Goal: Answer question/provide support

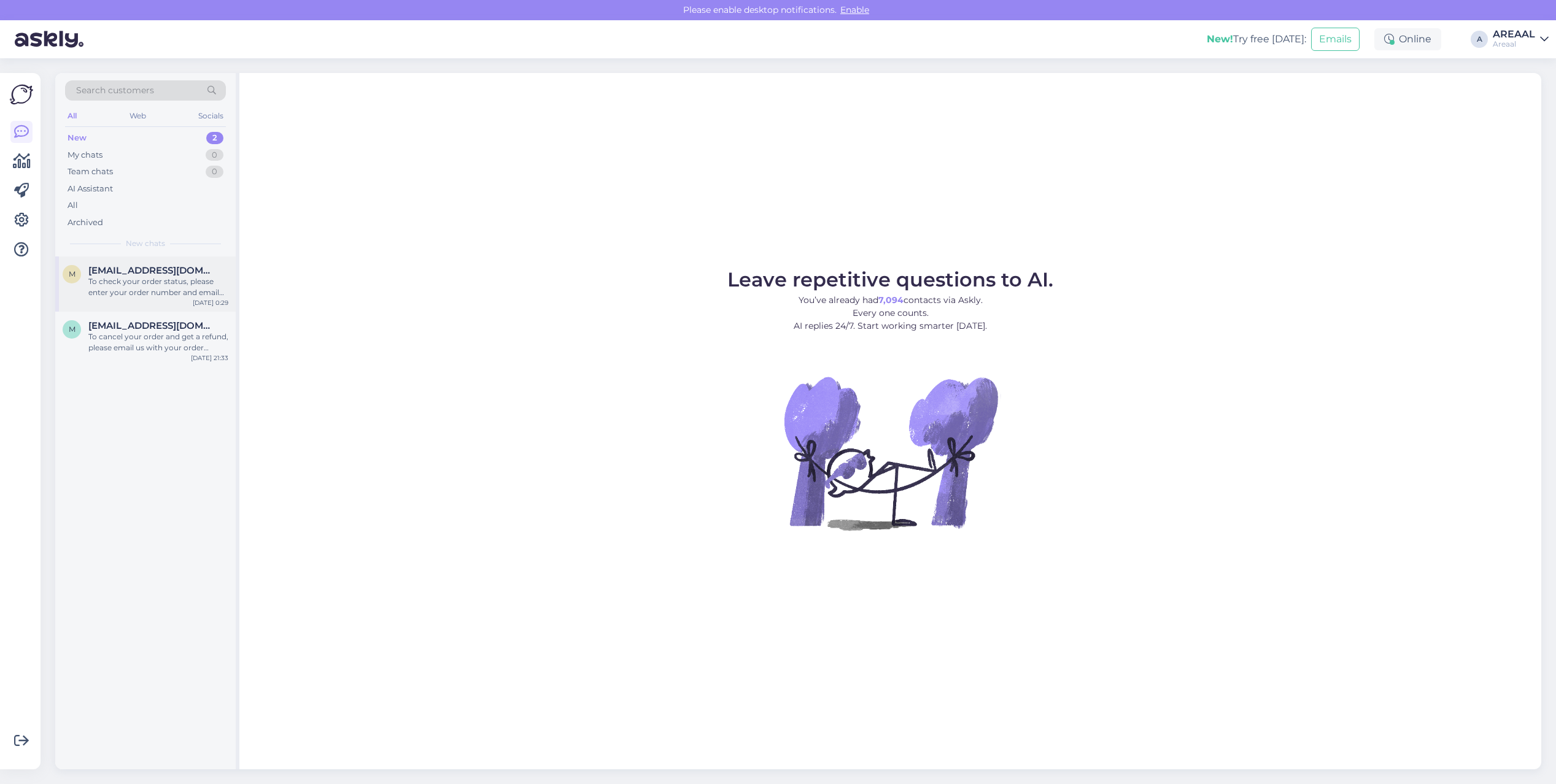
click at [208, 280] on div "To check your order status, please enter your order number and email here: - [U…" at bounding box center [158, 287] width 140 height 22
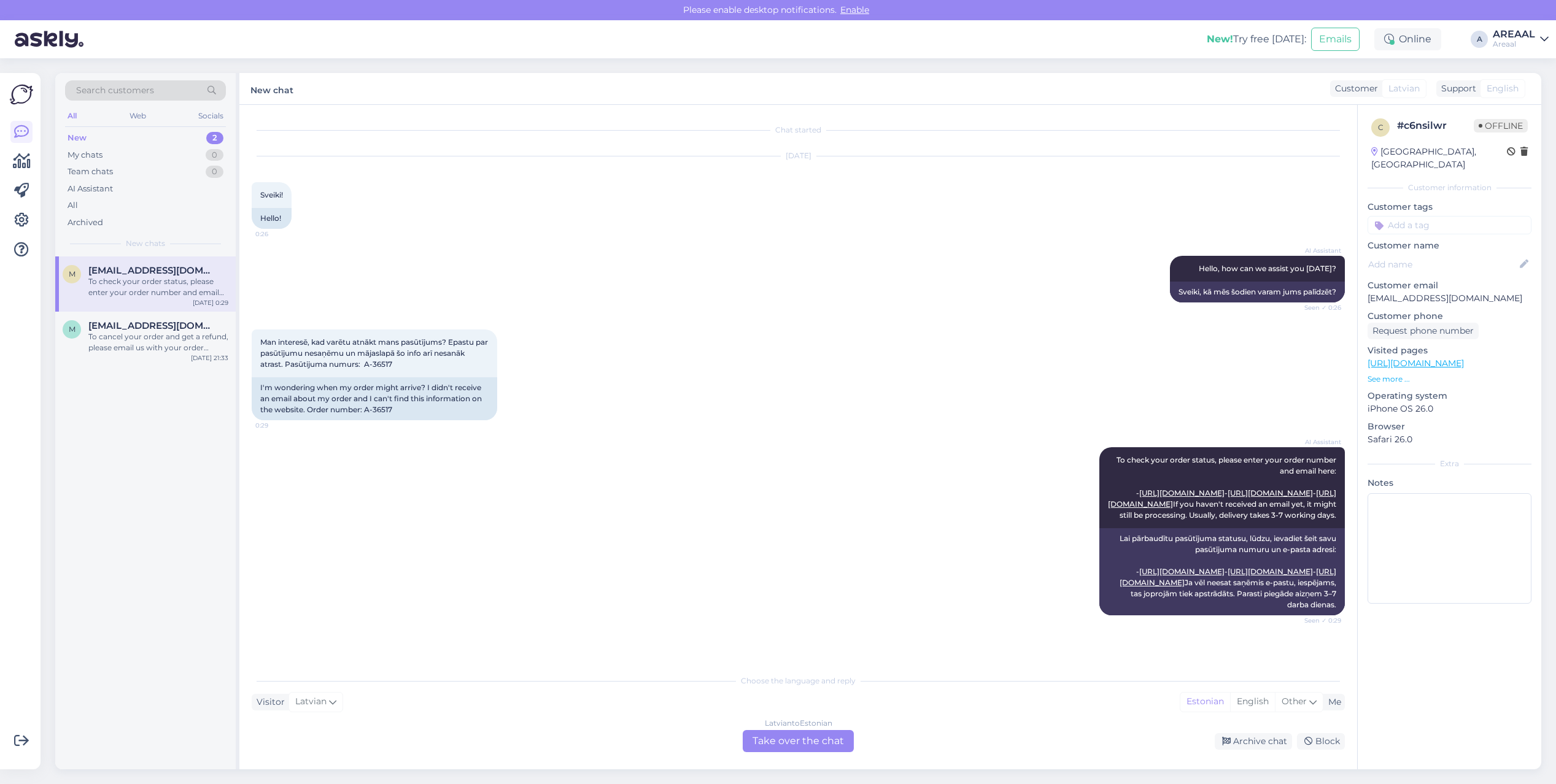
scroll to position [26, 0]
click at [152, 208] on div "All" at bounding box center [145, 205] width 161 height 17
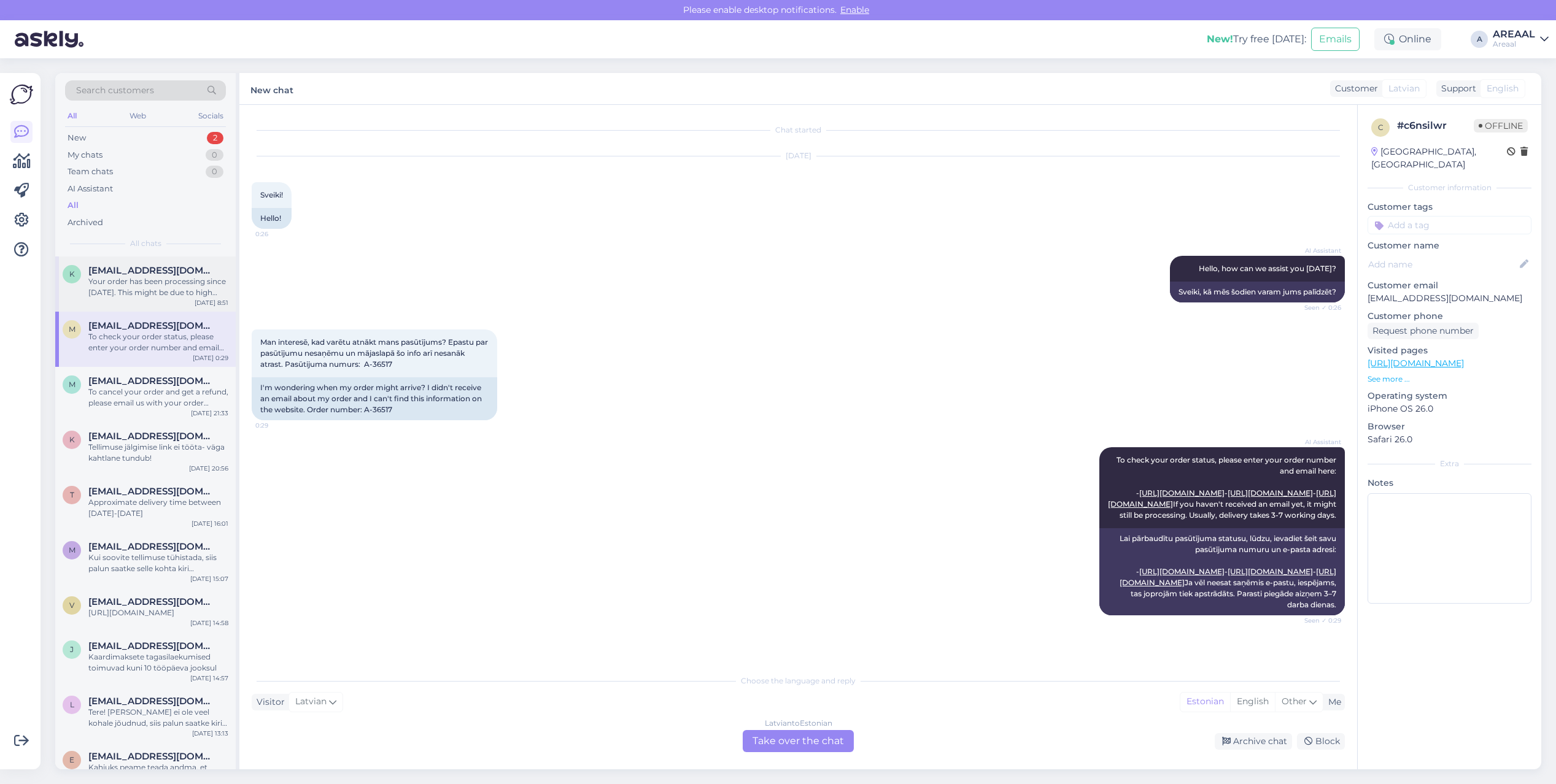
click at [165, 288] on div "Your order has been processing since September 4th. This might be due to high d…" at bounding box center [158, 287] width 140 height 22
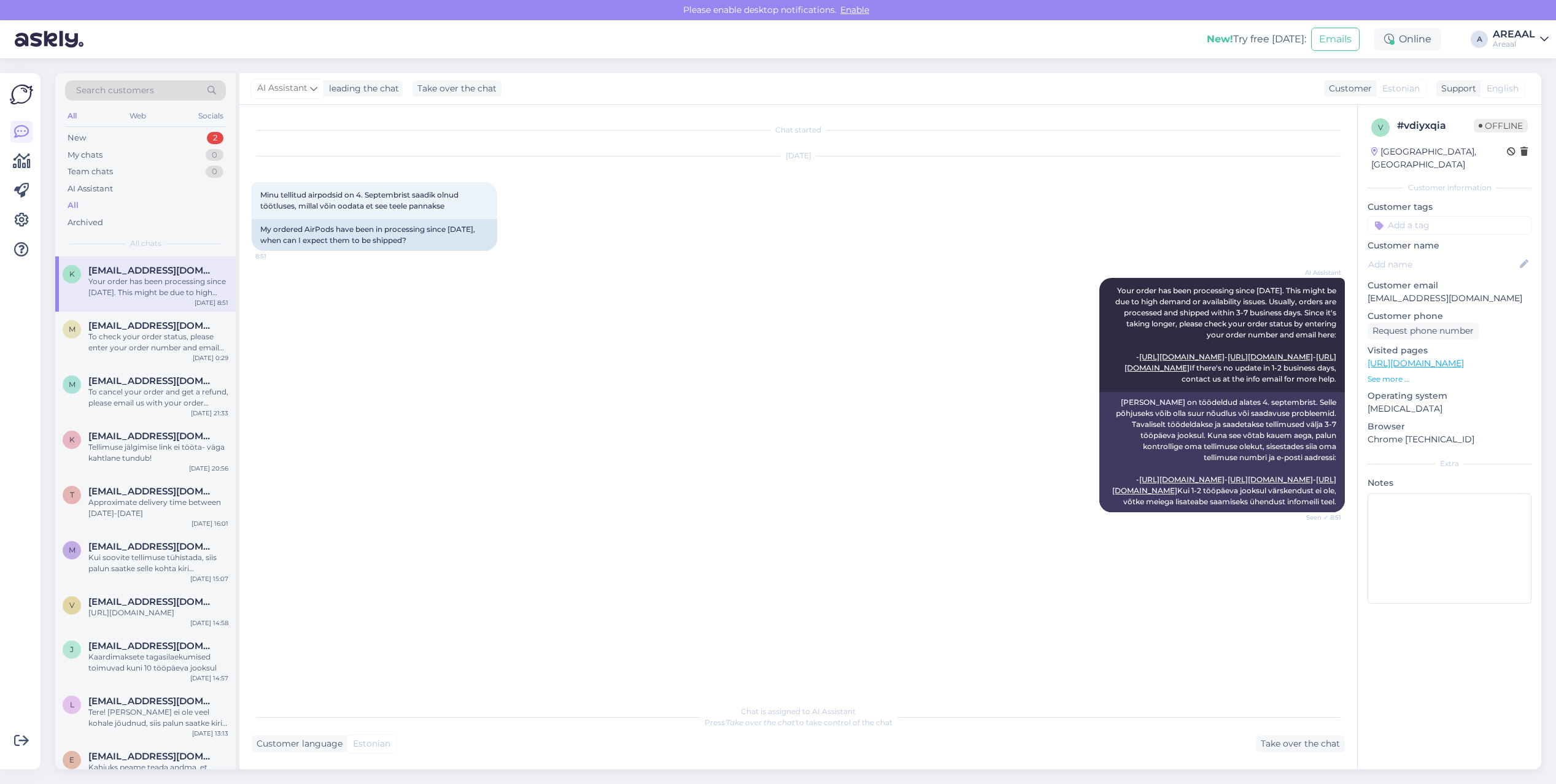
click at [690, 309] on div "AI Assistant Your order has been processing since September 4th. This might be …" at bounding box center [798, 394] width 1093 height 262
click at [126, 381] on span "Mosljub@mail.ru" at bounding box center [152, 380] width 128 height 11
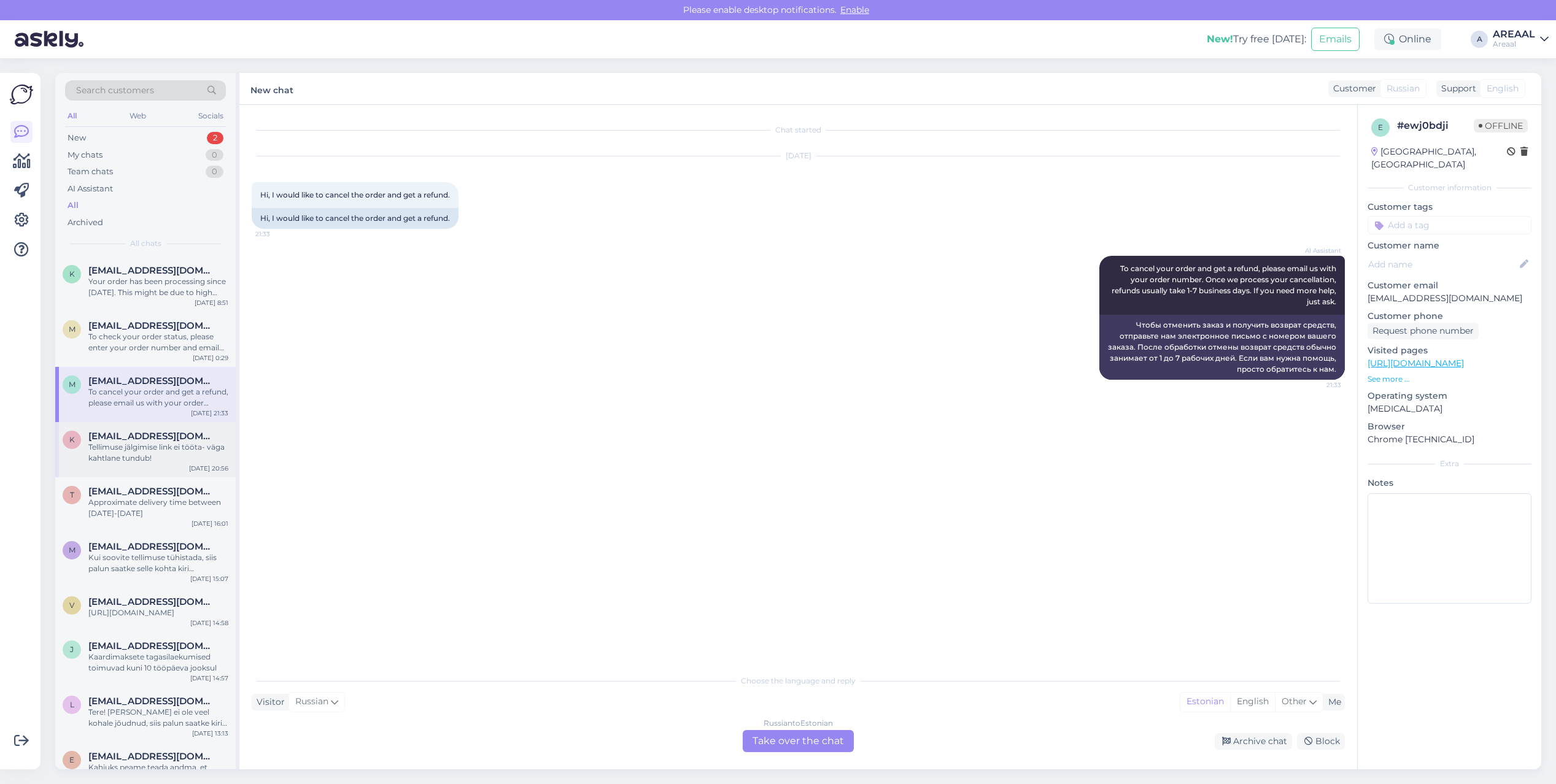
click at [132, 436] on span "[EMAIL_ADDRESS][DOMAIN_NAME]" at bounding box center [152, 436] width 128 height 11
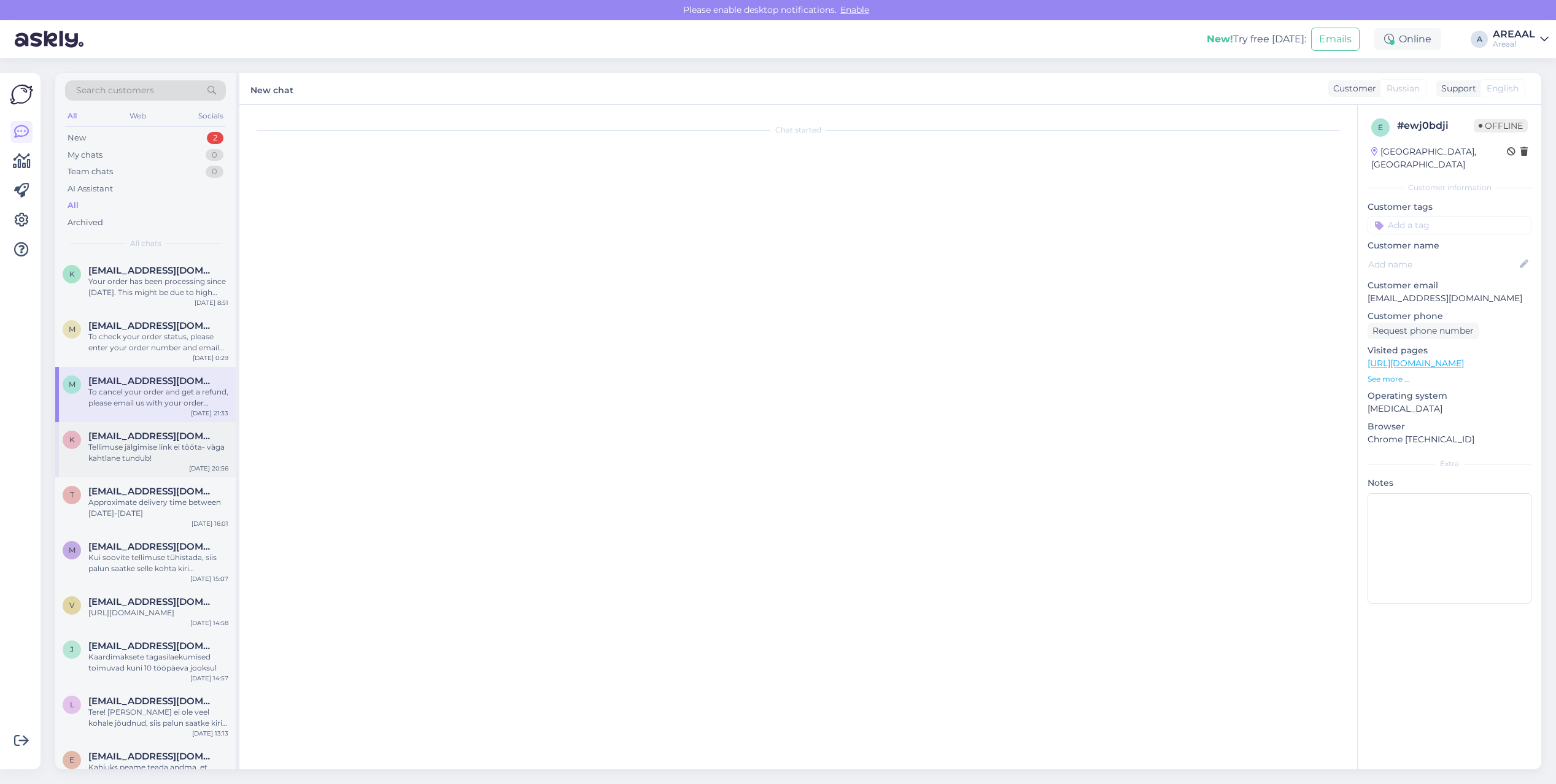
scroll to position [257, 0]
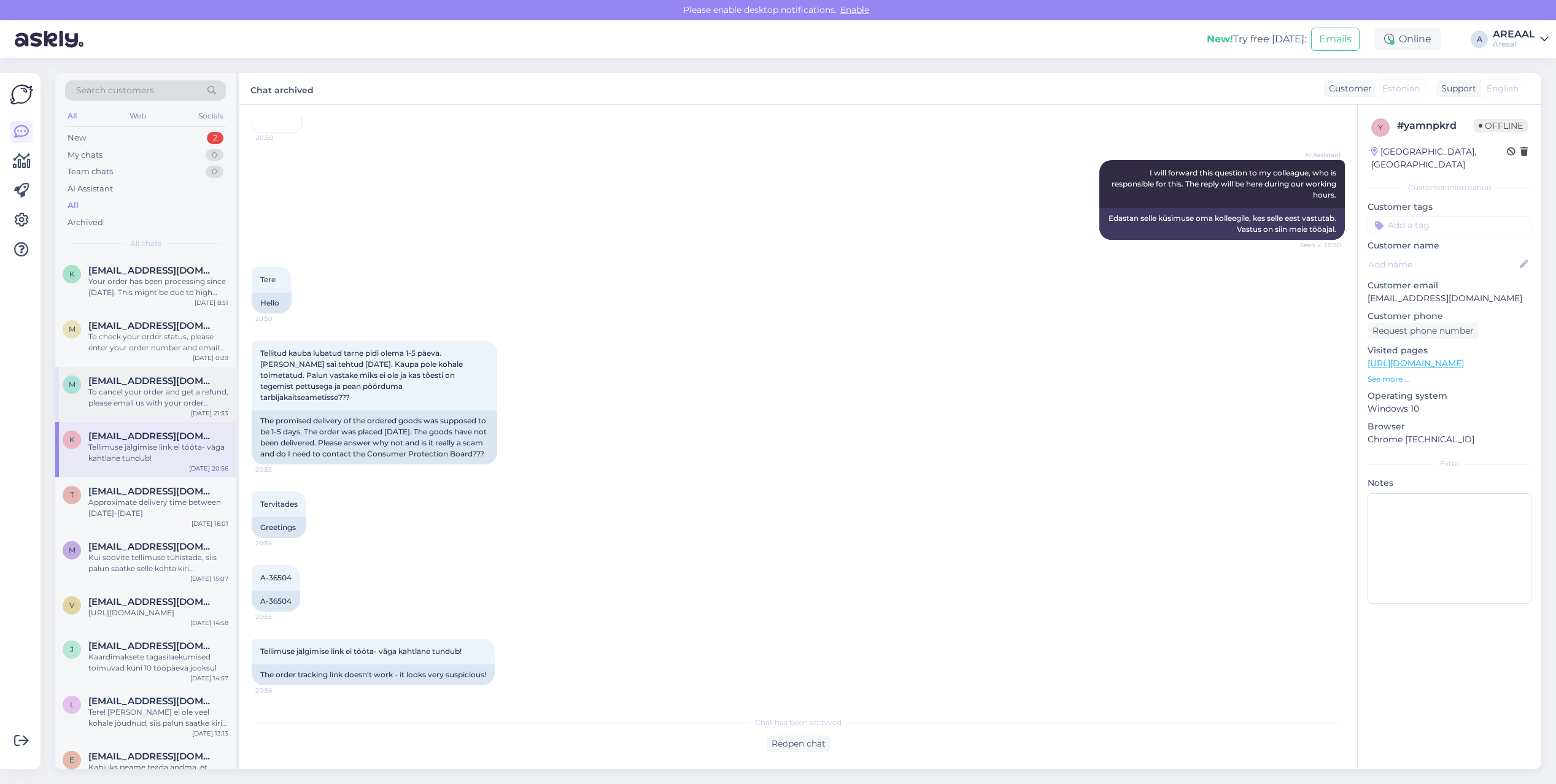
click at [154, 397] on div "To cancel your order and get a refund, please email us with your order number. …" at bounding box center [158, 397] width 140 height 22
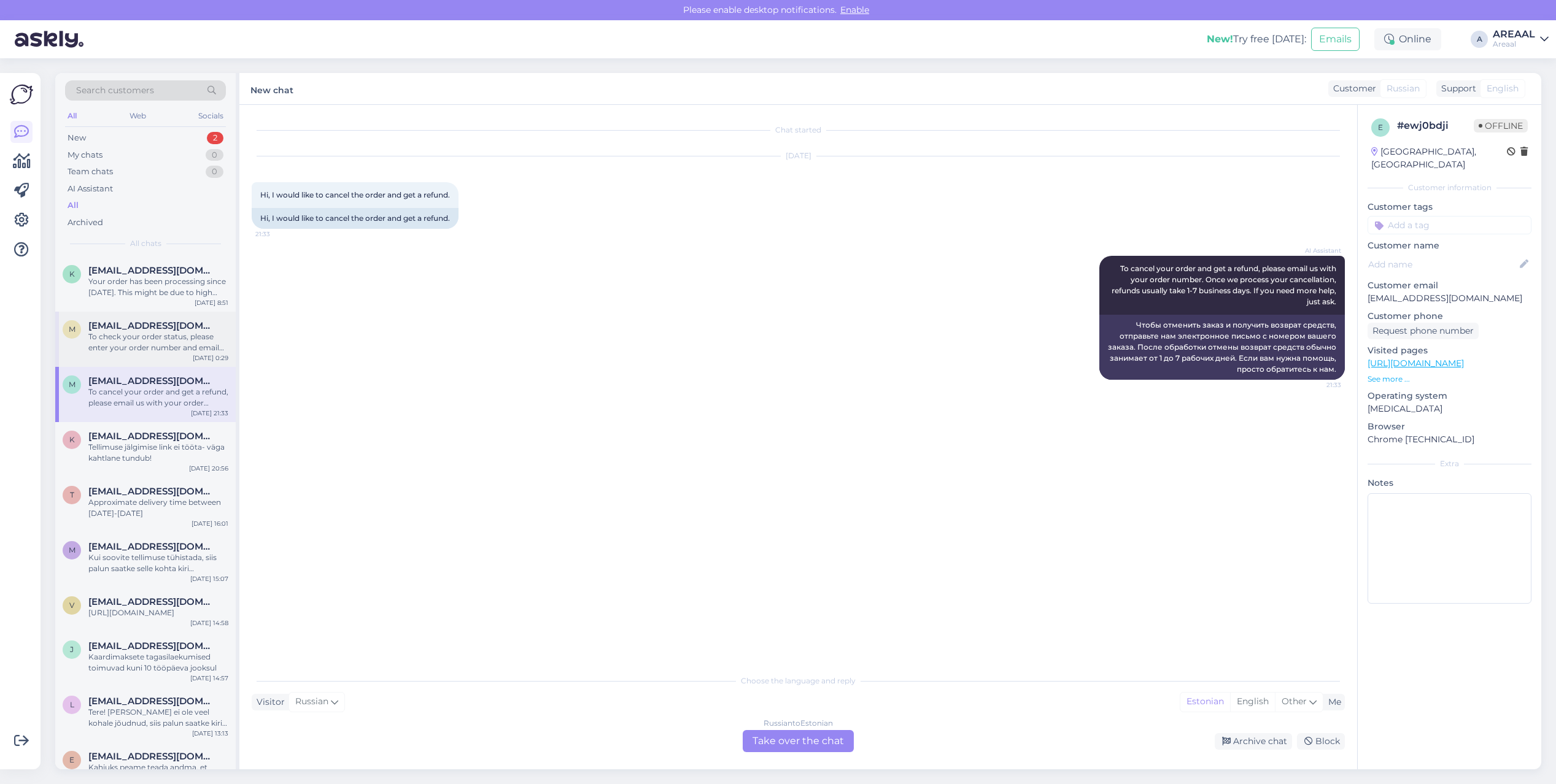
click at [138, 332] on div "To check your order status, please enter your order number and email here: - [U…" at bounding box center [158, 342] width 140 height 22
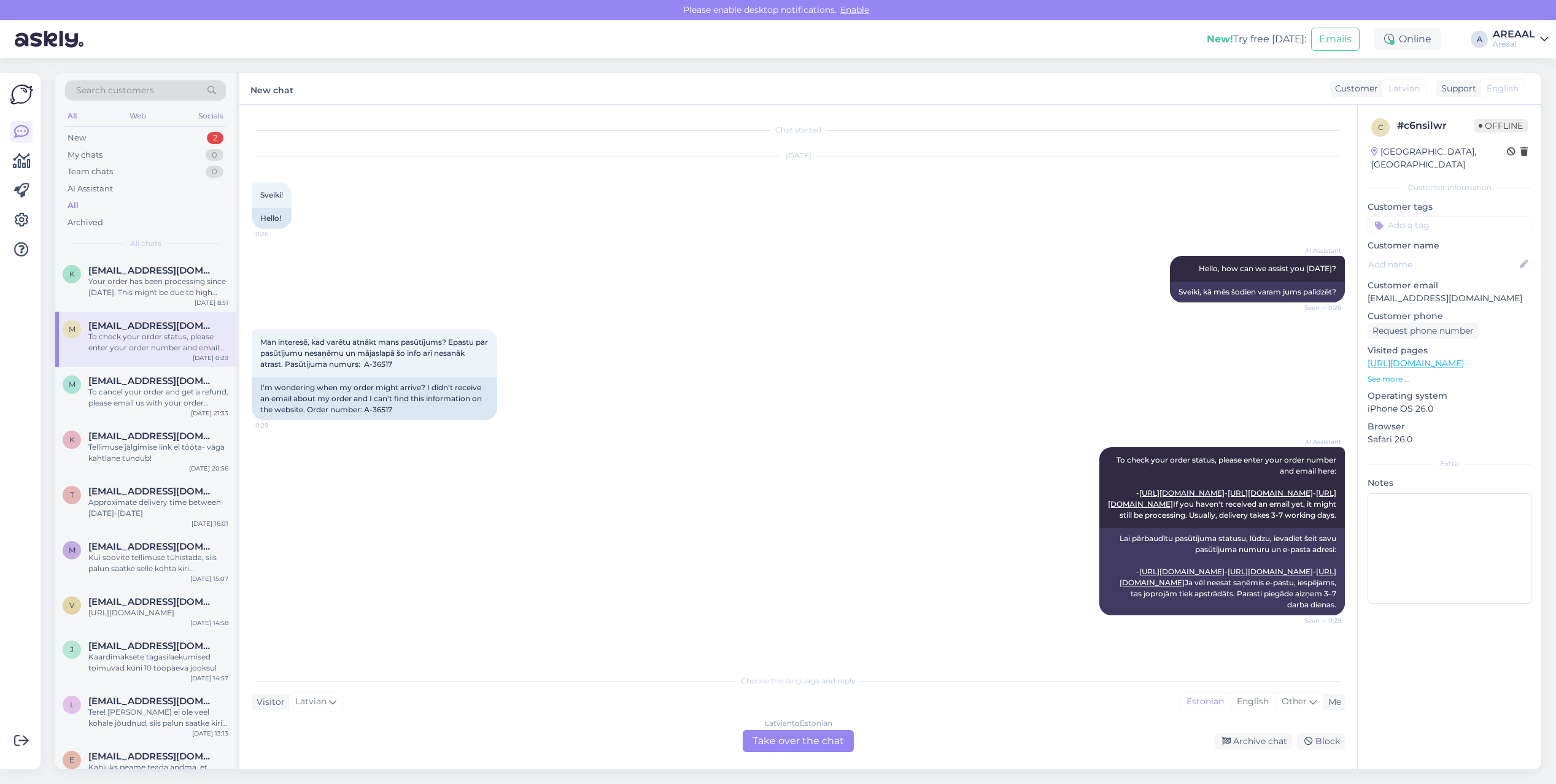
scroll to position [26, 0]
copy span "A-36517"
drag, startPoint x: 400, startPoint y: 342, endPoint x: 367, endPoint y: 339, distance: 33.1
click at [367, 339] on div "Man interesē, kad varētu atnākt mans pasūtījums? Epastu par pasūtījumu nesaņēmu…" at bounding box center [375, 354] width 246 height 48
click at [1265, 743] on div "Archive chat" at bounding box center [1253, 742] width 77 height 17
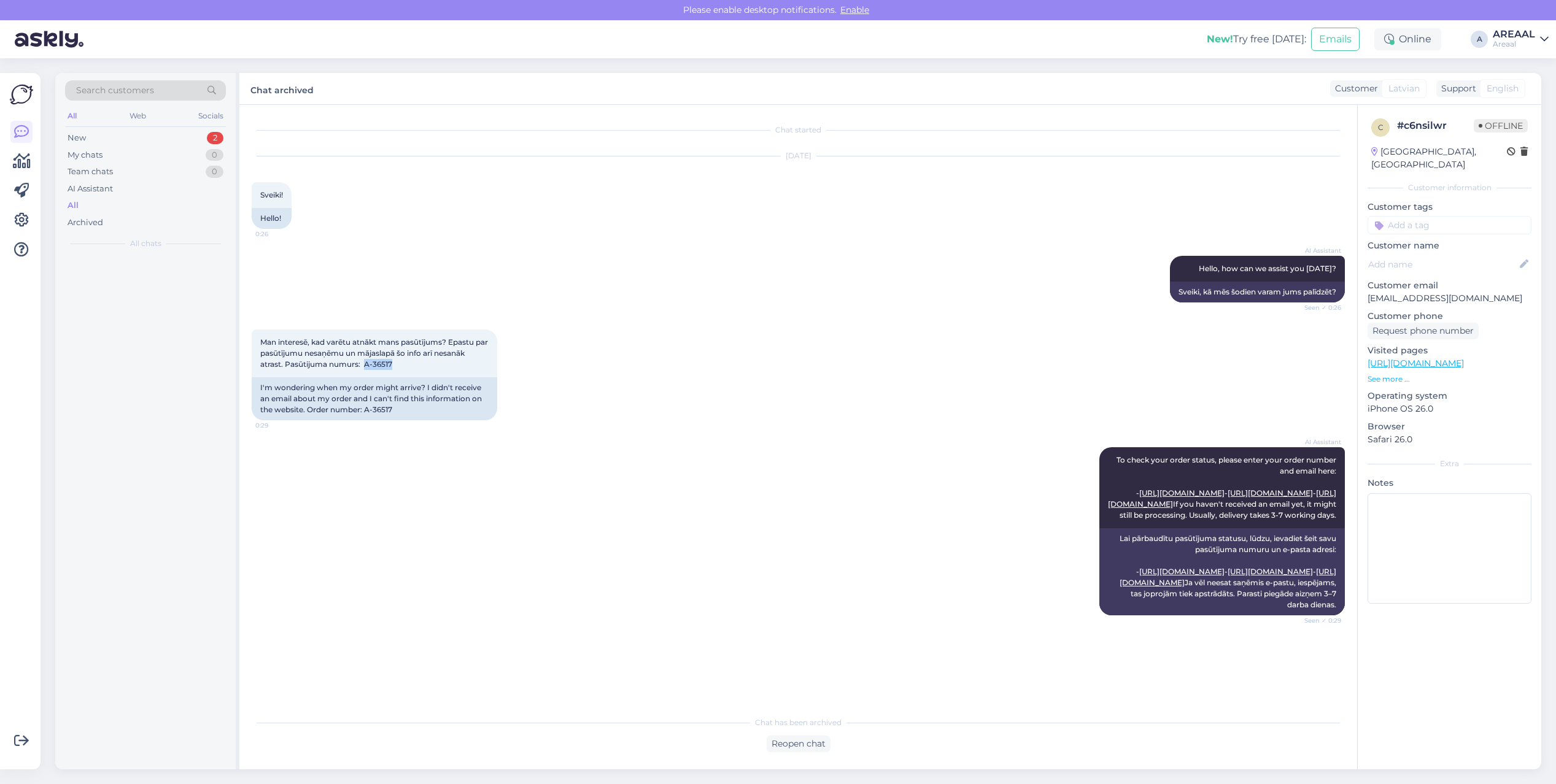
scroll to position [0, 0]
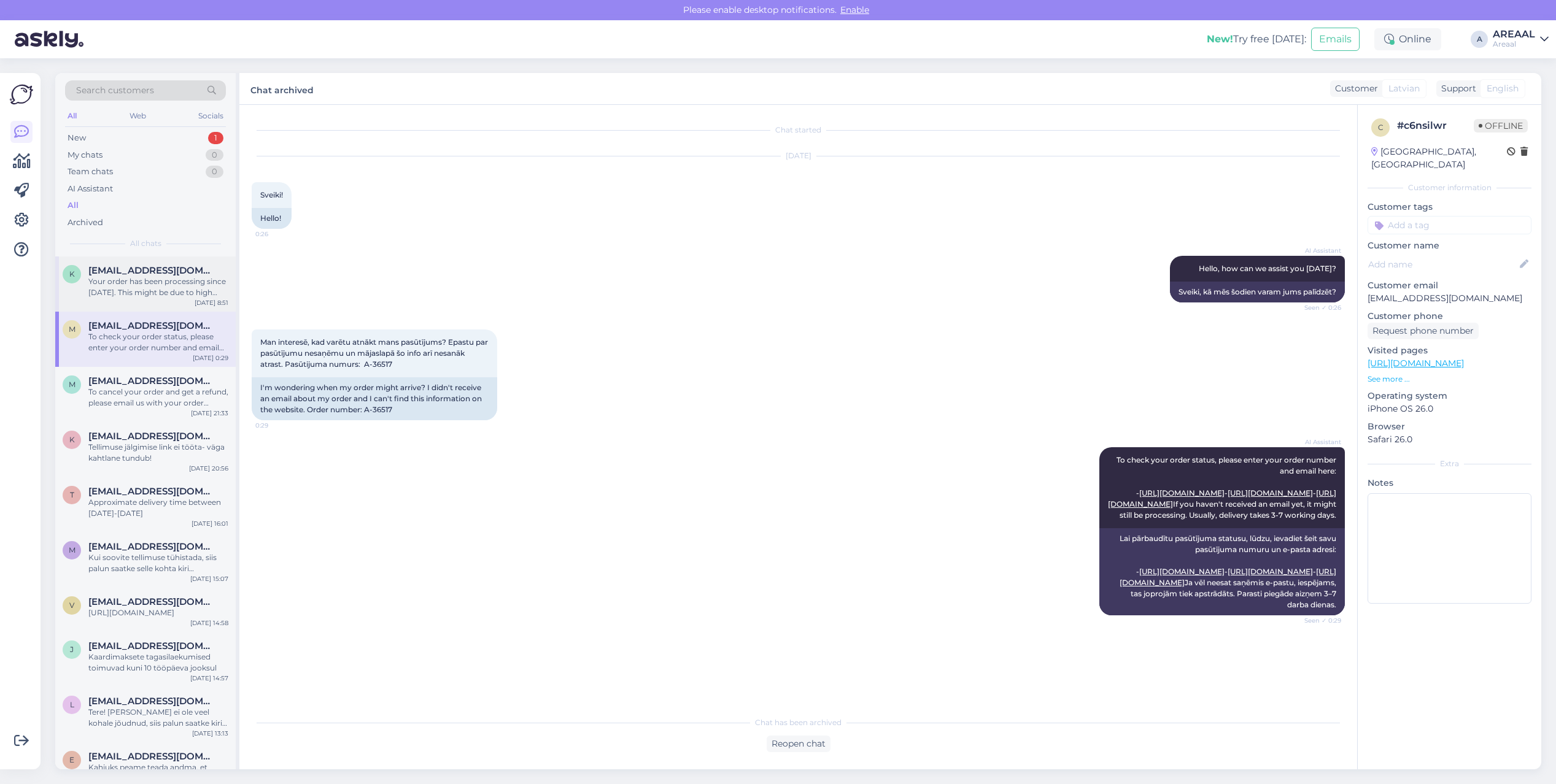
click at [110, 275] on span "[EMAIL_ADDRESS][DOMAIN_NAME]" at bounding box center [152, 270] width 128 height 11
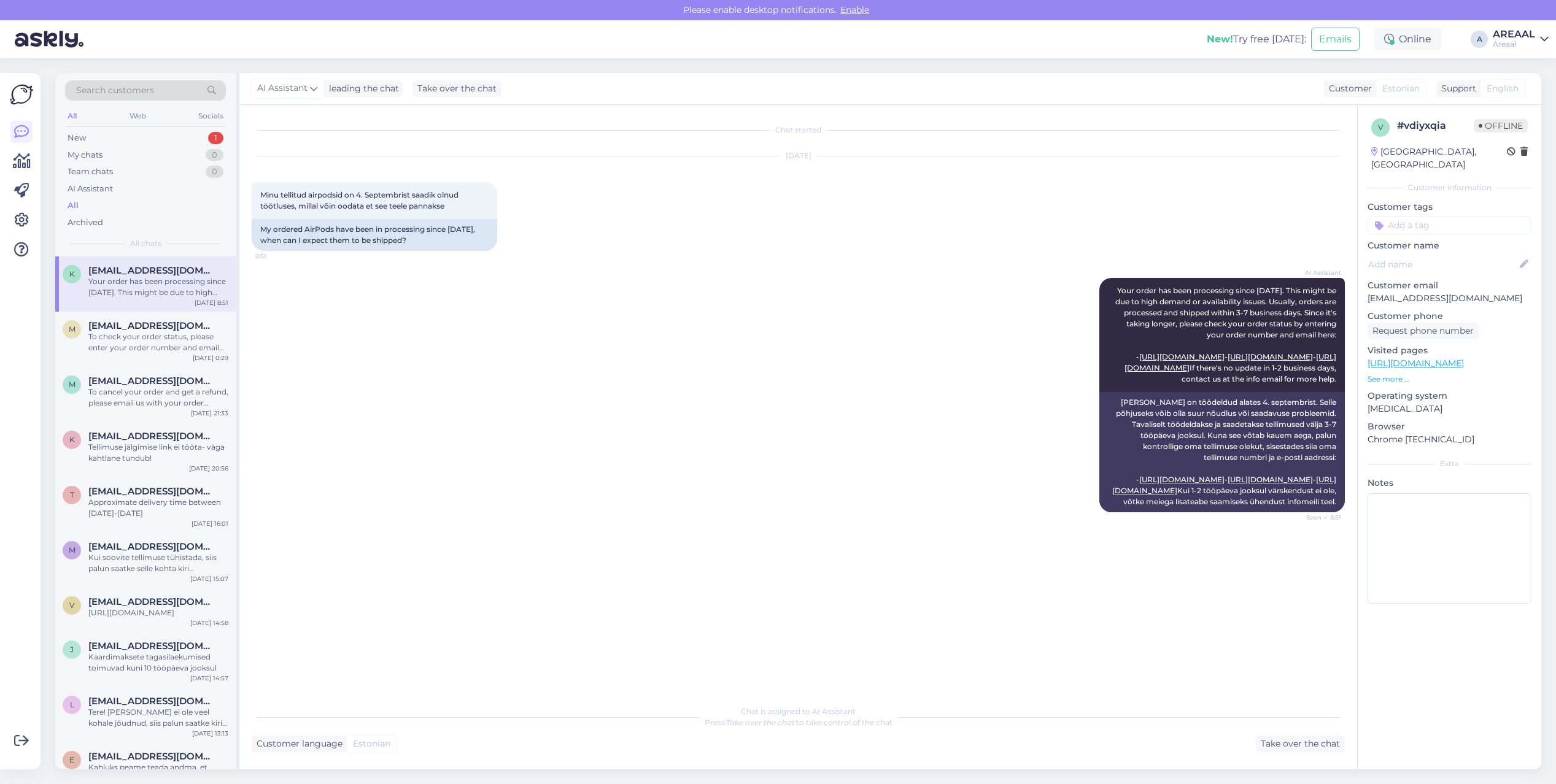
click at [1282, 734] on div "Chat is assigned to AI Assistant Press 'Take over the chat' to take control of …" at bounding box center [798, 726] width 1093 height 53
click at [1277, 737] on div "Take over the chat" at bounding box center [1300, 744] width 89 height 17
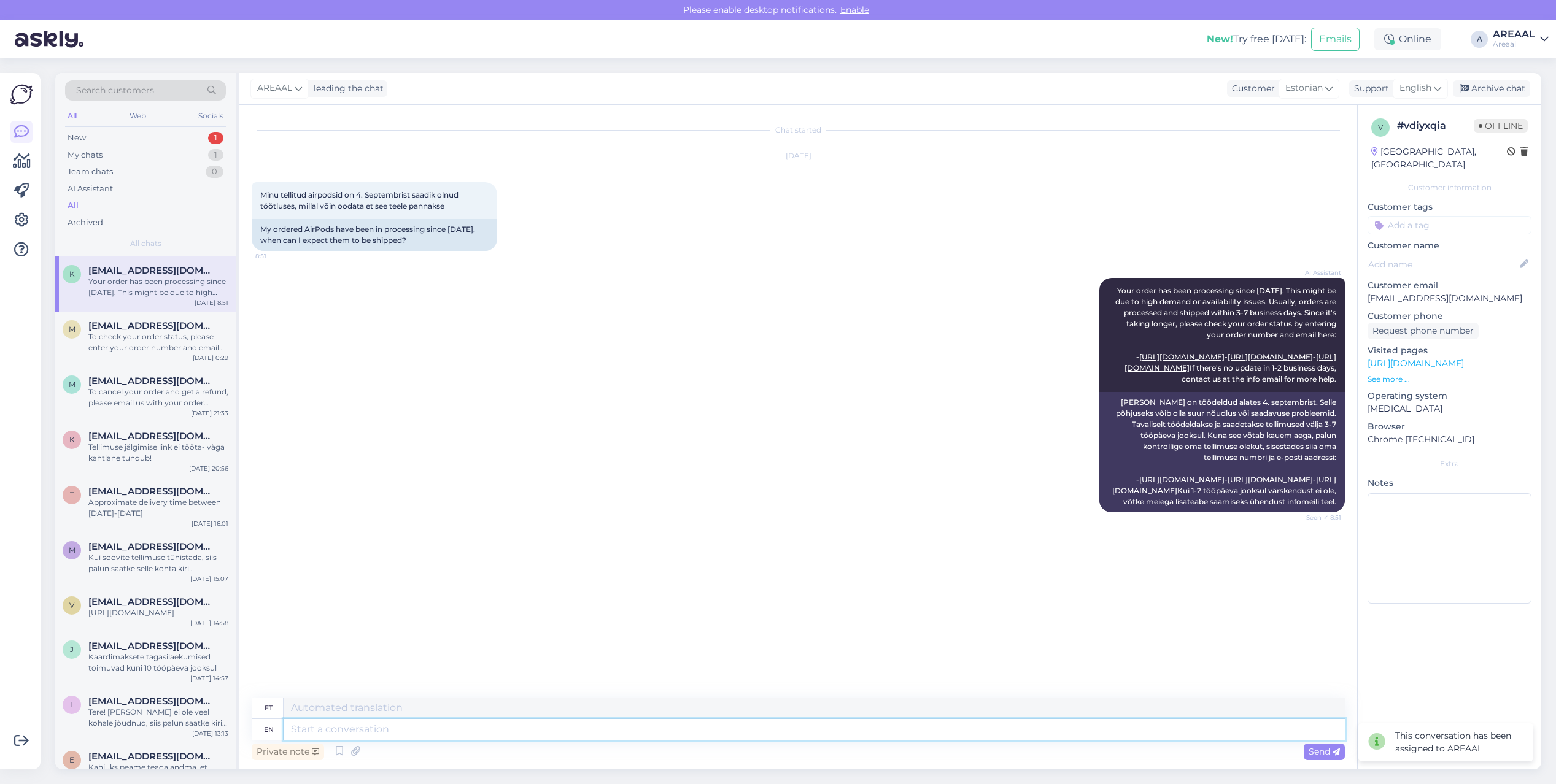
click at [1208, 739] on textarea at bounding box center [813, 729] width 1061 height 21
type textarea "A"
click at [1423, 83] on span "English" at bounding box center [1416, 88] width 32 height 13
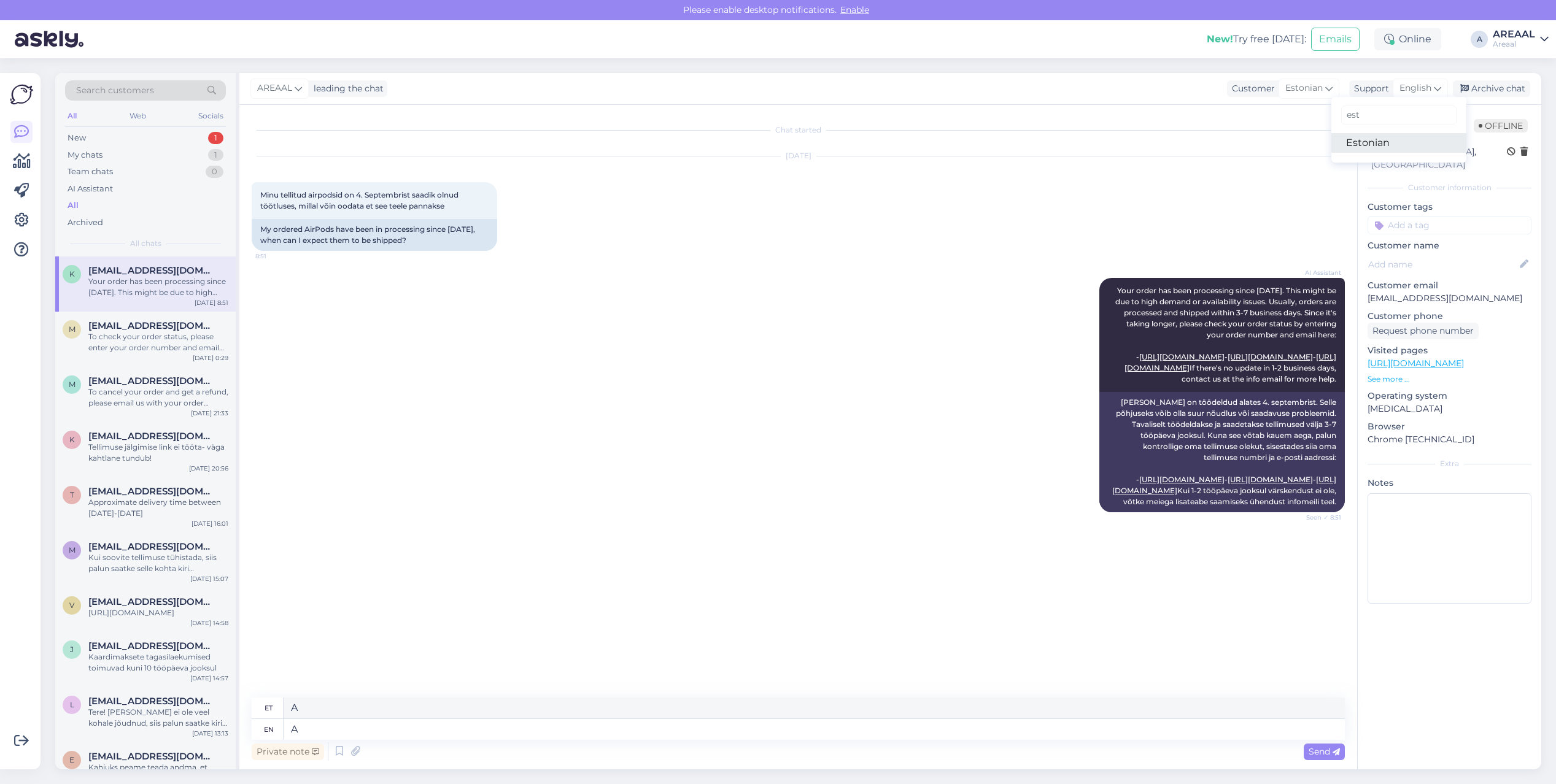
type input "est"
click at [1389, 136] on link "Estonian" at bounding box center [1399, 143] width 135 height 20
click at [986, 725] on textarea "A" at bounding box center [798, 727] width 1093 height 26
type textarea "Antud tellimuse orienteeruv tarneaeg vahemikus 19.09-25.09"
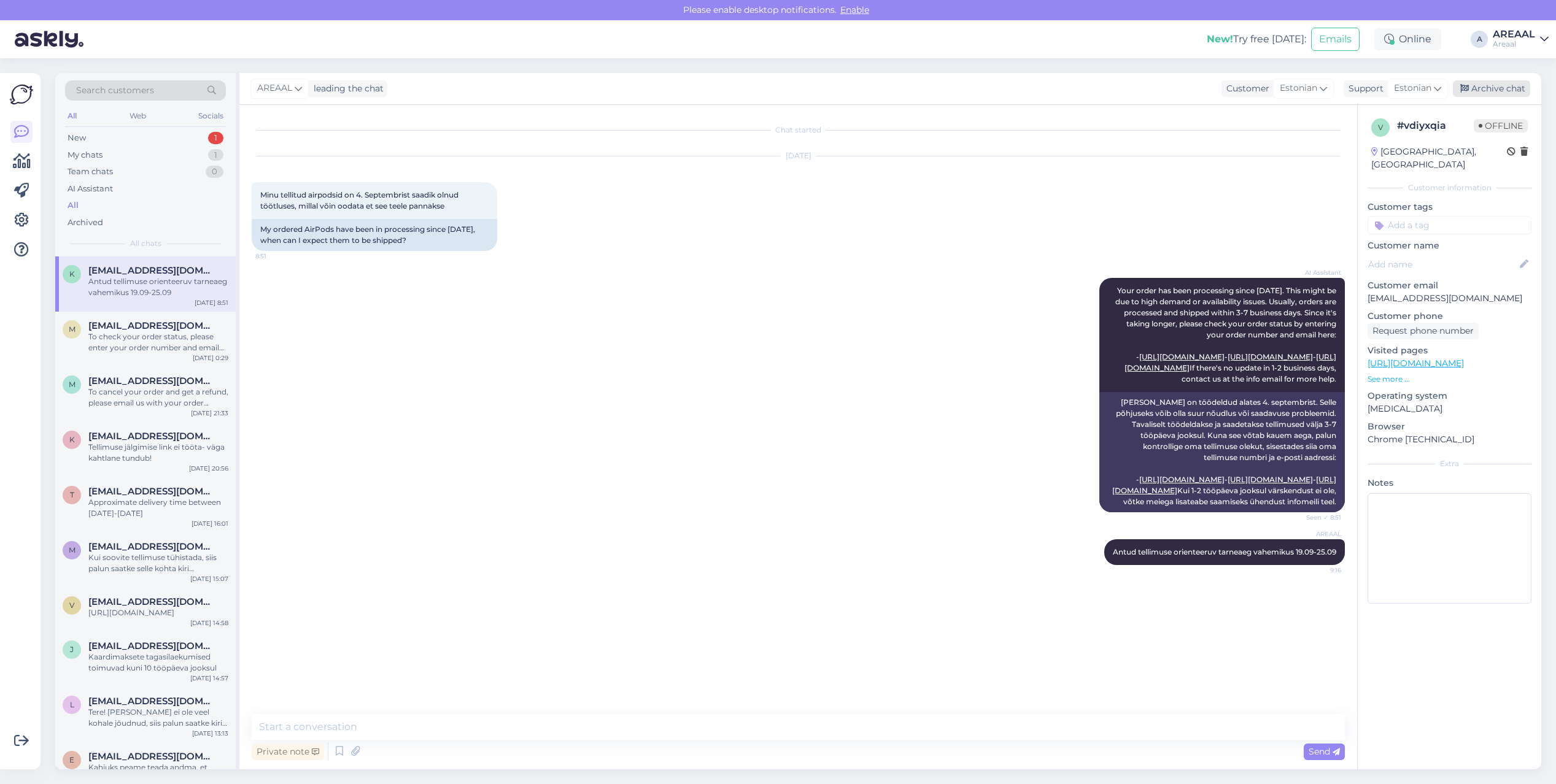
click at [1469, 87] on icon at bounding box center [1465, 89] width 8 height 8
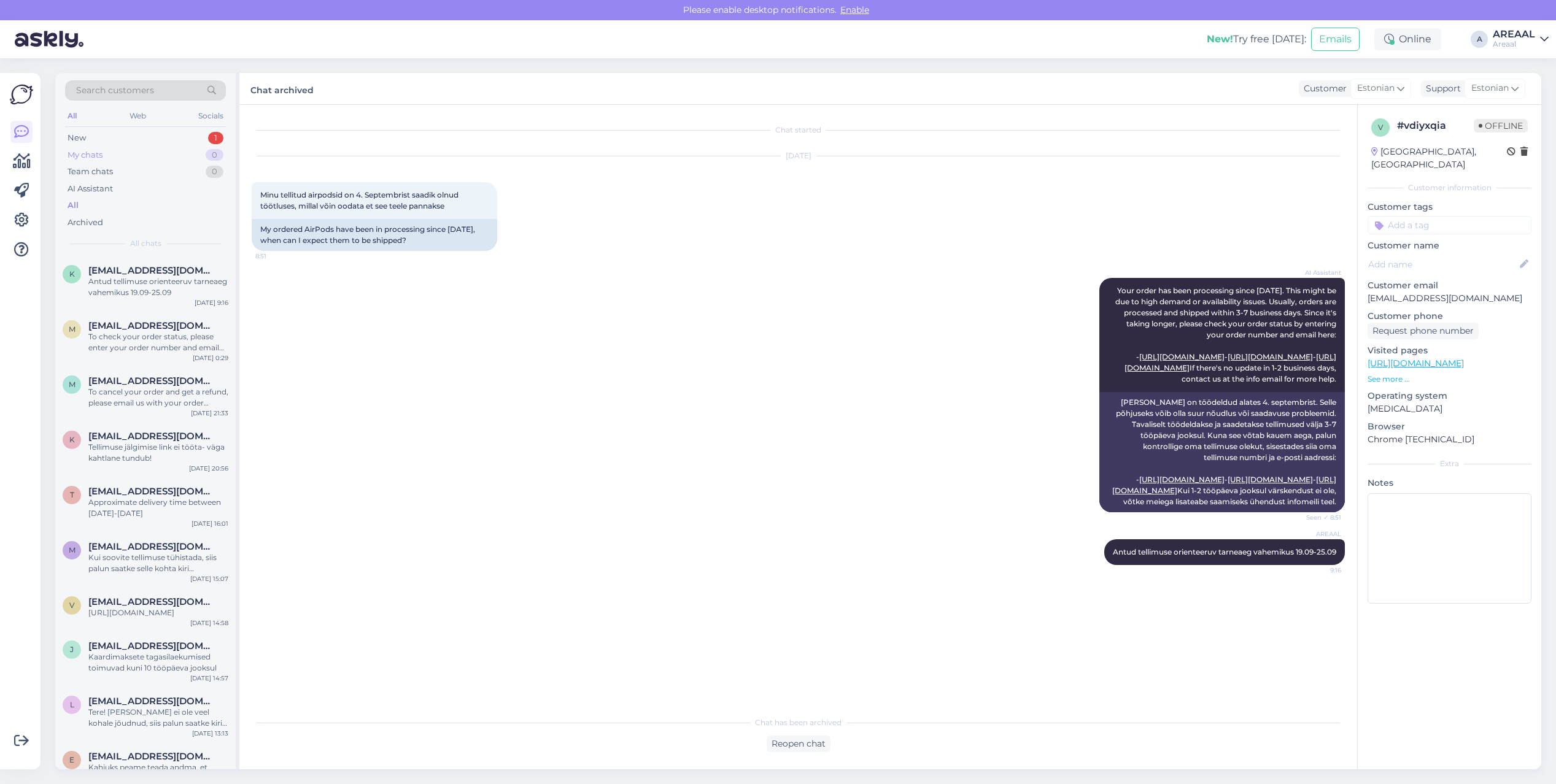
click at [213, 151] on div "0" at bounding box center [214, 155] width 17 height 12
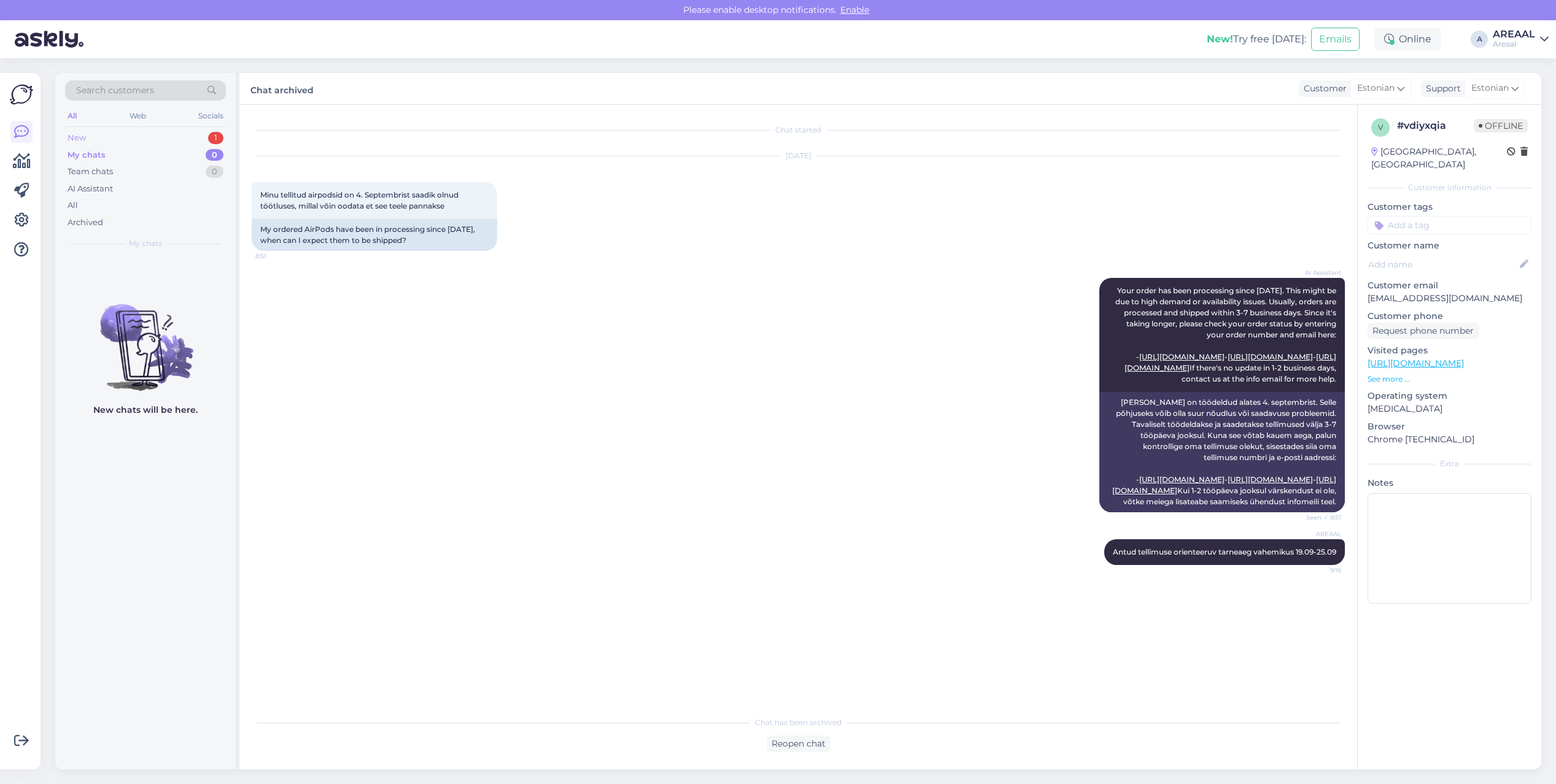
click at [209, 134] on div "New 1" at bounding box center [145, 138] width 161 height 17
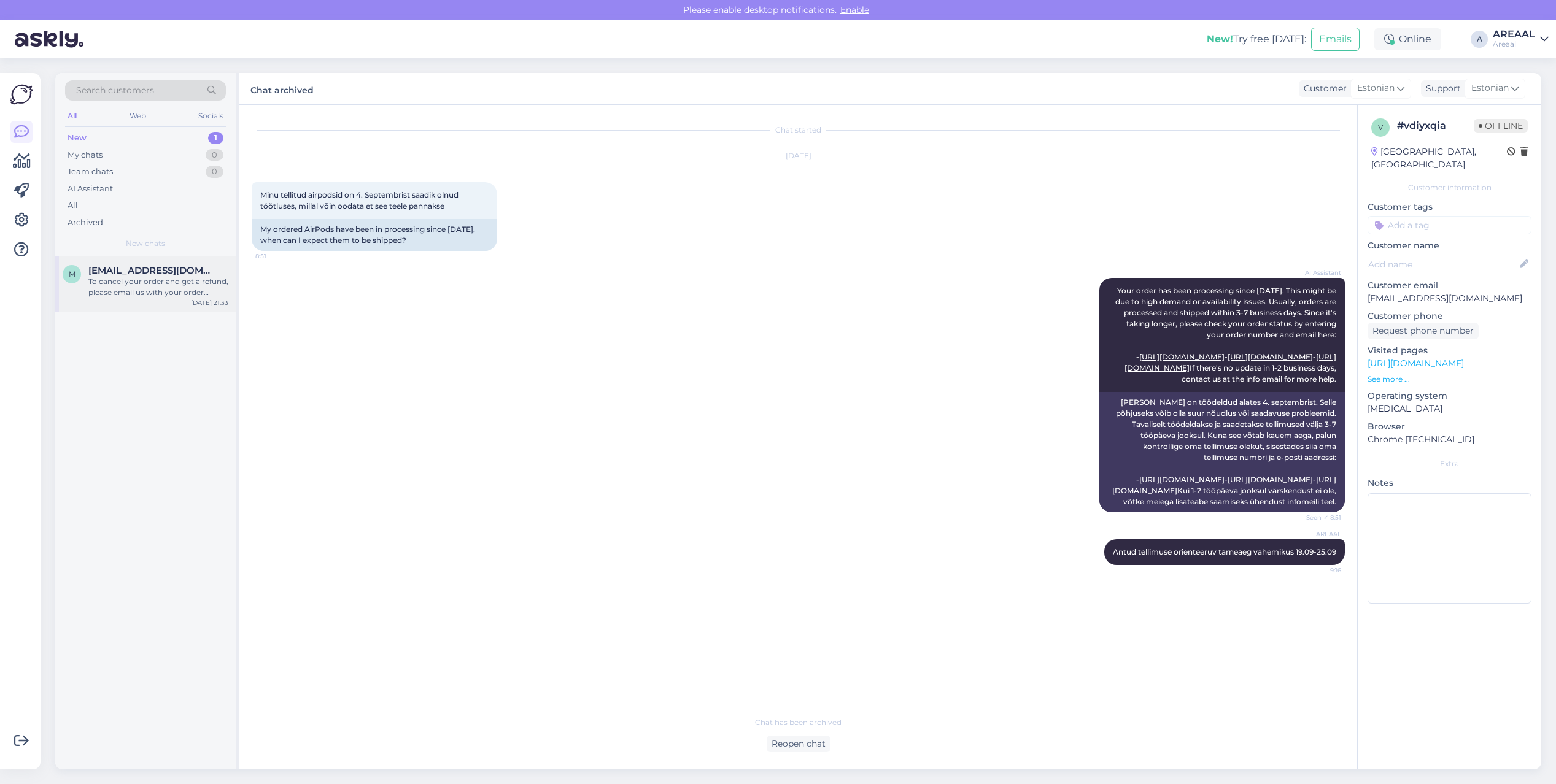
click at [130, 272] on span "[EMAIL_ADDRESS][DOMAIN_NAME]" at bounding box center [152, 270] width 128 height 11
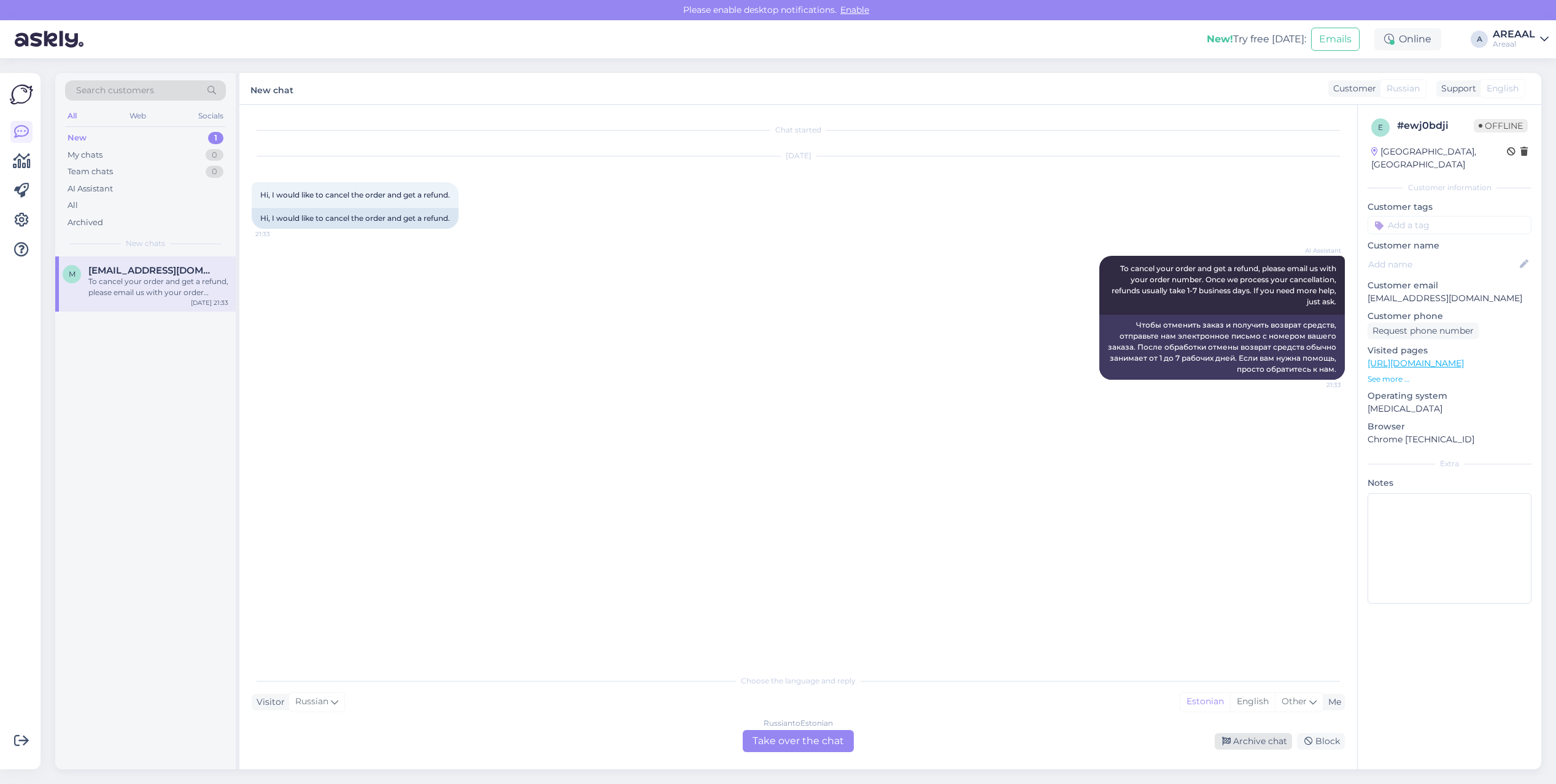
click at [1242, 742] on div "Archive chat" at bounding box center [1253, 742] width 77 height 17
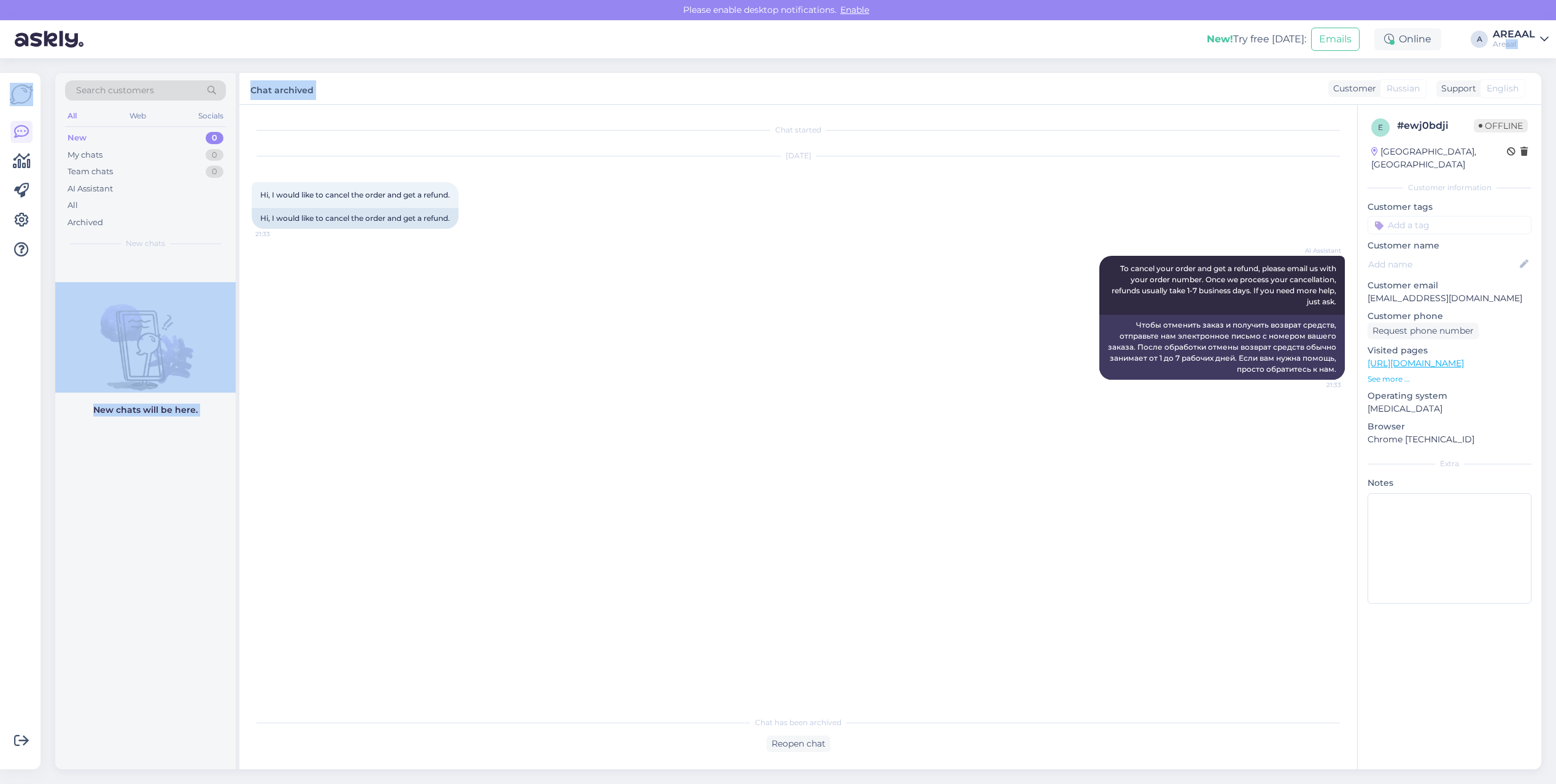
drag, startPoint x: 1505, startPoint y: 52, endPoint x: 1507, endPoint y: 45, distance: 7.3
click at [1507, 45] on div "Please enable desktop notifications. Enable New! Try free today: Emails Online …" at bounding box center [778, 392] width 1556 height 784
click at [1507, 37] on div "AREAAL" at bounding box center [1514, 34] width 42 height 10
click at [1514, 86] on button "Open" at bounding box center [1521, 95] width 34 height 19
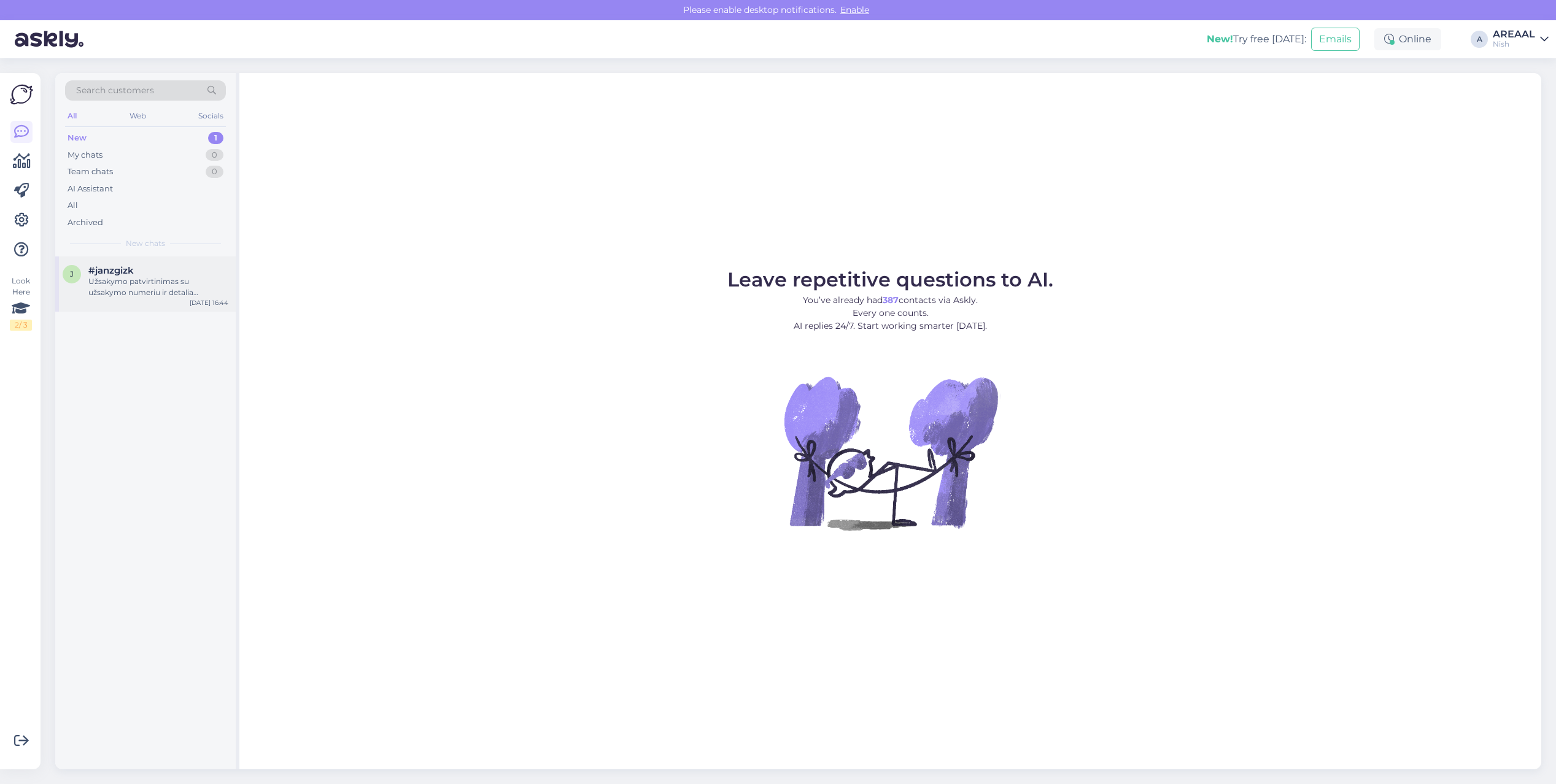
click at [124, 301] on div "j #janzgizk Užsakymo patvirtinimas su užsakymo numeriu ir detalia informacija b…" at bounding box center [145, 284] width 180 height 55
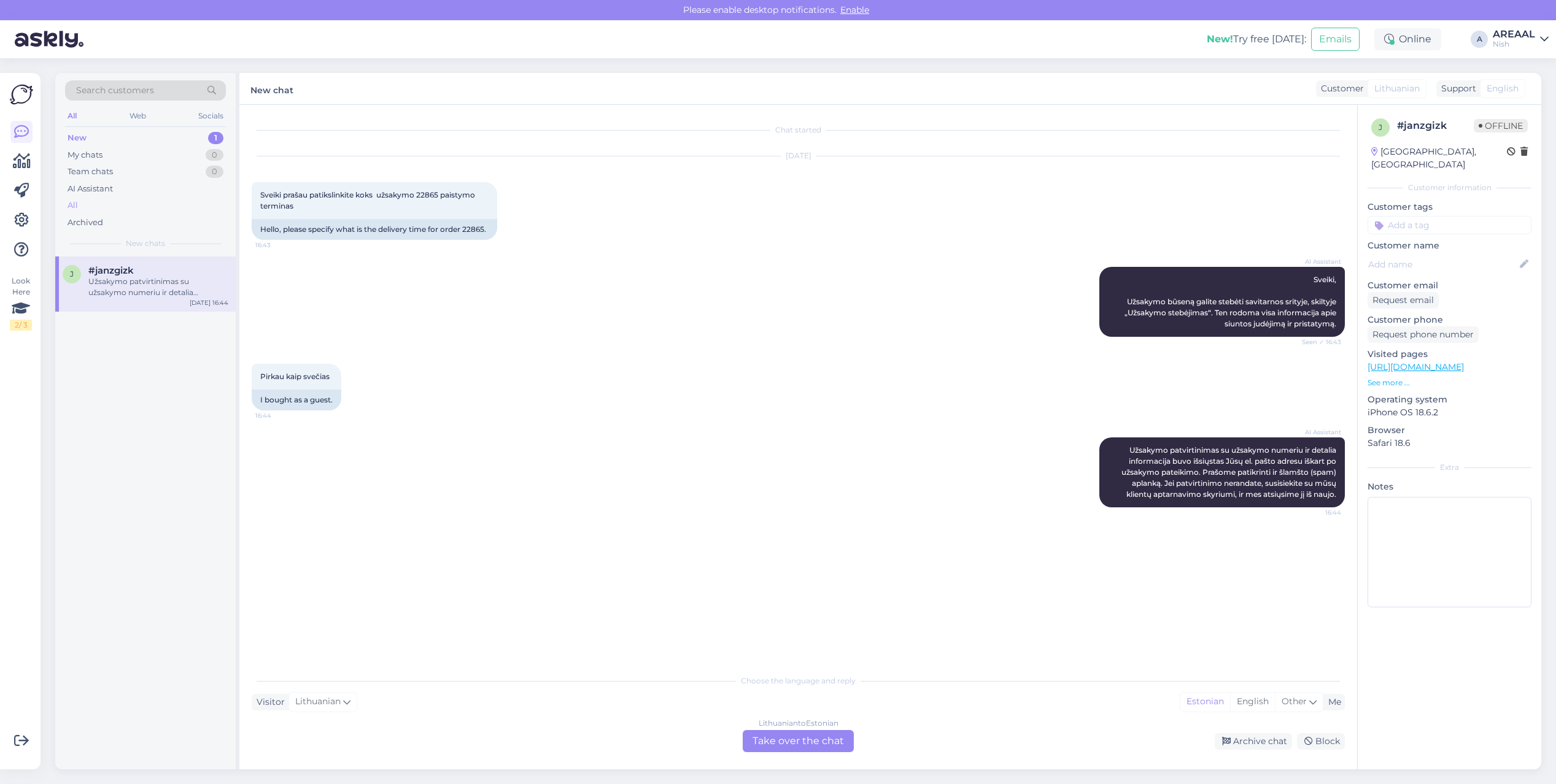
click at [164, 204] on div "All" at bounding box center [145, 205] width 161 height 17
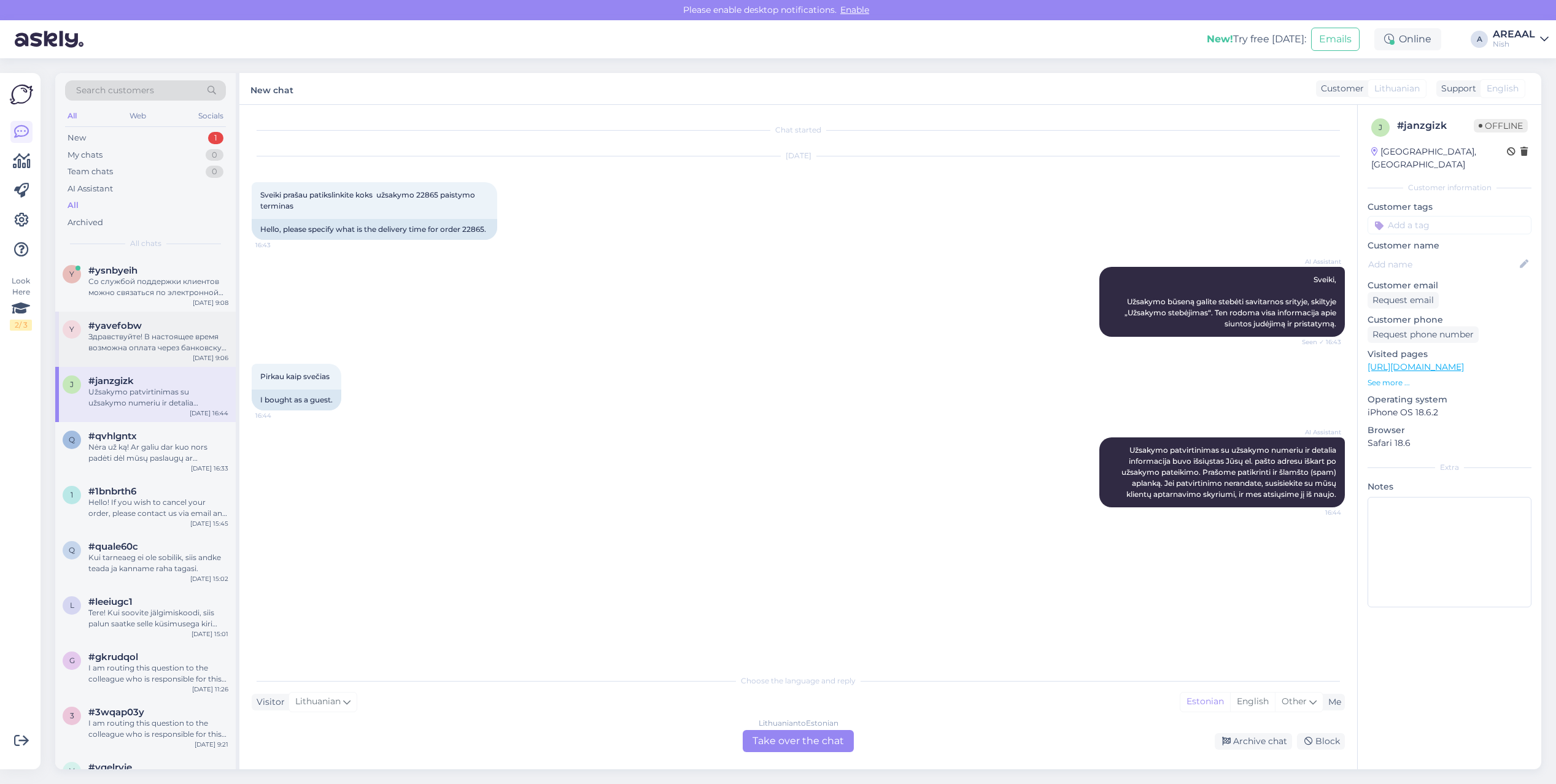
click at [170, 321] on div "#yavefobw" at bounding box center [158, 326] width 140 height 11
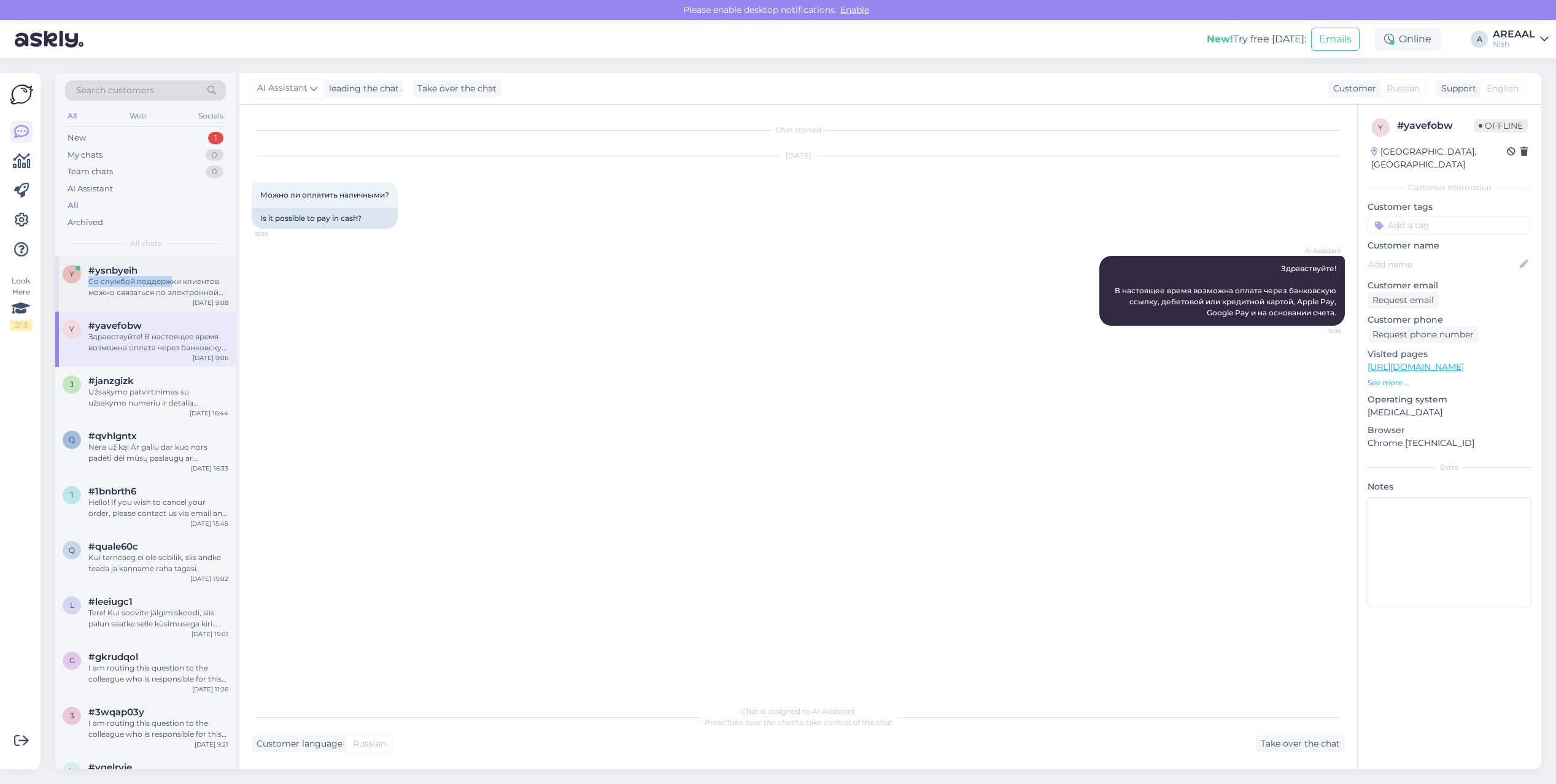
click at [168, 270] on div "#ysnbyeih Со службой поддержки клиентов можно связаться по электронной почте. М…" at bounding box center [158, 282] width 140 height 33
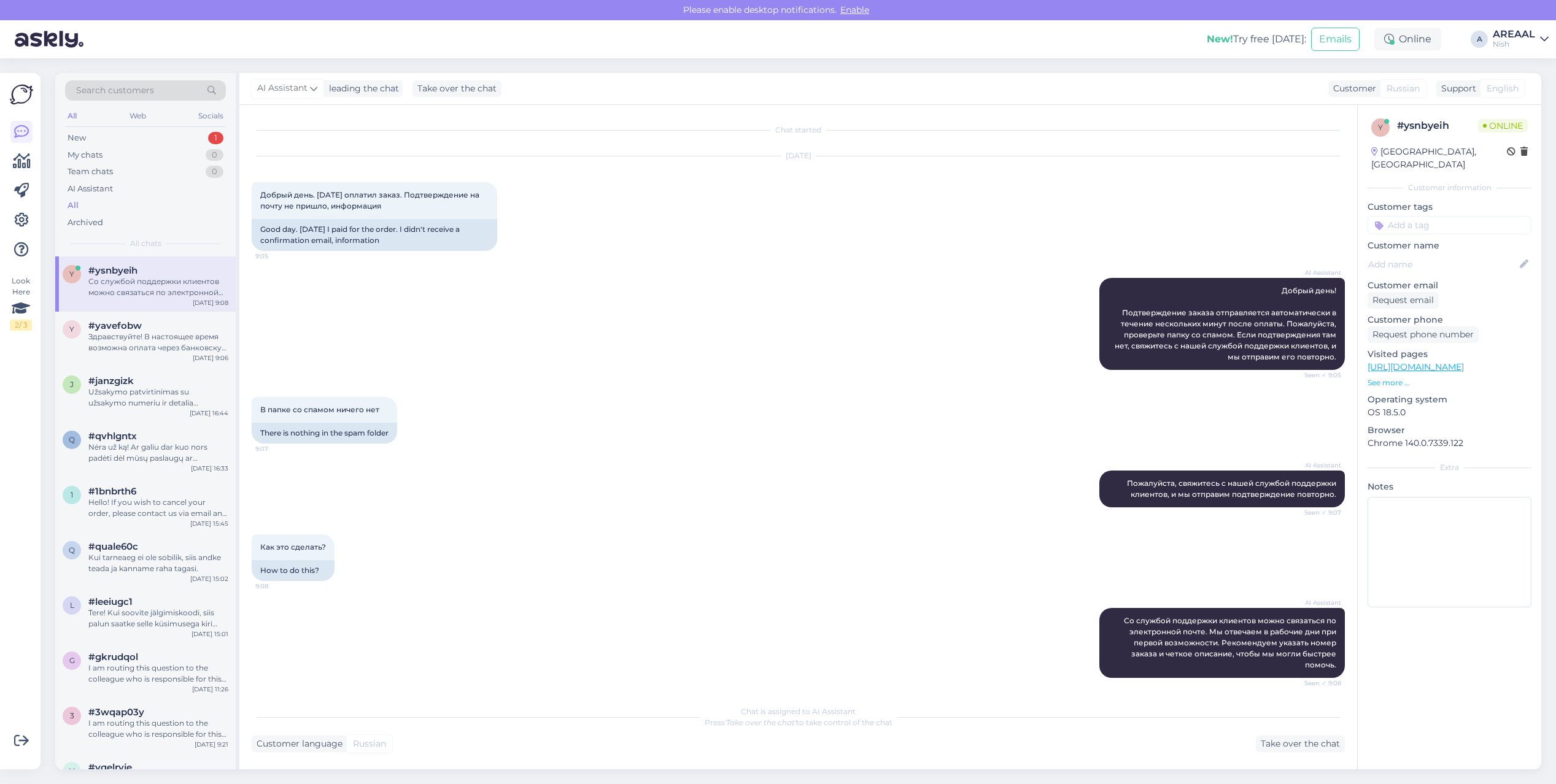
click at [805, 213] on div "Sep 16 2025 Добрый день. Вчера оплатил заказ. Подтверждение на почту не пришло,…" at bounding box center [798, 203] width 1093 height 121
click at [881, 268] on div "AI Assistant Добрый день! Подтверждение заказа отправляется автоматически в теч…" at bounding box center [798, 323] width 1093 height 119
click at [946, 243] on div "Sep 16 2025 Добрый день. Вчера оплатил заказ. Подтверждение на почту не пришло,…" at bounding box center [798, 203] width 1093 height 121
click at [184, 410] on div "j #janzgizk Užsakymo patvirtinimas su užsakymo numeriu ir detalia informacija b…" at bounding box center [145, 394] width 180 height 55
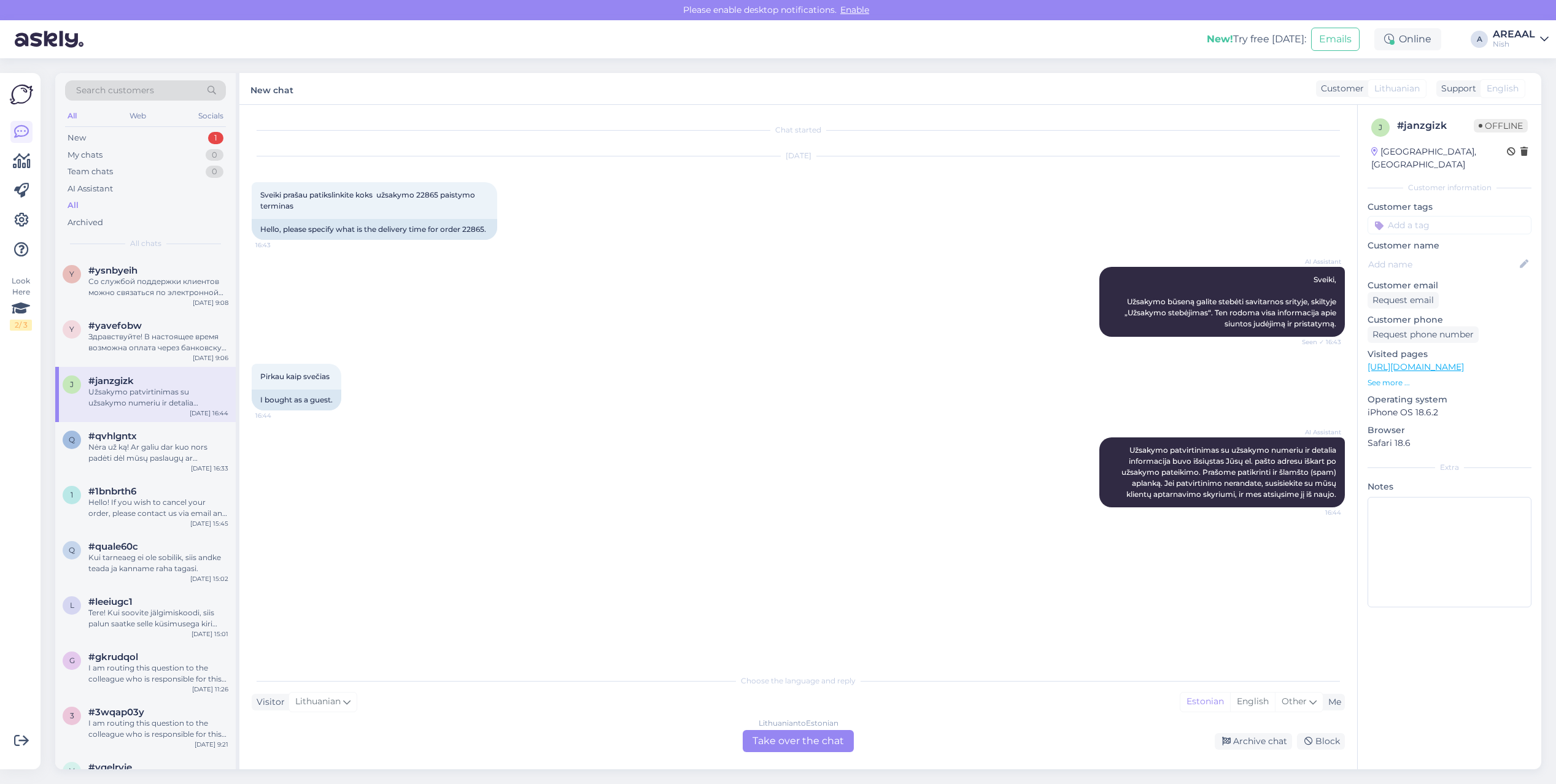
click at [826, 743] on div "Lithuanian to Estonian Take over the chat" at bounding box center [798, 741] width 111 height 22
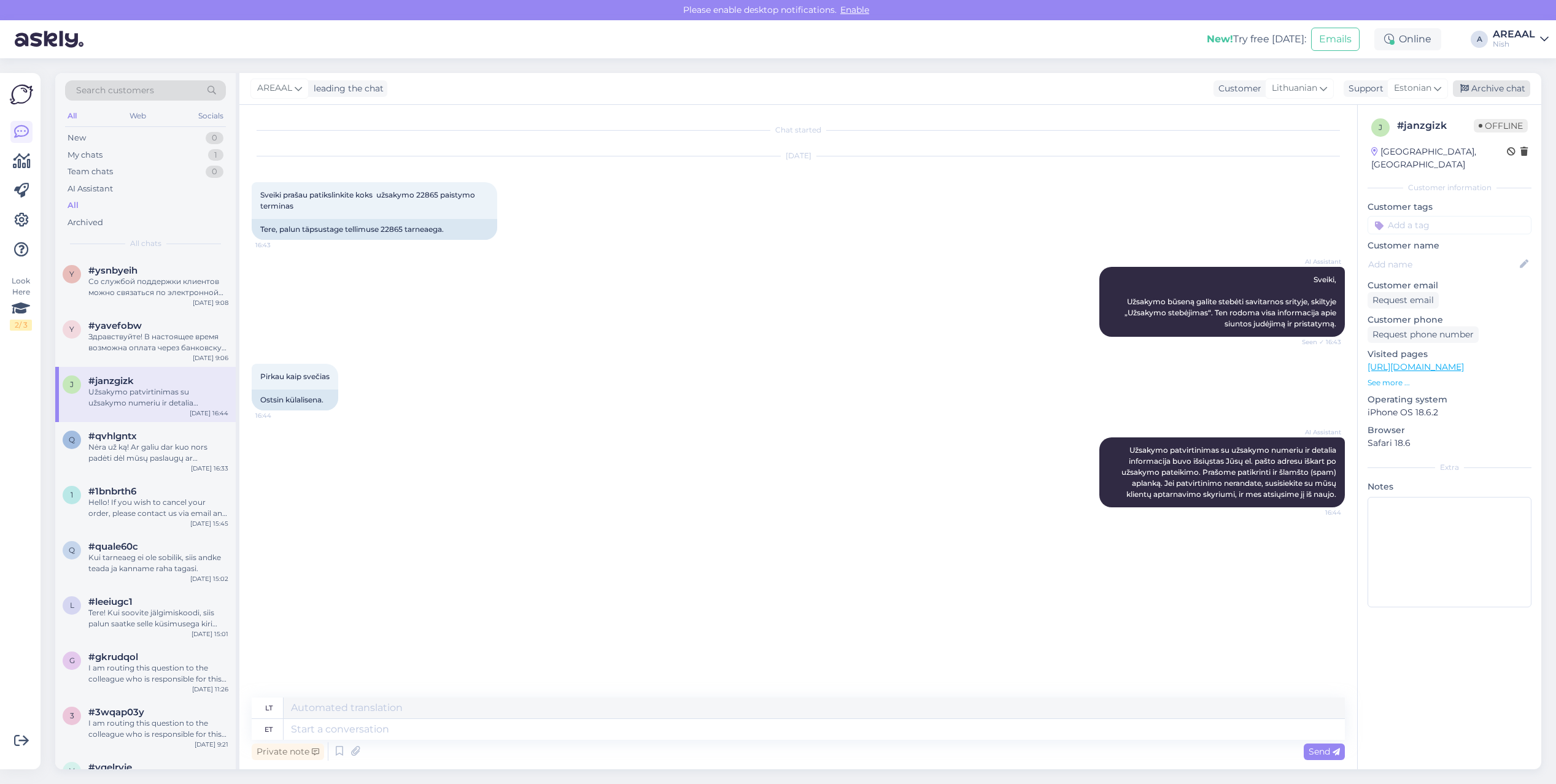
click at [1504, 83] on div "Archive chat" at bounding box center [1491, 89] width 77 height 17
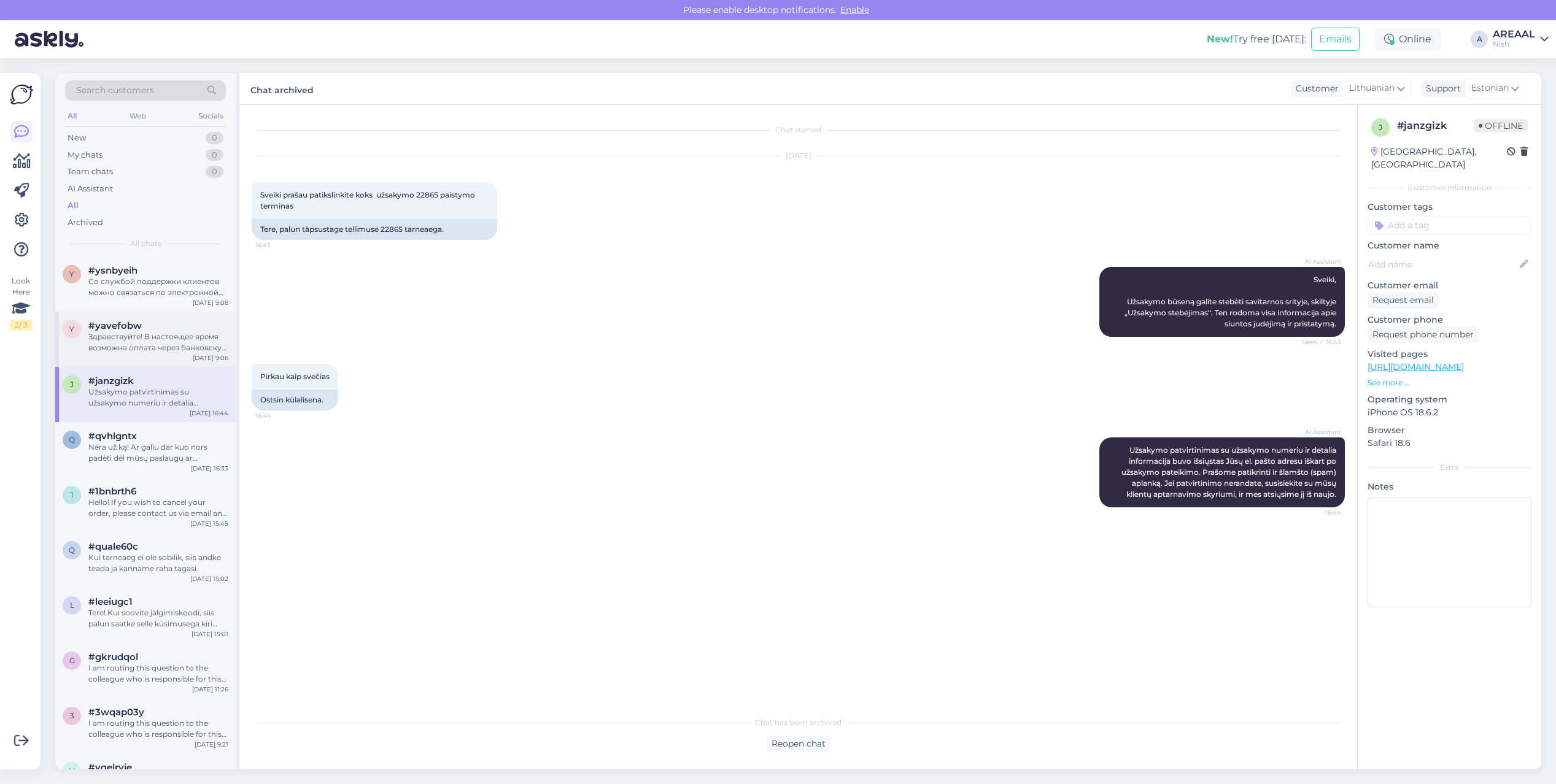
click at [123, 326] on span "#yavefobw" at bounding box center [115, 326] width 53 height 11
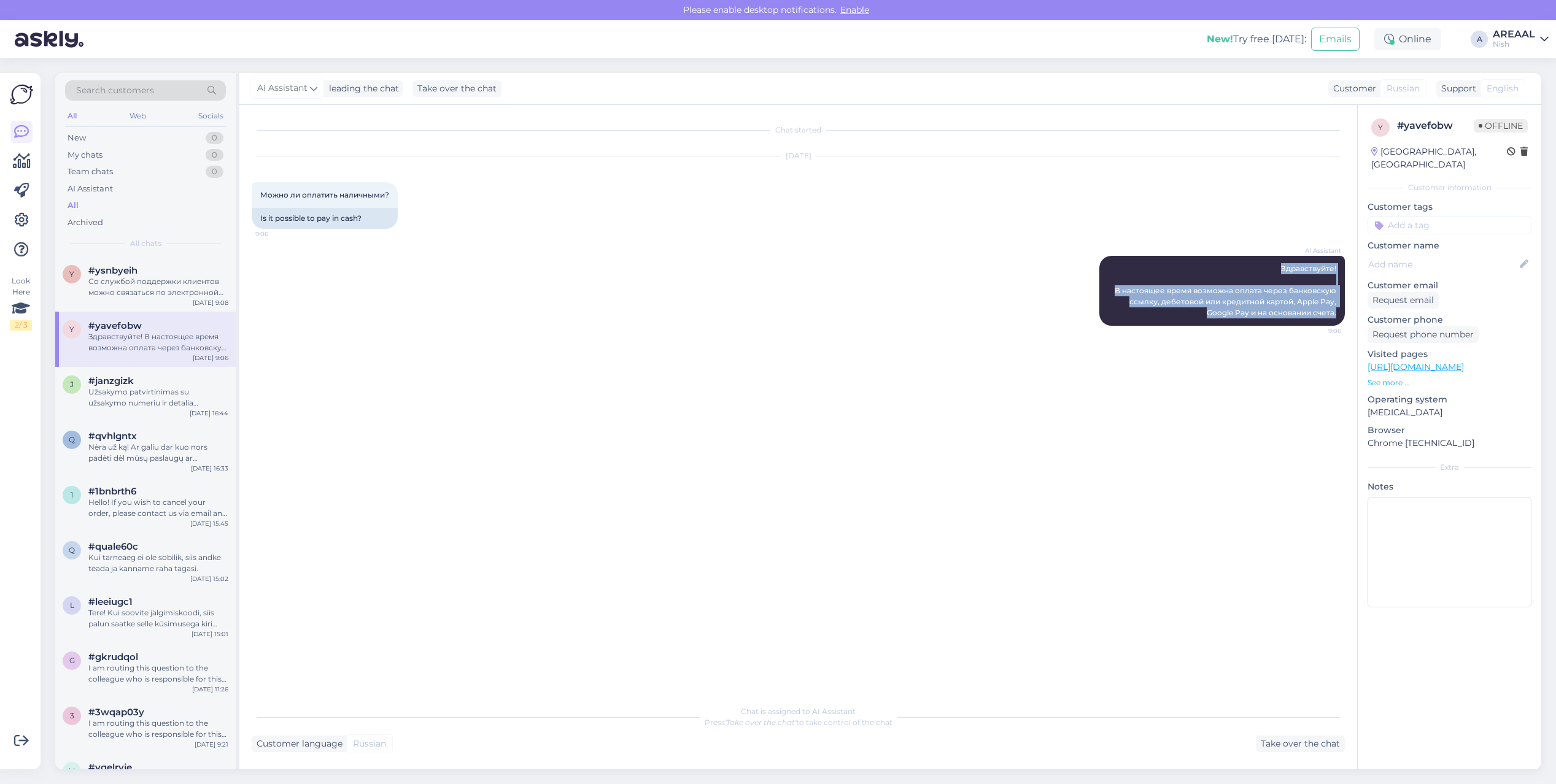
drag, startPoint x: 1337, startPoint y: 283, endPoint x: 1347, endPoint y: 321, distance: 39.3
click at [1347, 321] on div "Chat started Sep 16 2025 Можно ли оплатить наличными? 9:06 Is it possible to pa…" at bounding box center [803, 402] width 1104 height 571
copy span "Здравствуйте! В настоящее время возможна оплата через банковскую ссылку, дебето…"
click at [135, 258] on div "y #ysnbyeih Со службой поддержки клиентов можно связаться по электронной почте.…" at bounding box center [145, 284] width 180 height 55
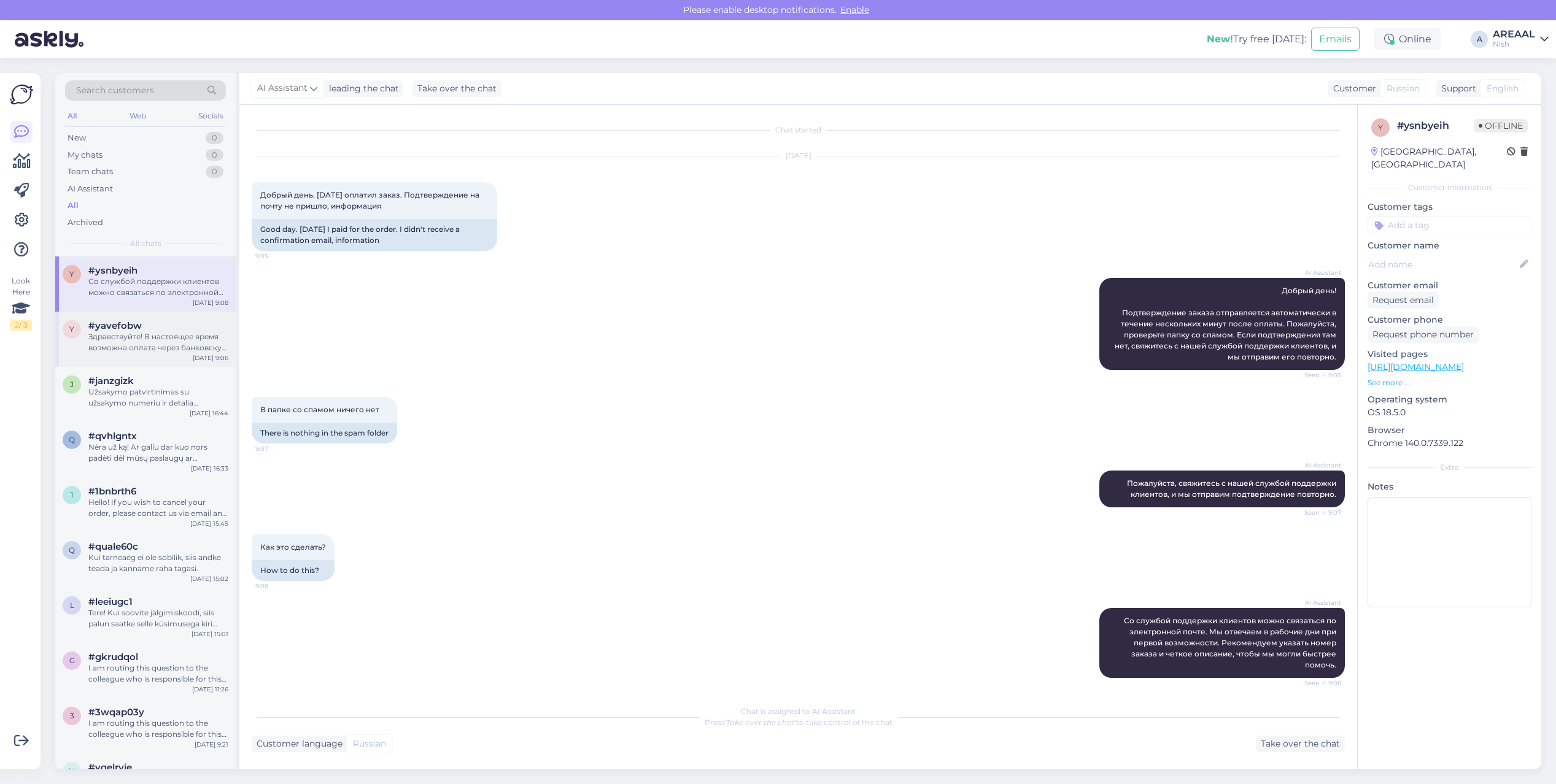
click at [159, 321] on div "#yavefobw" at bounding box center [158, 326] width 140 height 11
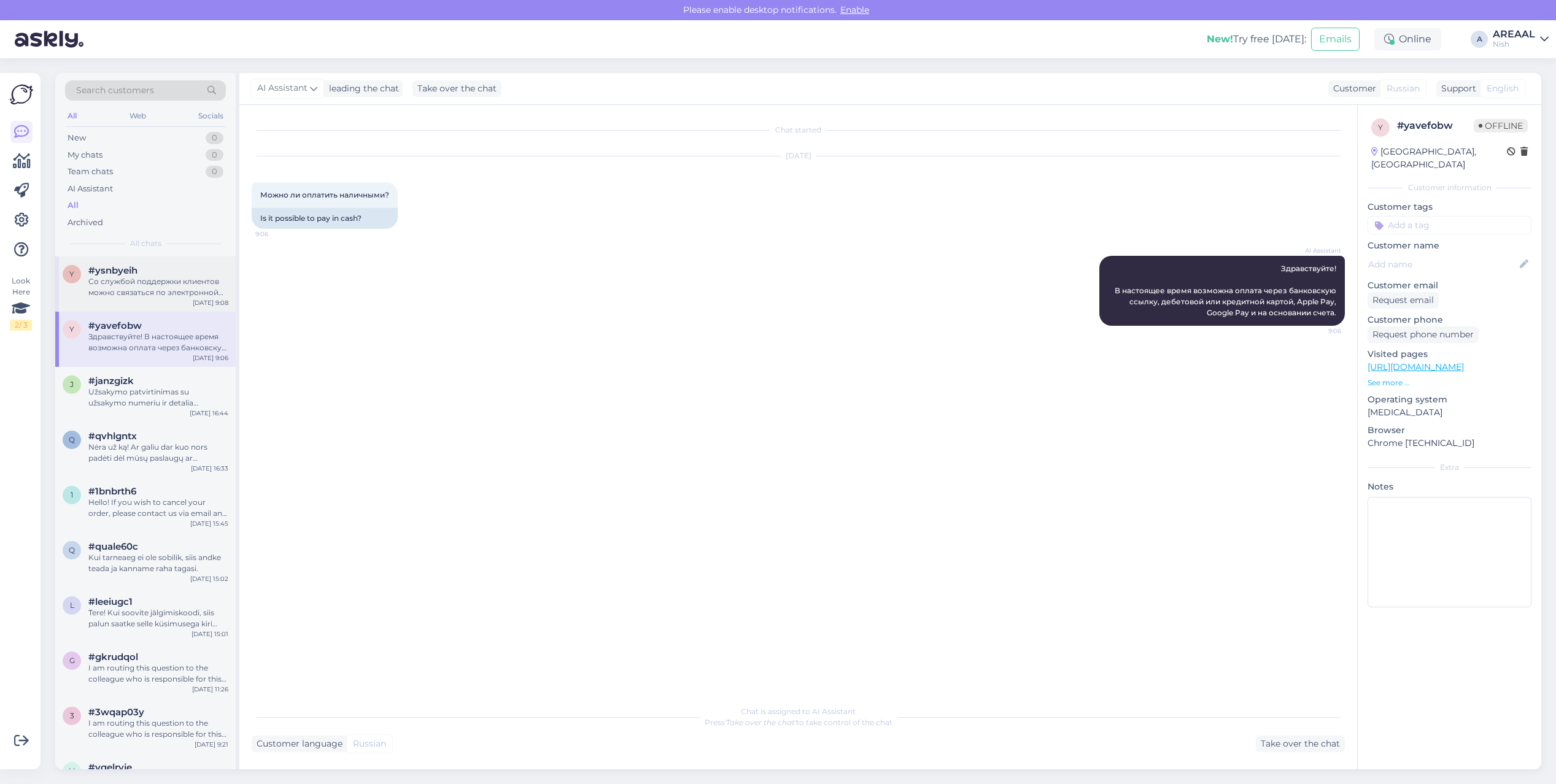
click at [192, 281] on div "Со службой поддержки клиентов можно связаться по электронной почте. Мы отвечаем…" at bounding box center [158, 287] width 140 height 22
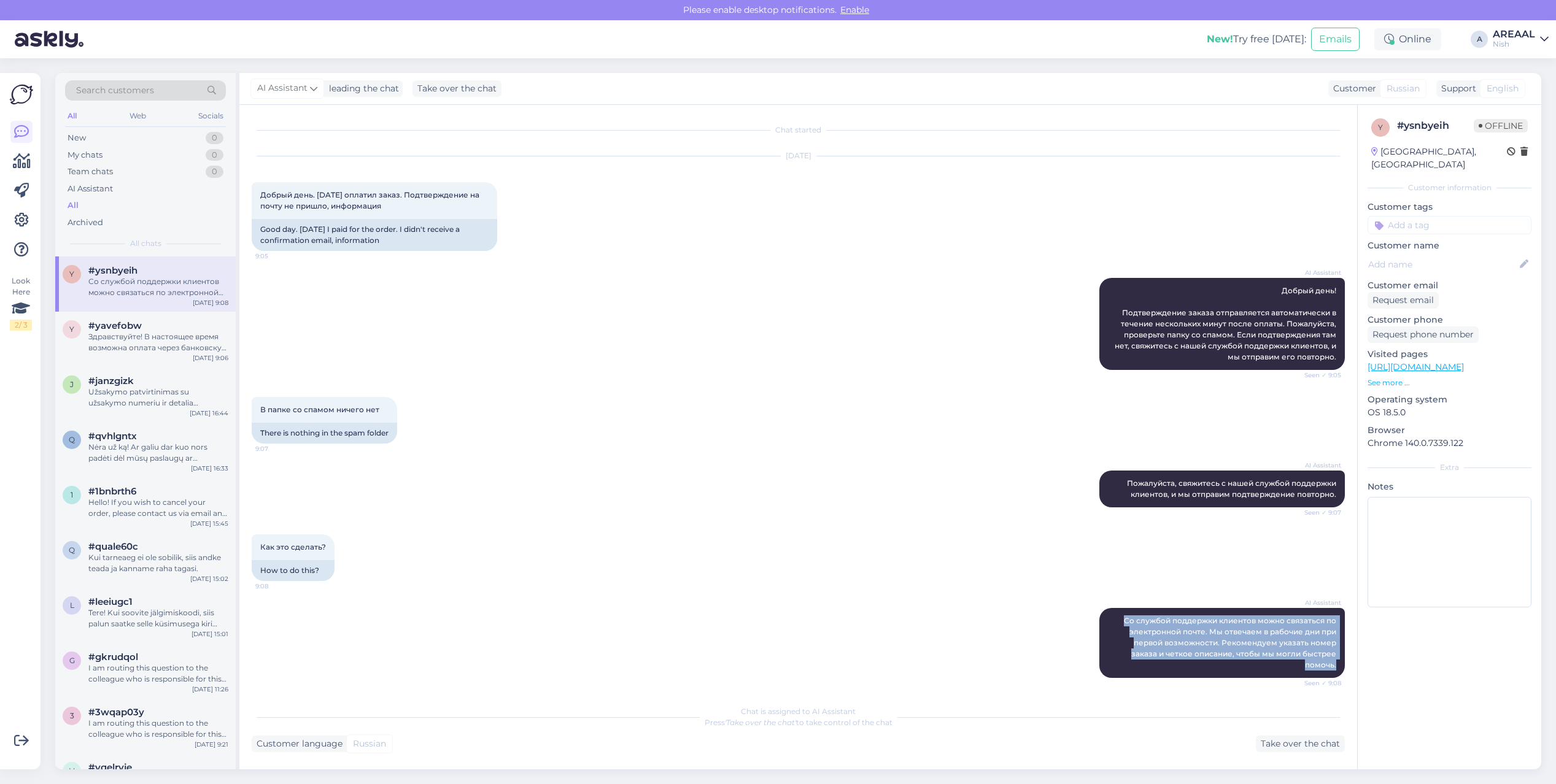
copy span "Со службой поддержки клиентов можно связаться по электронной почте. Мы отвечаем…"
drag, startPoint x: 1108, startPoint y: 621, endPoint x: 1347, endPoint y: 666, distance: 243.2
click at [1347, 666] on div "Chat started Sep 16 2025 Добрый день. Вчера оплатил заказ. Подтверждение на поч…" at bounding box center [803, 402] width 1104 height 571
click at [376, 321] on div "AI Assistant Добрый день! Подтверждение заказа отправляется автоматически в теч…" at bounding box center [798, 323] width 1093 height 119
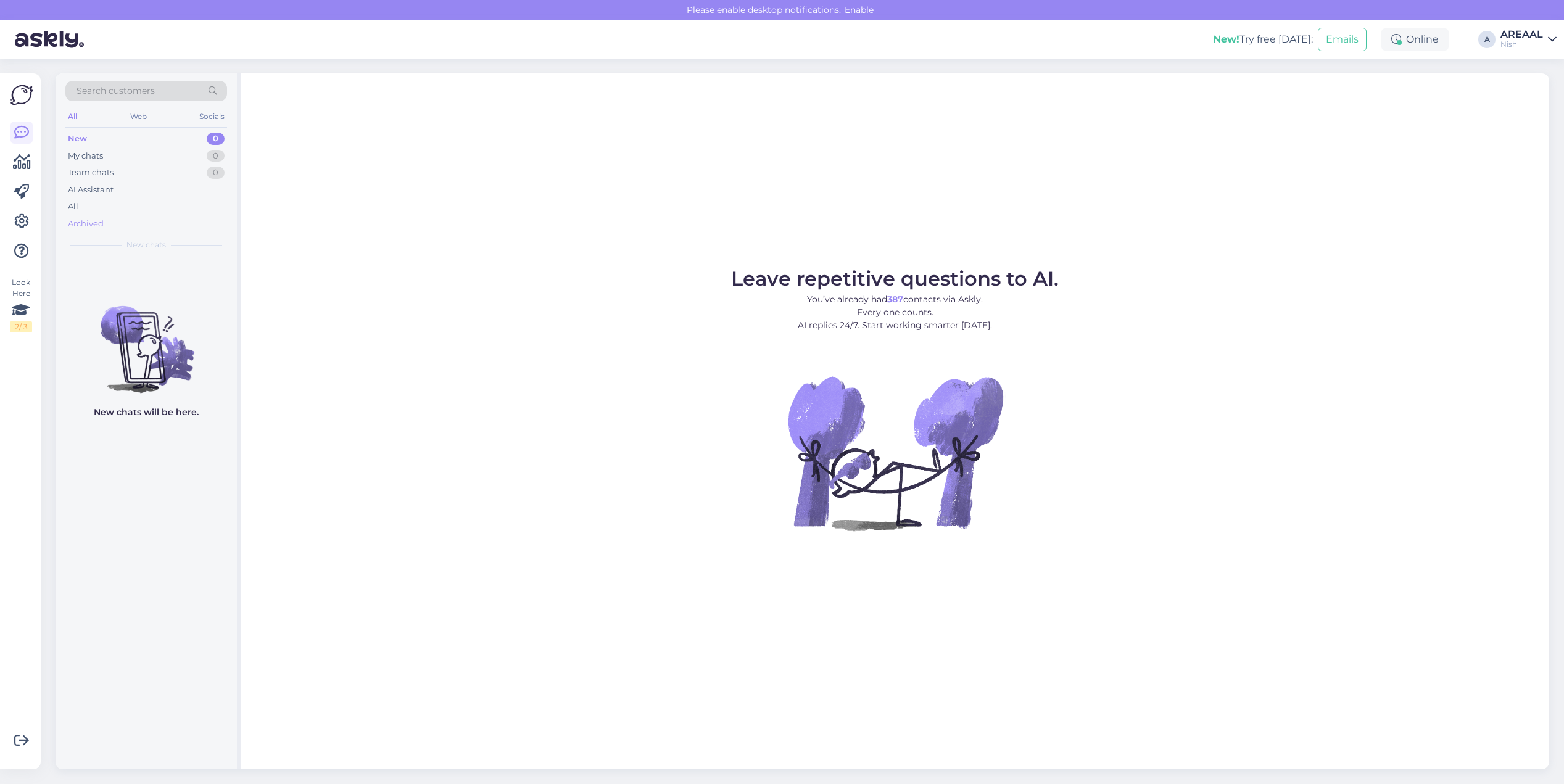
click at [131, 217] on div "Archived" at bounding box center [146, 224] width 162 height 18
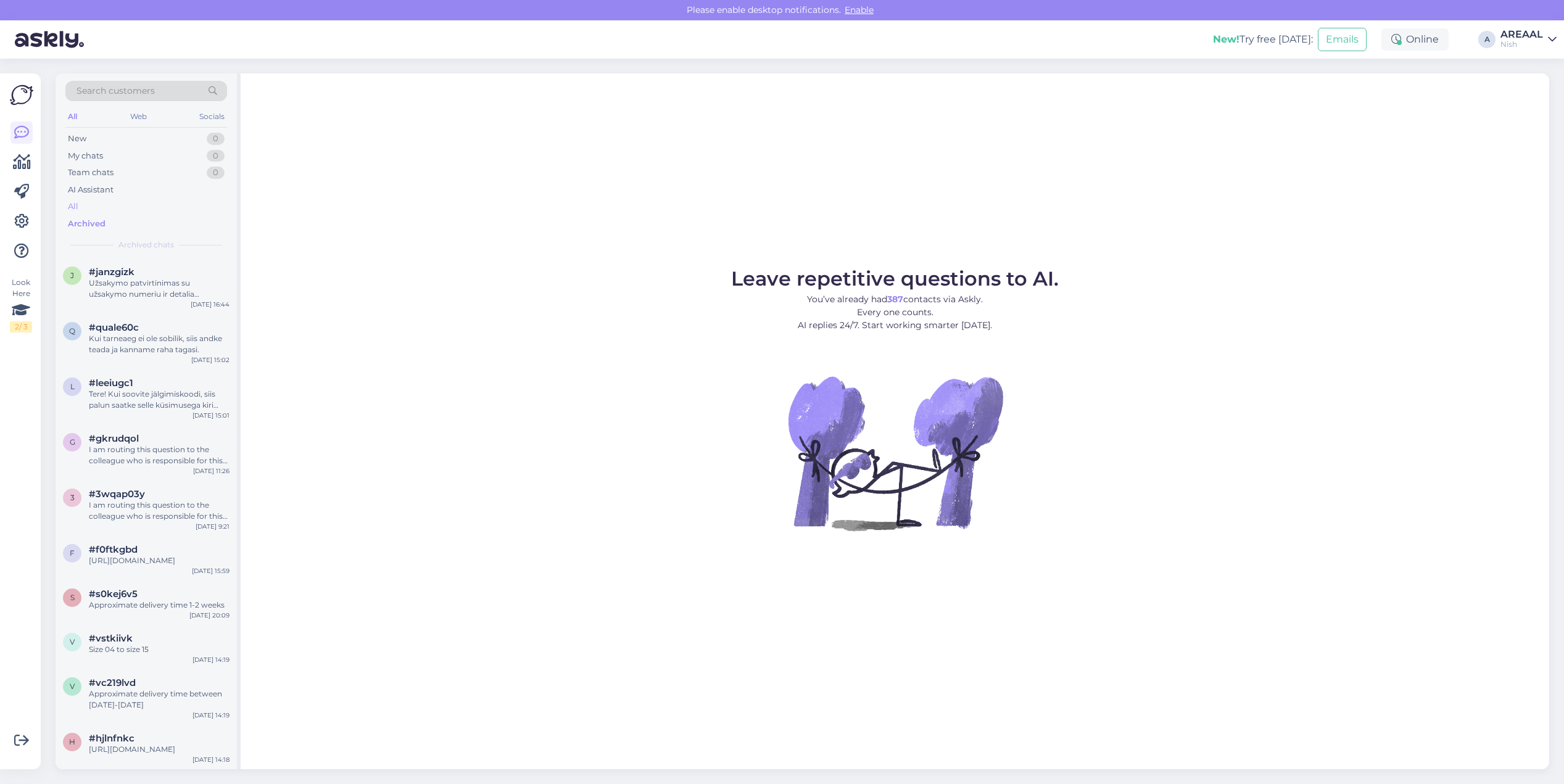
click at [124, 207] on div "All" at bounding box center [146, 206] width 162 height 18
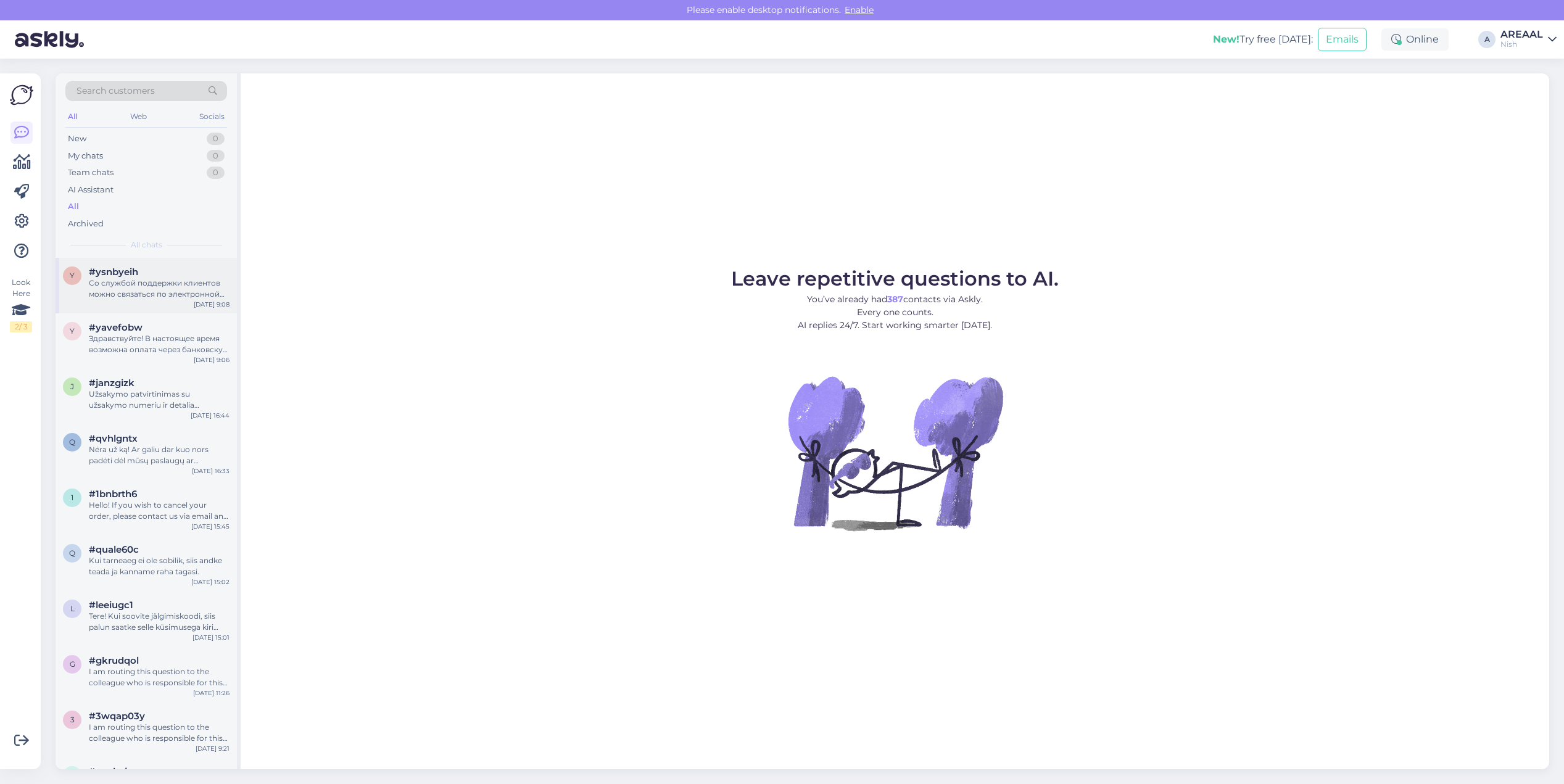
click at [146, 278] on div "Со службой поддержки клиентов можно связаться по электронной почте. Мы отвечаем…" at bounding box center [159, 288] width 140 height 23
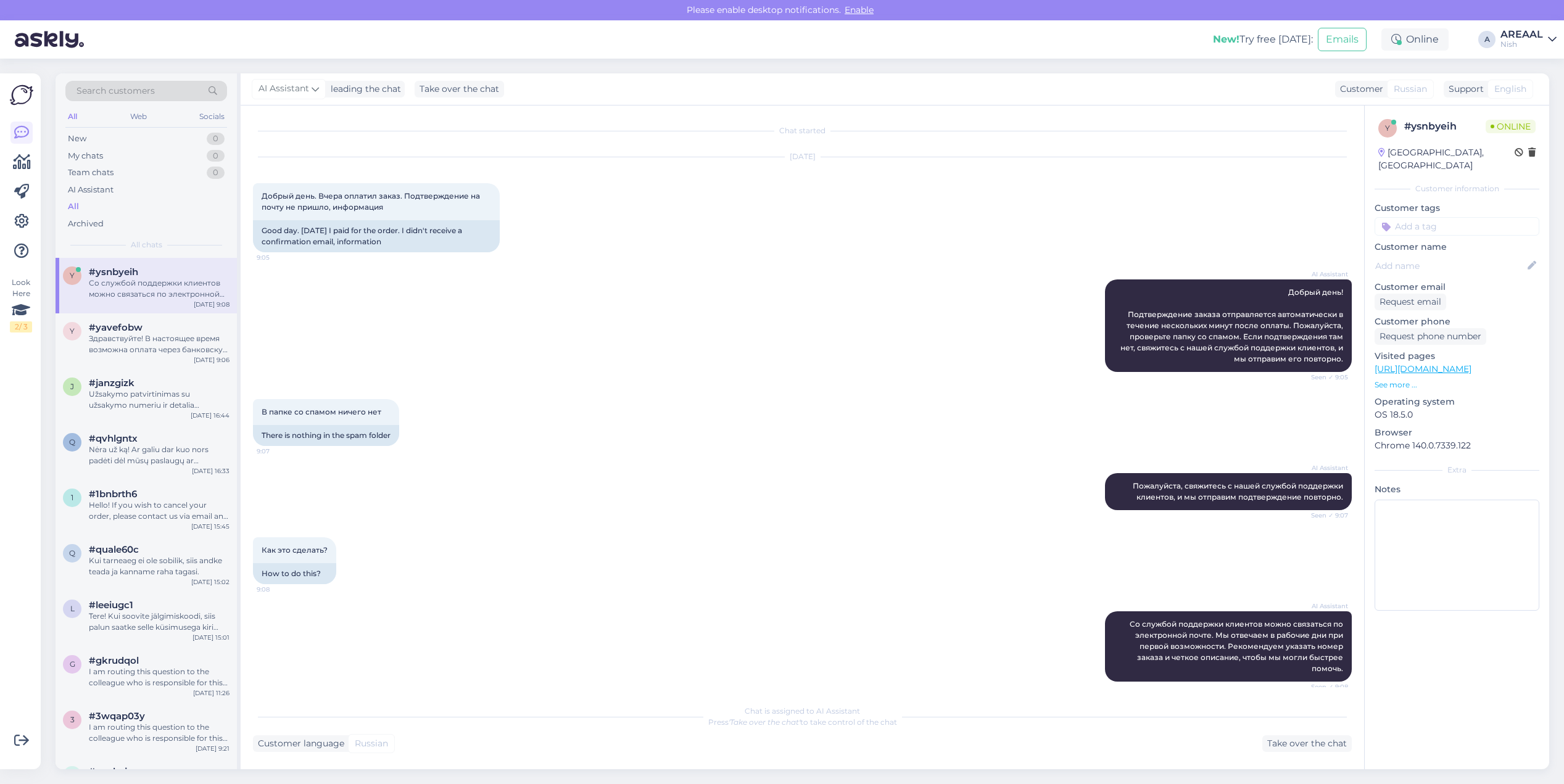
click at [1521, 47] on div "Nish" at bounding box center [1521, 44] width 43 height 10
click at [1530, 65] on button "Open" at bounding box center [1529, 68] width 34 height 19
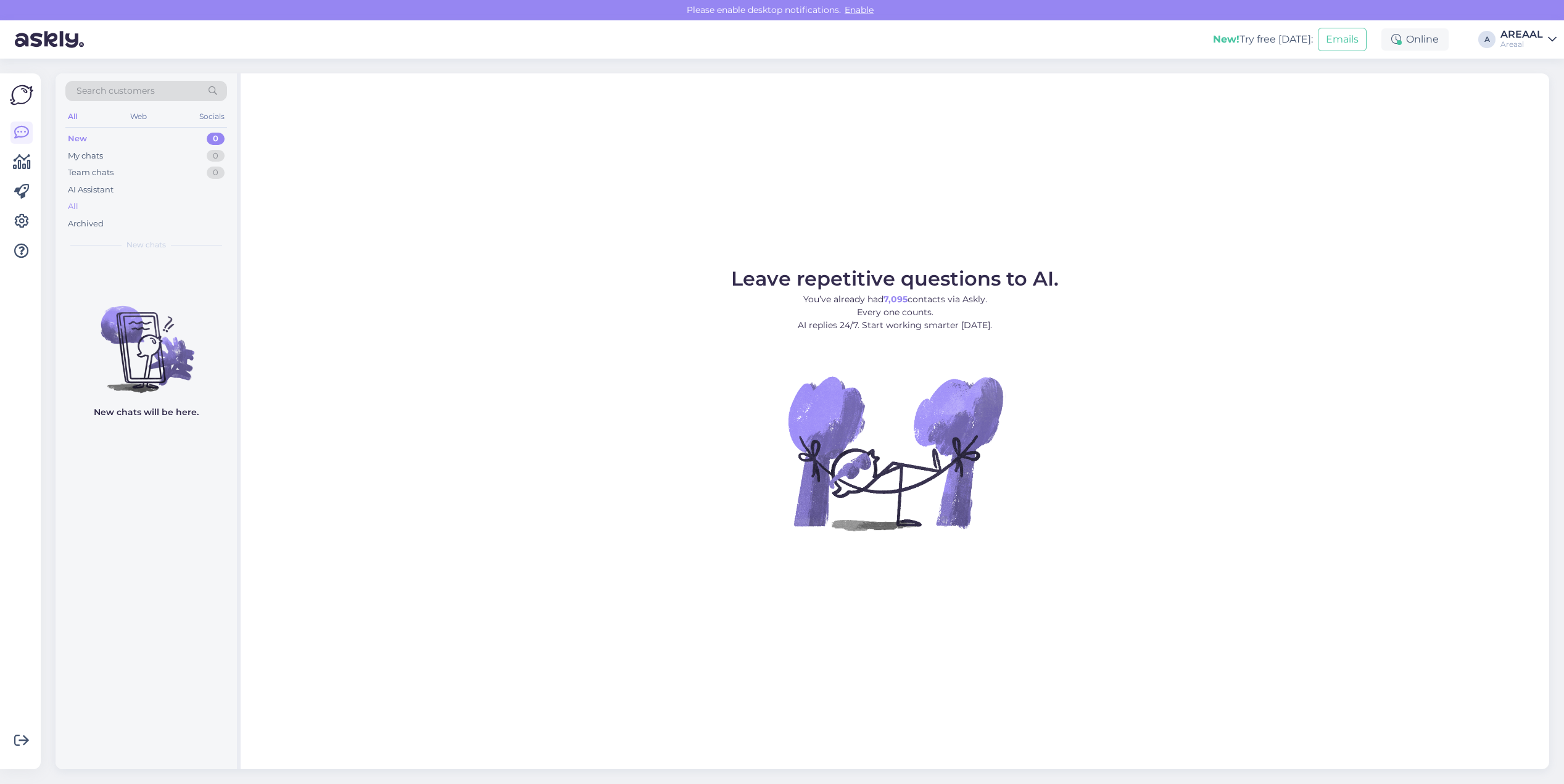
click at [94, 207] on div "All" at bounding box center [146, 206] width 162 height 18
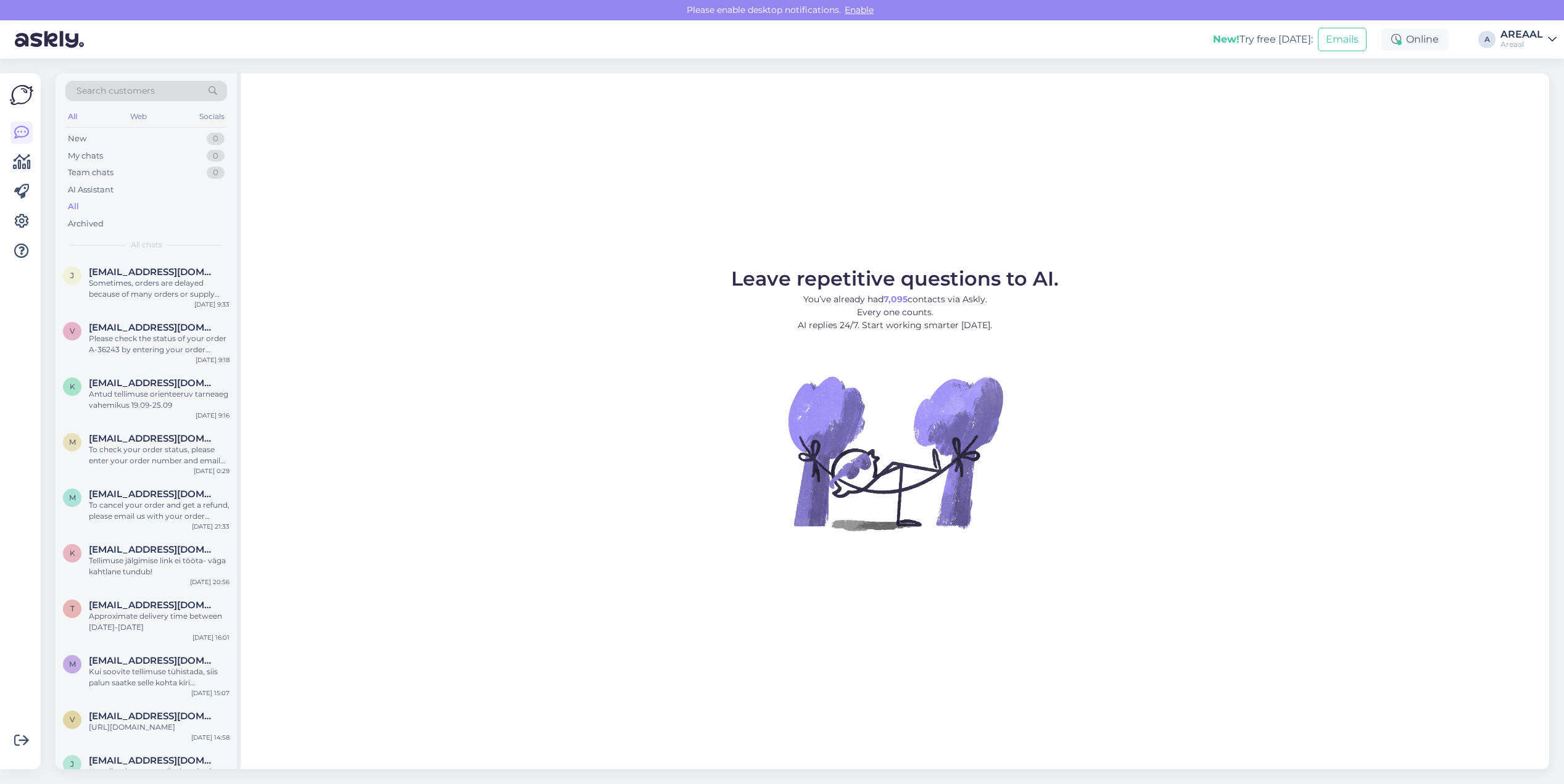
click at [130, 262] on div "j jana.nugis@gmail.com Sometimes, orders are delayed because of many orders or …" at bounding box center [145, 286] width 181 height 55
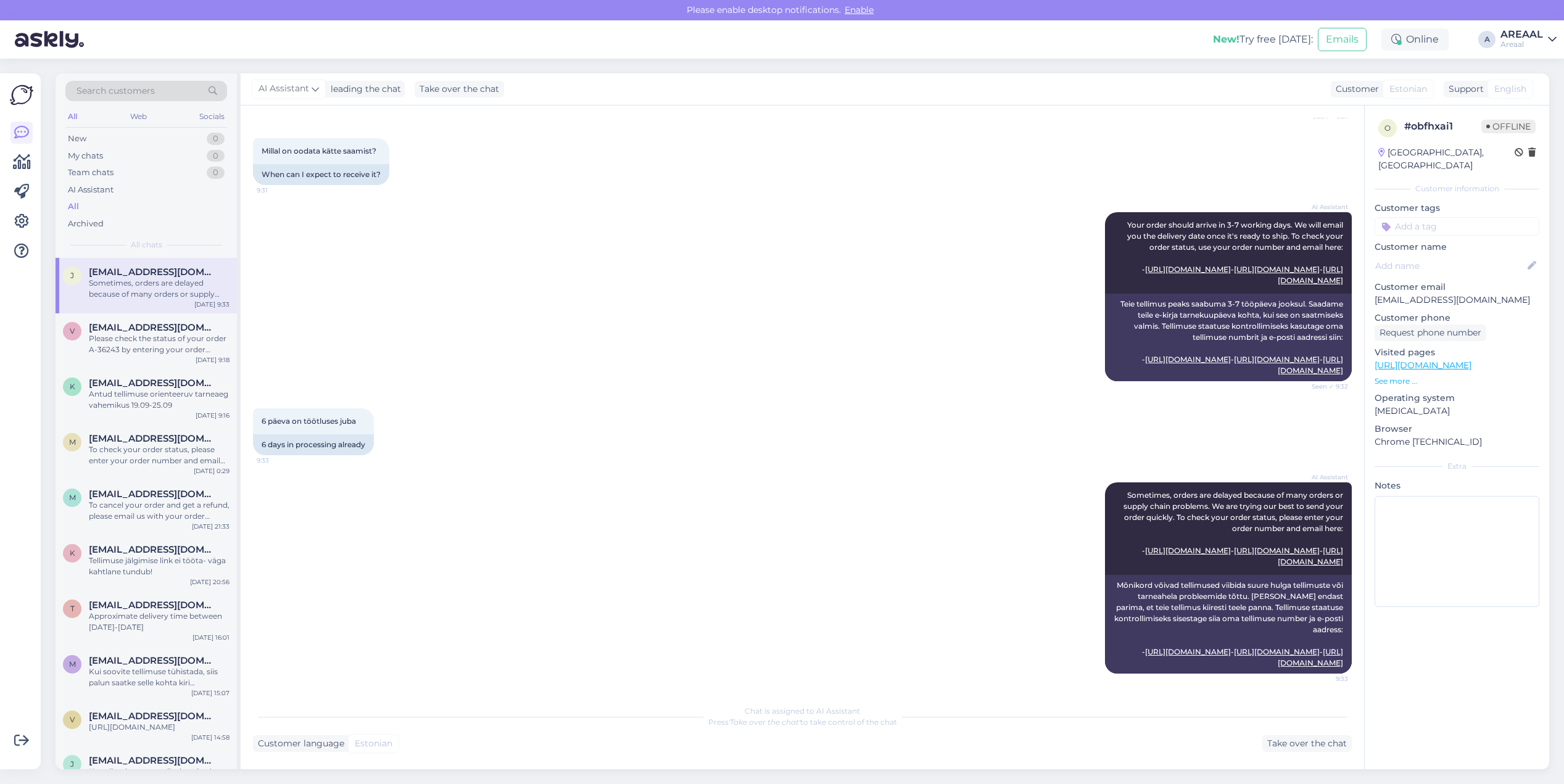
click at [676, 289] on div "AI Assistant Your order should arrive in 3-7 working days. We will email you th…" at bounding box center [802, 296] width 1099 height 196
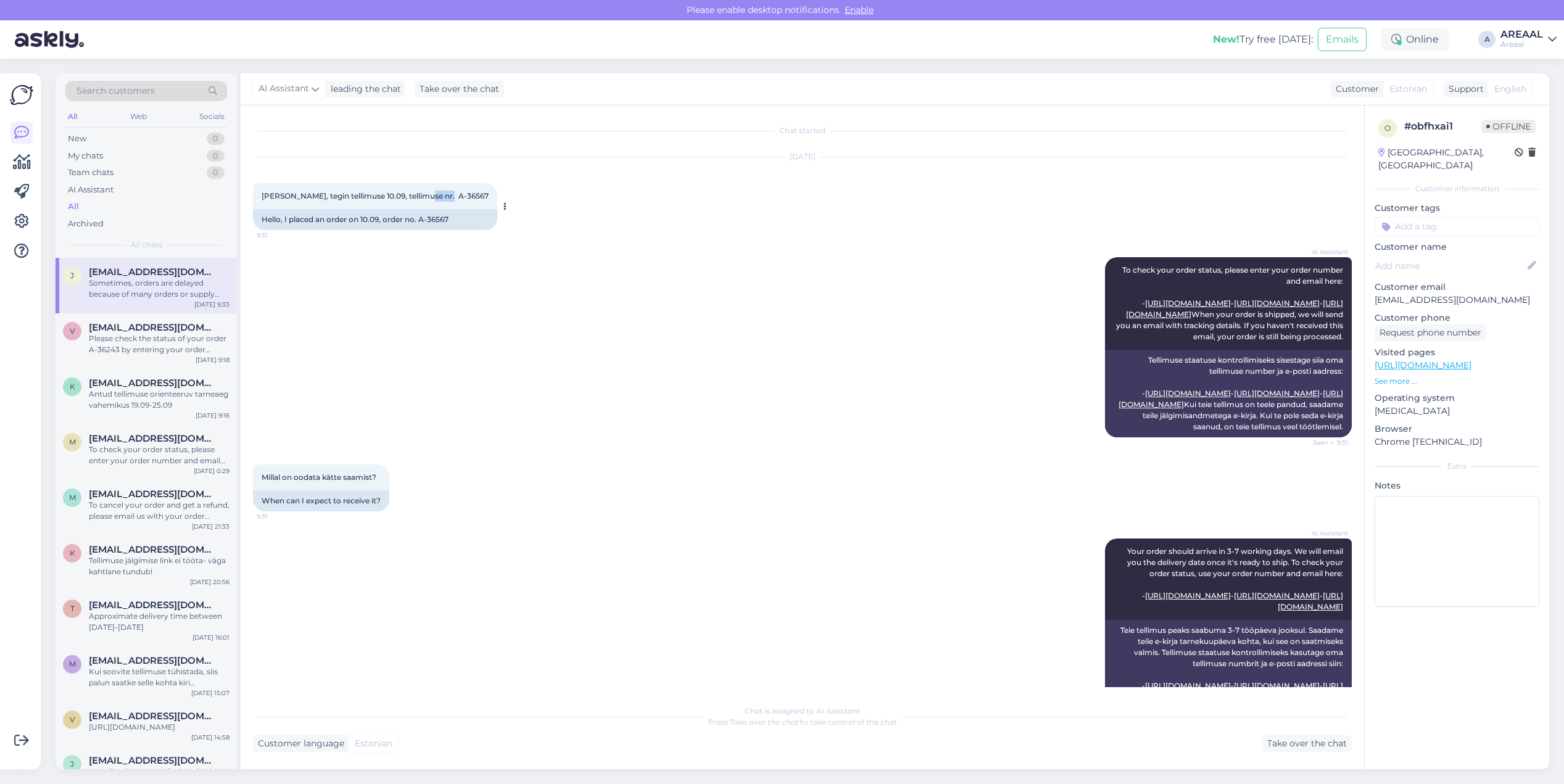
drag, startPoint x: 417, startPoint y: 195, endPoint x: 448, endPoint y: 195, distance: 31.0
click at [448, 195] on div "Tere, tegin tellimuse 10.09, tellimuse nr. A-36567 9:31" at bounding box center [375, 195] width 245 height 26
click at [448, 195] on div "Tere, tegin tellimuse 10.09, tellimuse nr. A-36567 9:31" at bounding box center [375, 195] width 245 height 26
copy span "A-36567"
drag, startPoint x: 413, startPoint y: 195, endPoint x: 473, endPoint y: 195, distance: 60.0
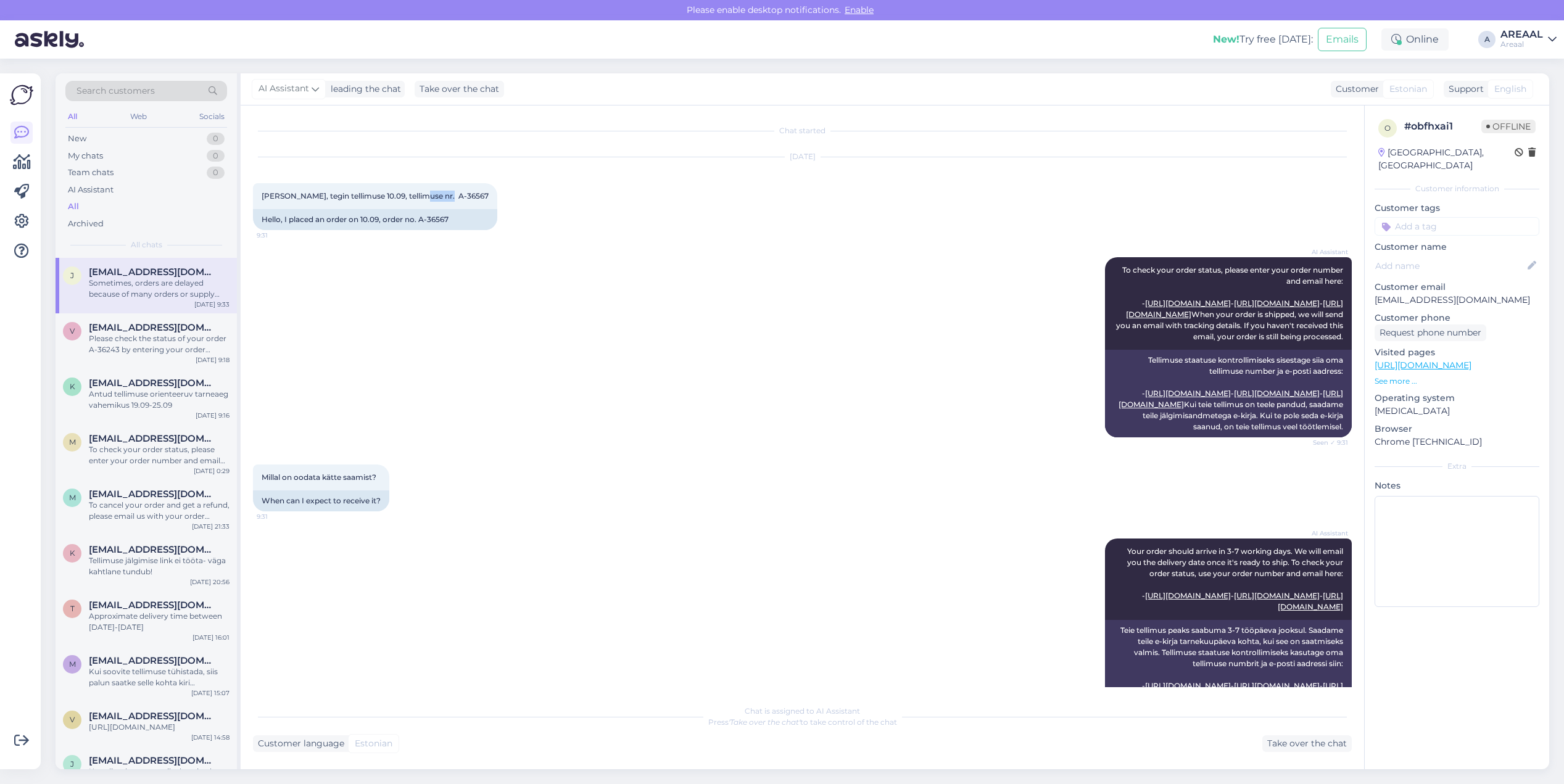
click at [473, 195] on div "Sep 16 2025 Tere, tegin tellimuse 10.09, tellimuse nr. A-36567 9:31 Hello, I pl…" at bounding box center [802, 194] width 1099 height 100
click at [776, 609] on div "AI Assistant Your order should arrive in 3-7 working days. We will email you th…" at bounding box center [802, 623] width 1099 height 196
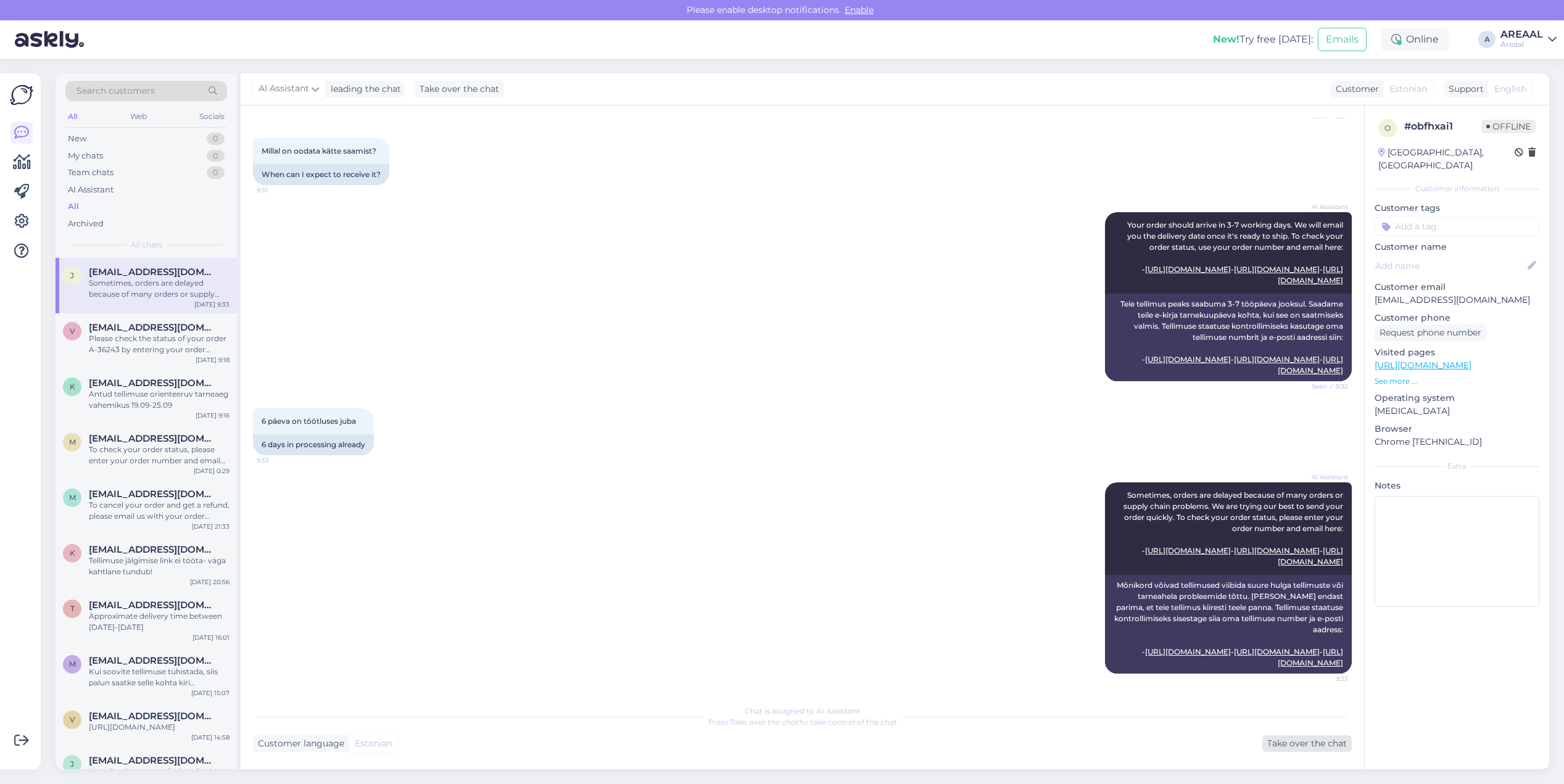
click at [1276, 738] on div "Take over the chat" at bounding box center [1307, 744] width 89 height 17
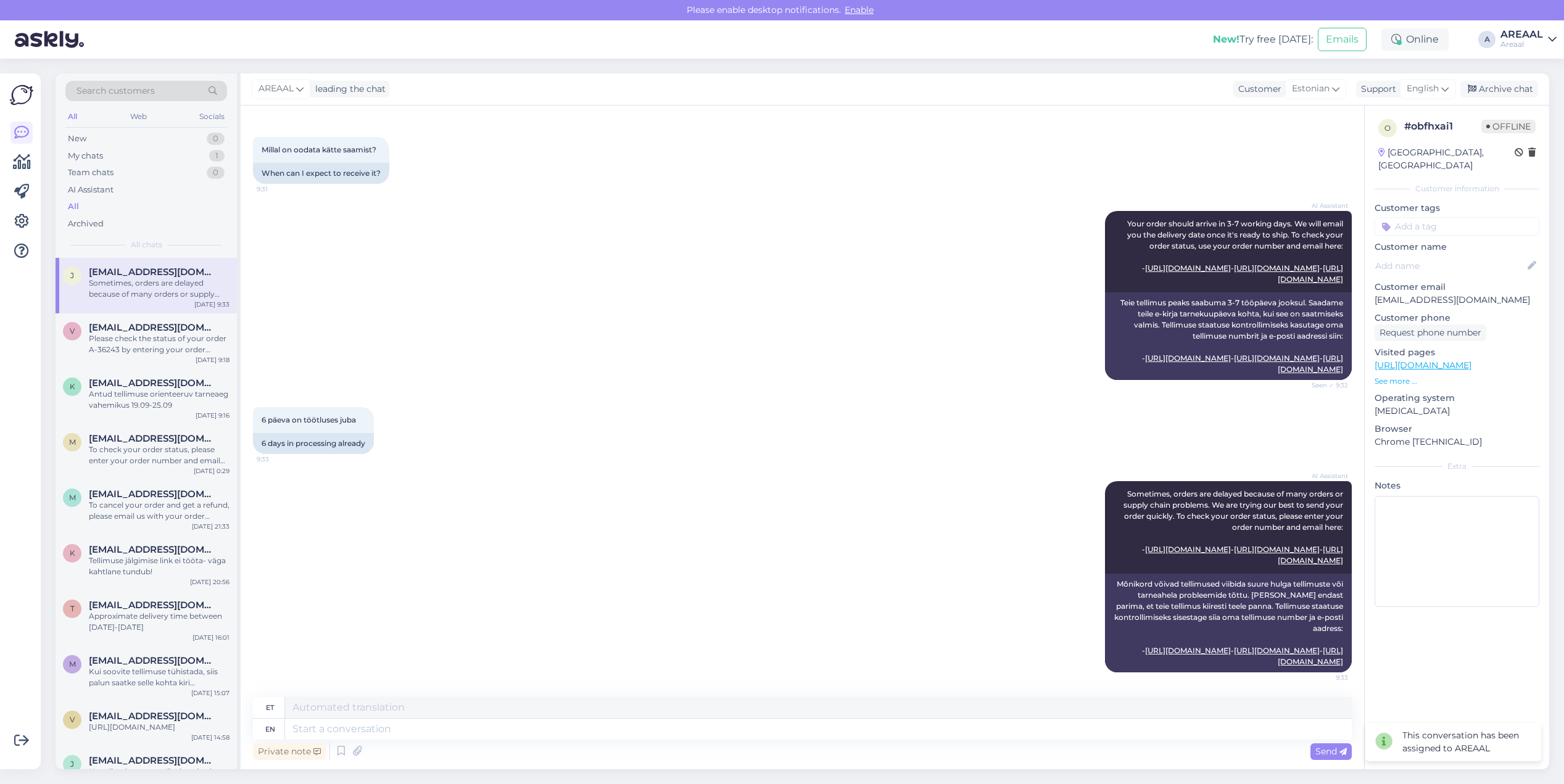
scroll to position [438, 0]
click at [1425, 94] on span "English" at bounding box center [1423, 89] width 32 height 13
type input "est"
click at [1392, 143] on link "Estonian" at bounding box center [1406, 144] width 136 height 20
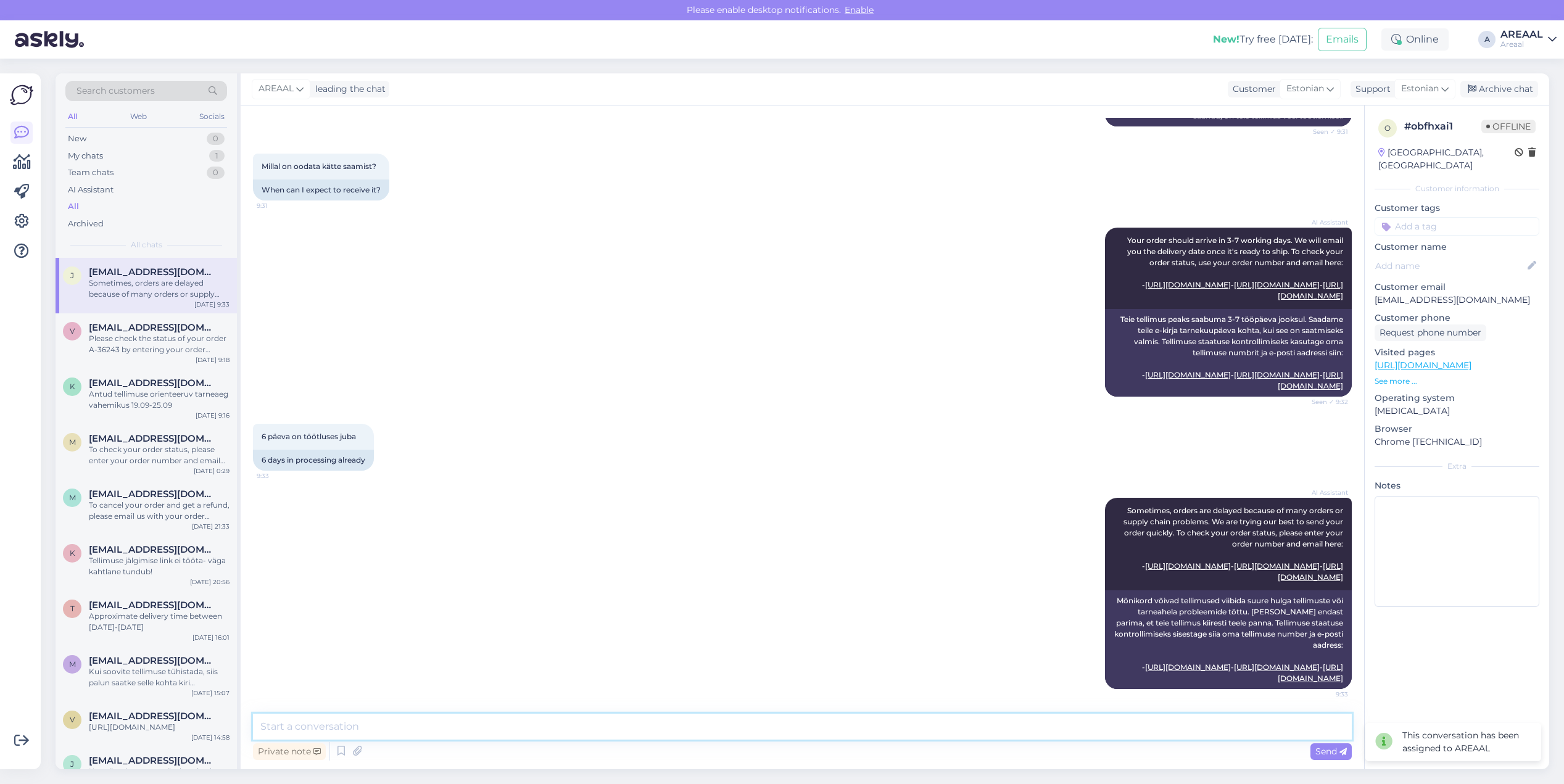
click at [747, 723] on textarea at bounding box center [802, 726] width 1099 height 26
type textarea "Antud mudelile orienteeruv tarneaeg 2 nädalat"
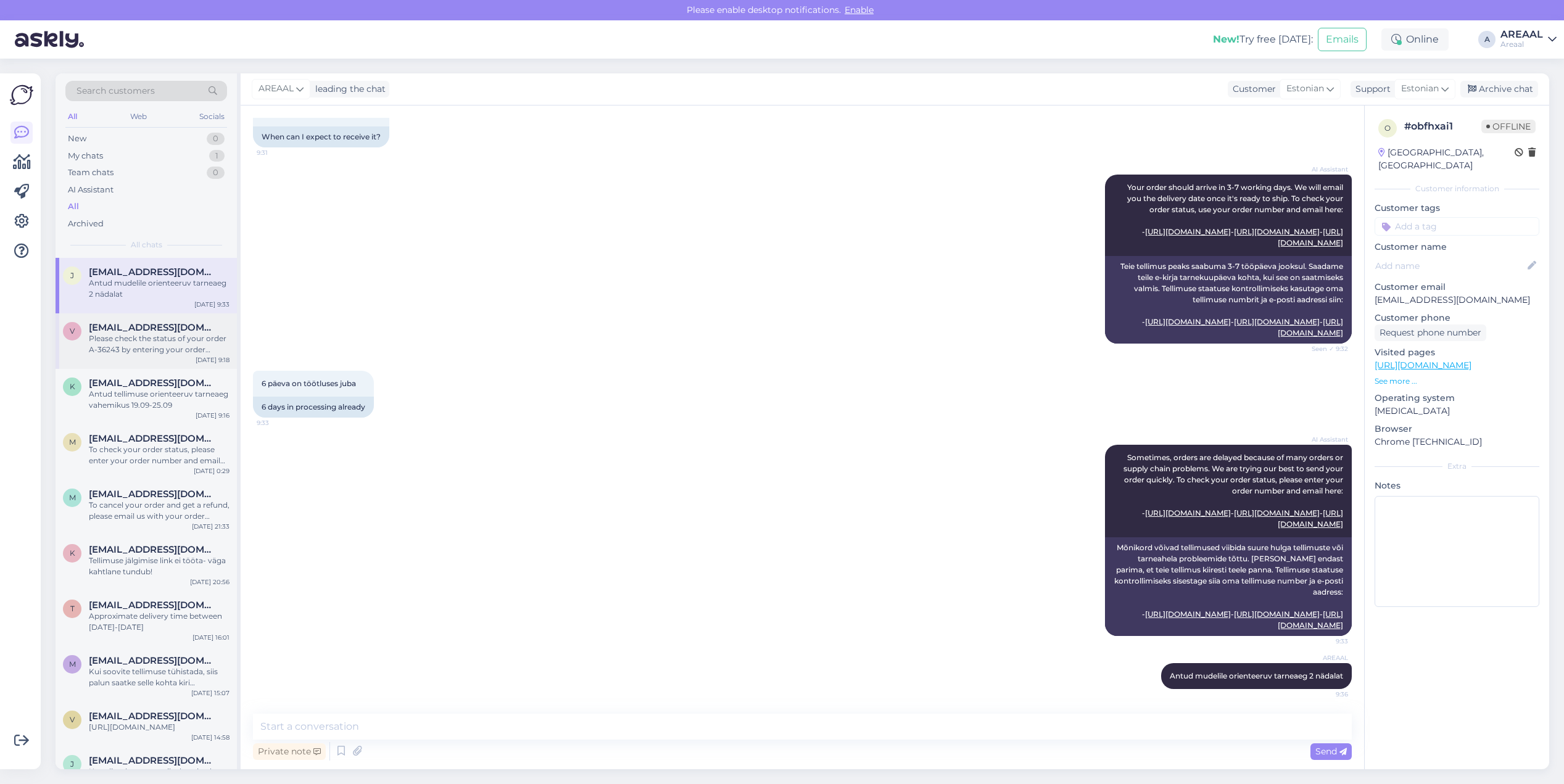
click at [145, 344] on div "Please check the status of your order A-36243 by entering your order number and…" at bounding box center [159, 344] width 140 height 23
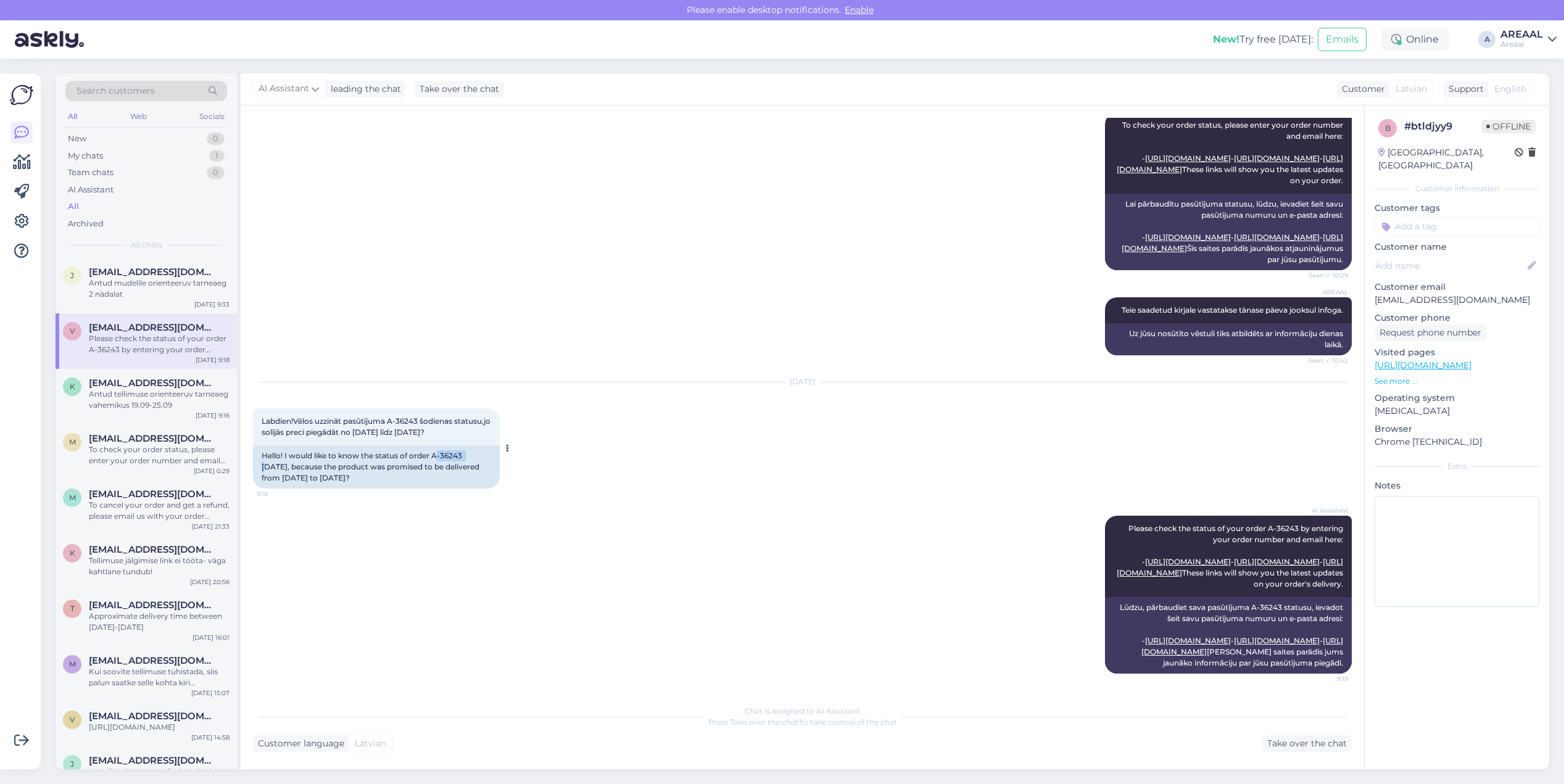
drag, startPoint x: 436, startPoint y: 392, endPoint x: 468, endPoint y: 392, distance: 32.0
click at [468, 445] on div "Hello! I would like to know the status of order A-36243 today, because the prod…" at bounding box center [377, 467] width 247 height 43
click at [471, 445] on div "Hello! I would like to know the status of order A-36243 today, because the prod…" at bounding box center [377, 467] width 247 height 43
copy div "A-36243"
drag, startPoint x: 433, startPoint y: 388, endPoint x: 463, endPoint y: 388, distance: 30.0
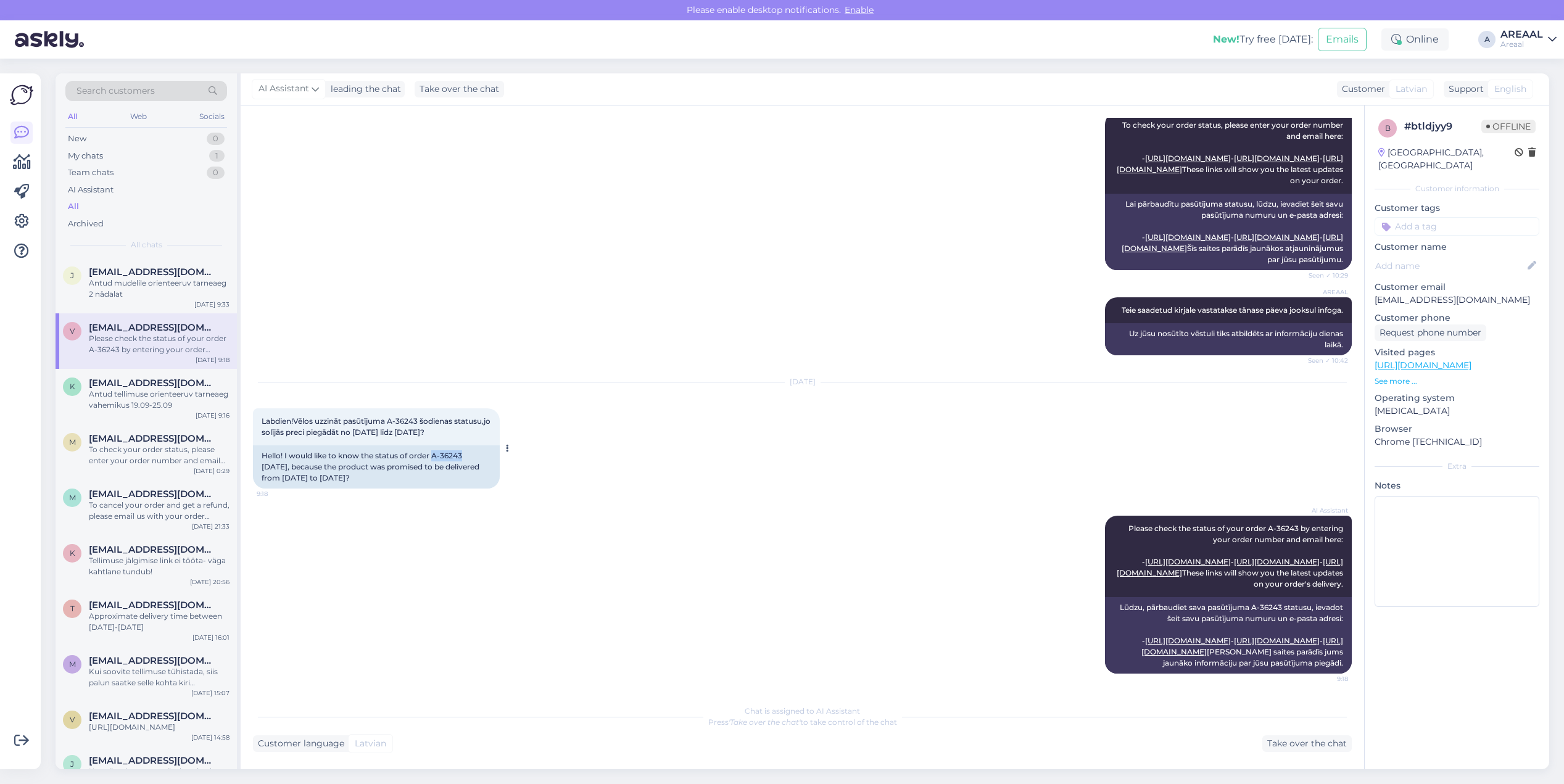
click at [463, 445] on div "Hello! I would like to know the status of order A-36243 today, because the prod…" at bounding box center [377, 467] width 247 height 43
click at [782, 213] on div "AI Assistant To check your order status, please enter your order number and ema…" at bounding box center [802, 191] width 1099 height 185
click at [195, 245] on div "All chats" at bounding box center [146, 245] width 162 height 11
click at [180, 281] on div "Antud mudelile orienteeruv tarneaeg 2 nädalat" at bounding box center [159, 288] width 140 height 23
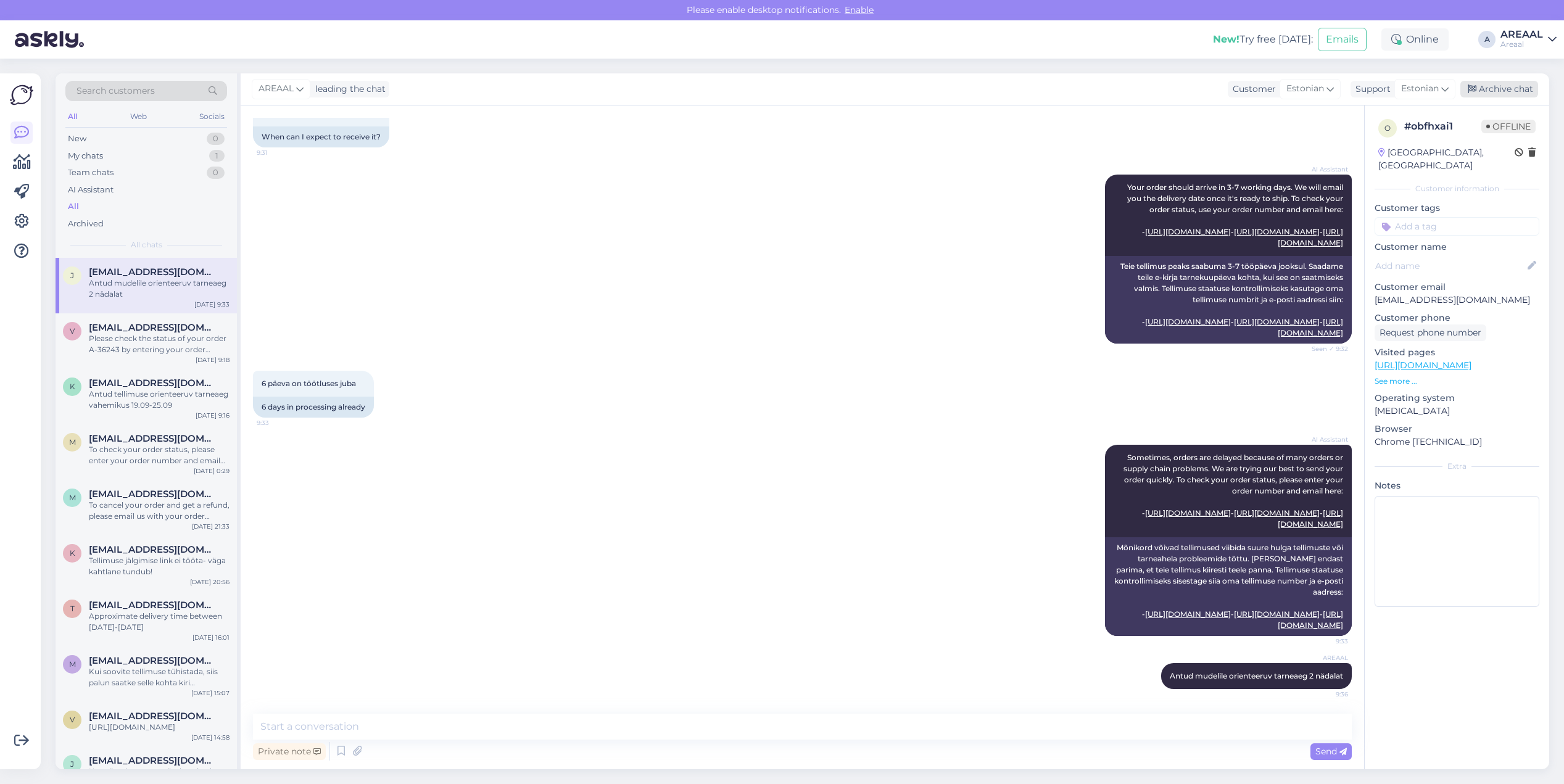
click at [1511, 96] on div "Archive chat" at bounding box center [1499, 89] width 78 height 17
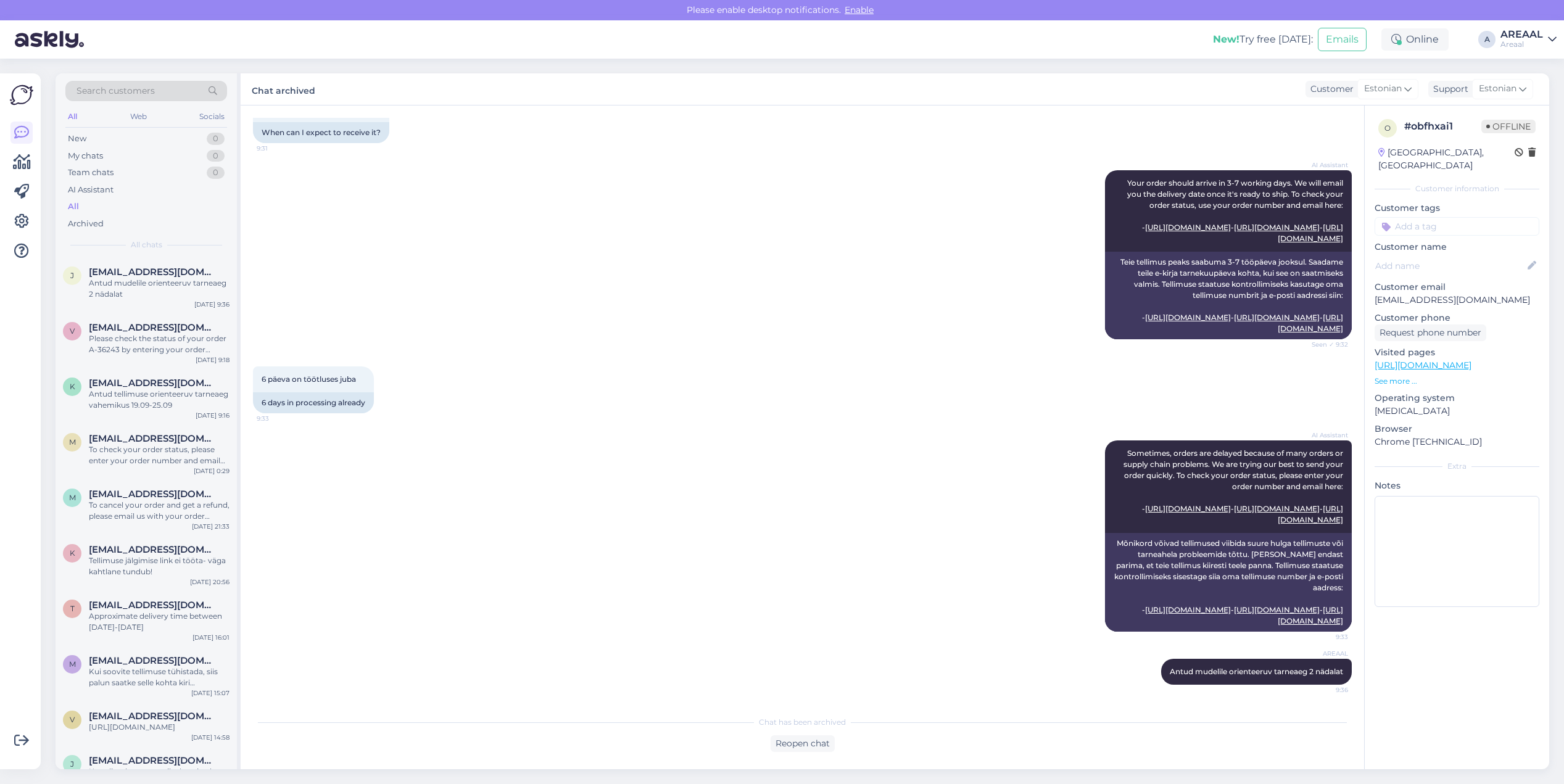
click at [720, 331] on div "AI Assistant Your order should arrive in 3-7 working days. We will email you th…" at bounding box center [802, 255] width 1099 height 196
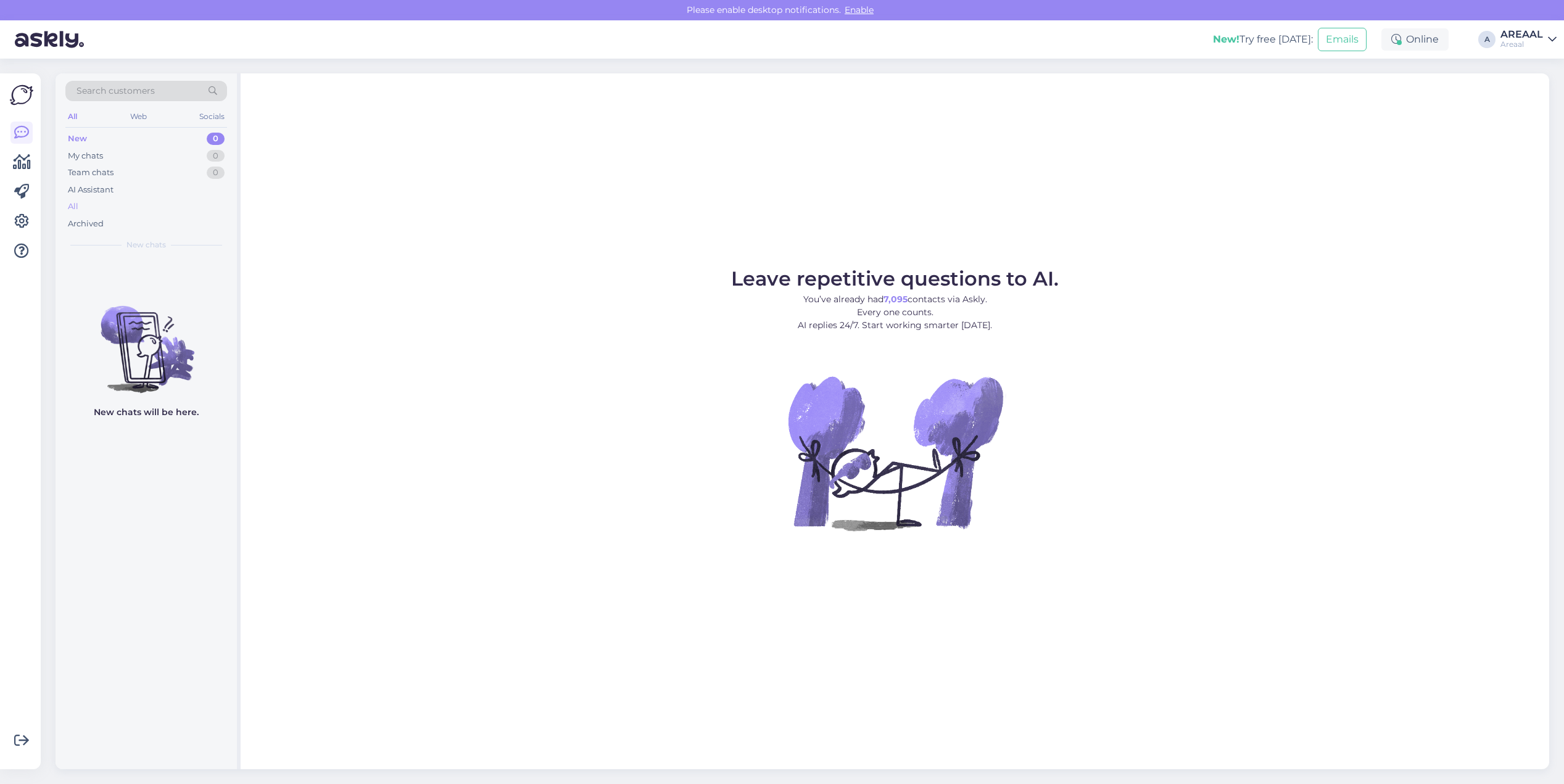
click at [127, 200] on div "All" at bounding box center [146, 206] width 162 height 18
click at [134, 207] on div "All" at bounding box center [146, 206] width 162 height 18
click at [197, 275] on span "[EMAIL_ADDRESS][DOMAIN_NAME]" at bounding box center [153, 271] width 129 height 11
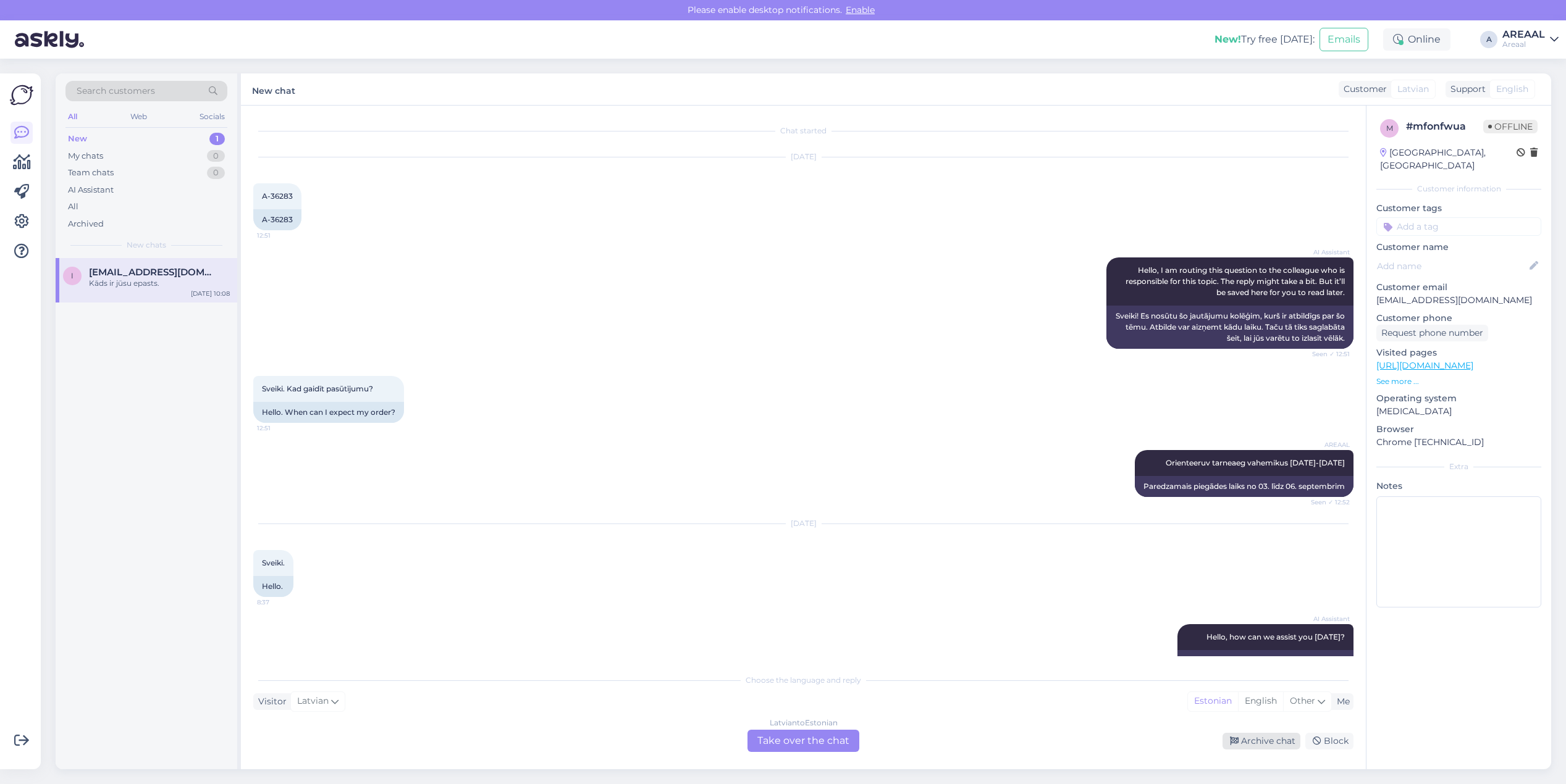
click at [1269, 736] on div "Archive chat" at bounding box center [1261, 741] width 78 height 17
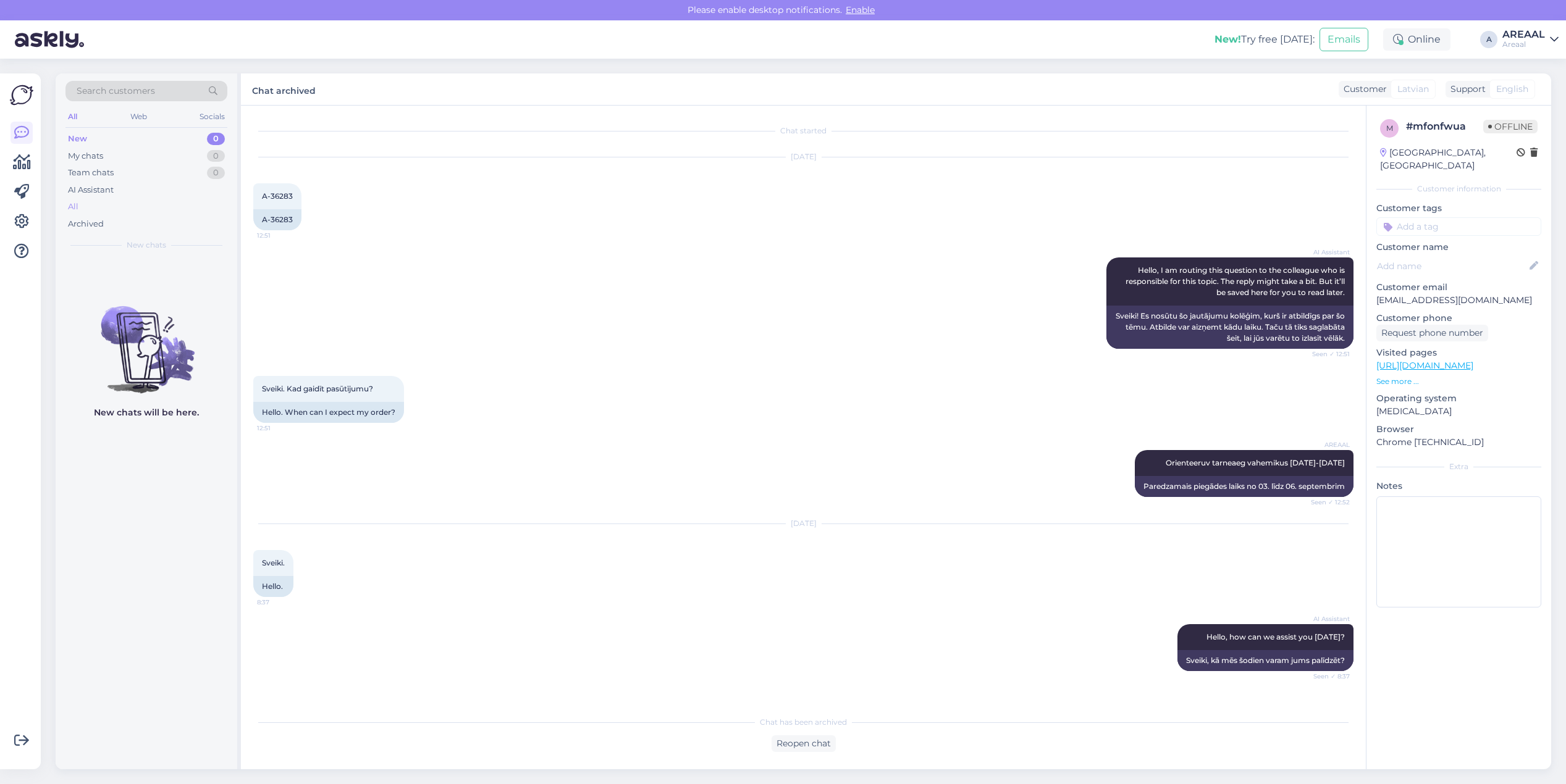
click at [111, 205] on div "All" at bounding box center [146, 206] width 162 height 18
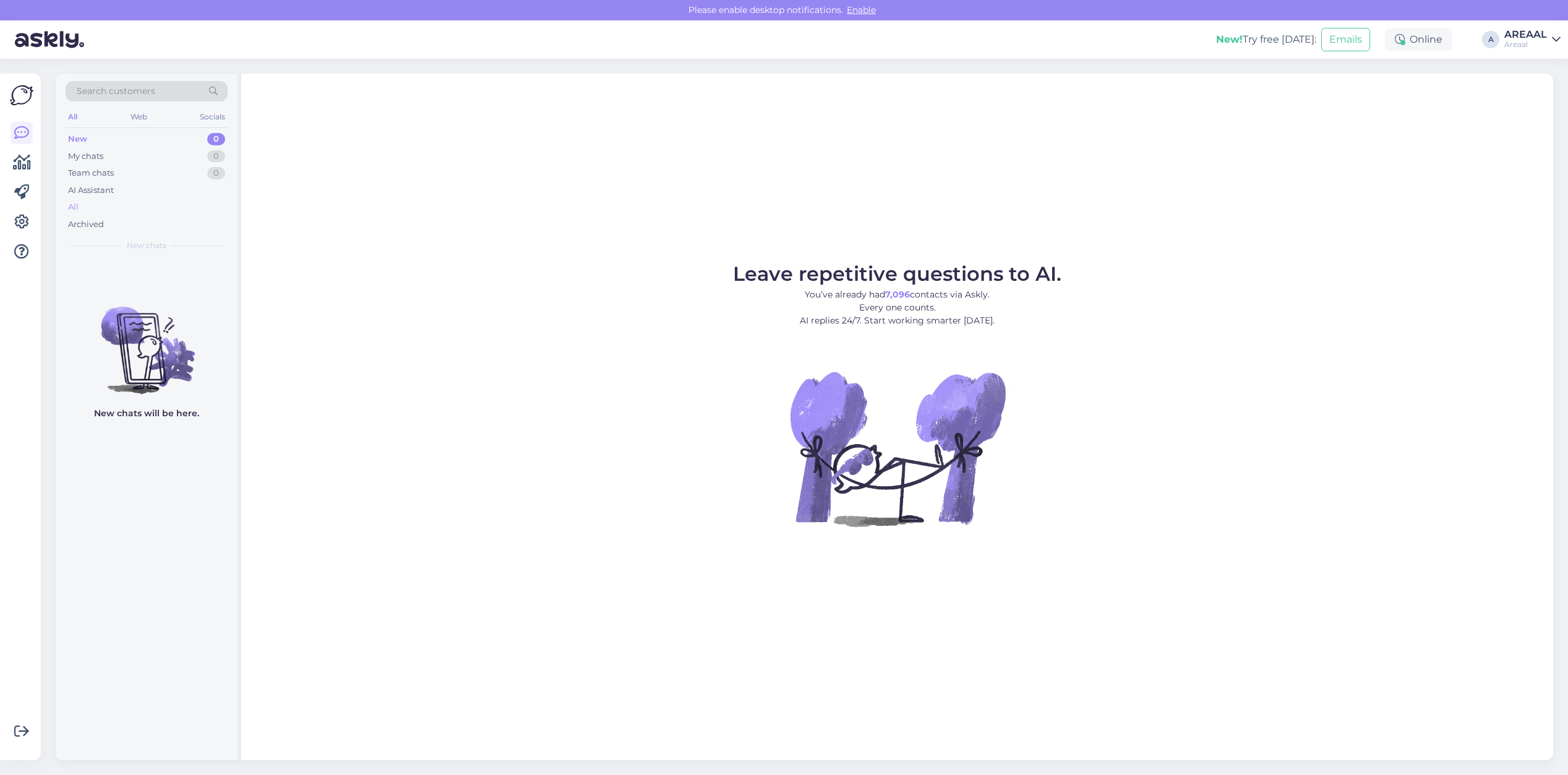
click at [115, 199] on div "All" at bounding box center [147, 207] width 162 height 18
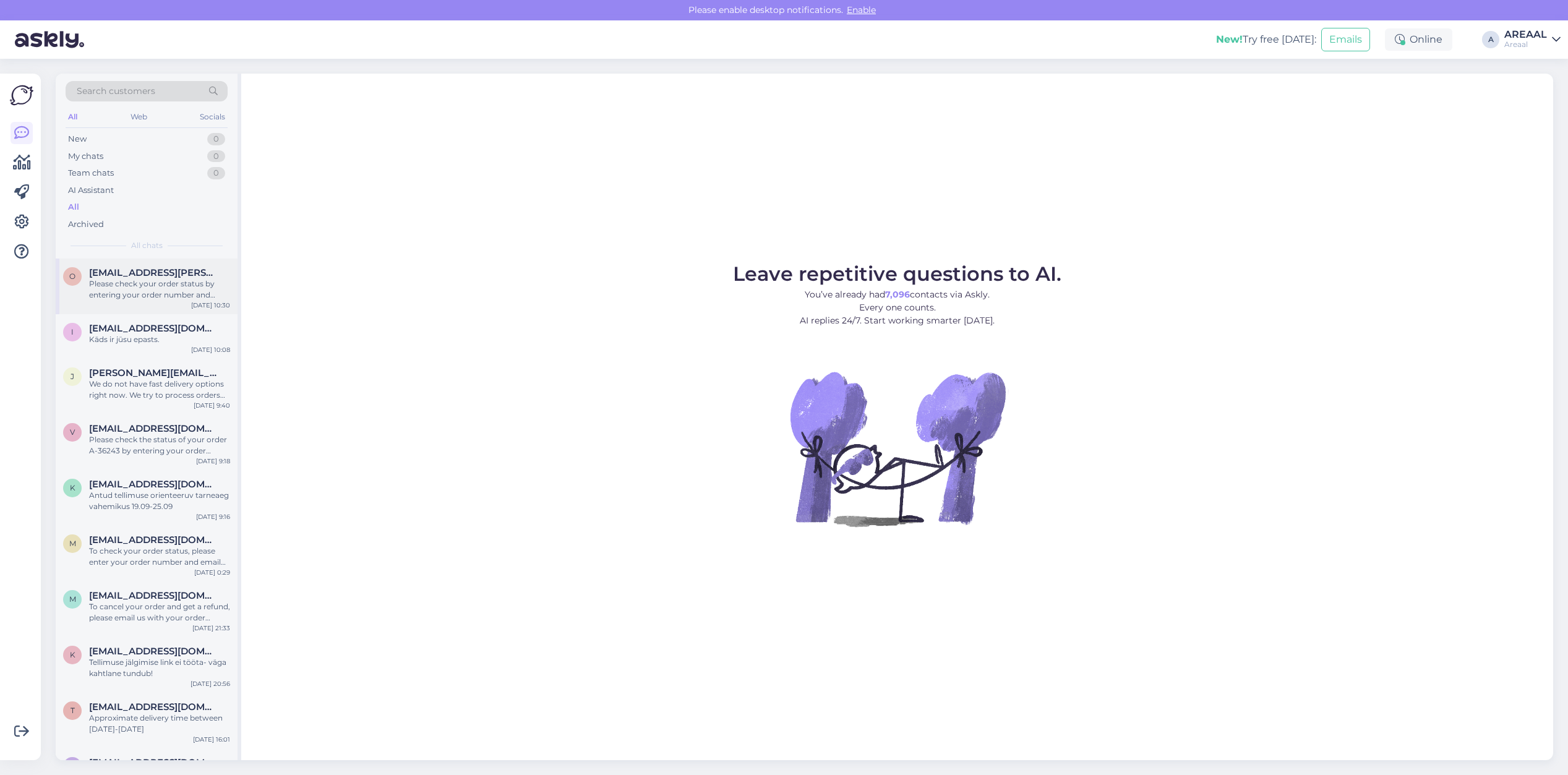
click at [141, 288] on div "Please check your order status by entering your order number and email here: - …" at bounding box center [159, 289] width 141 height 23
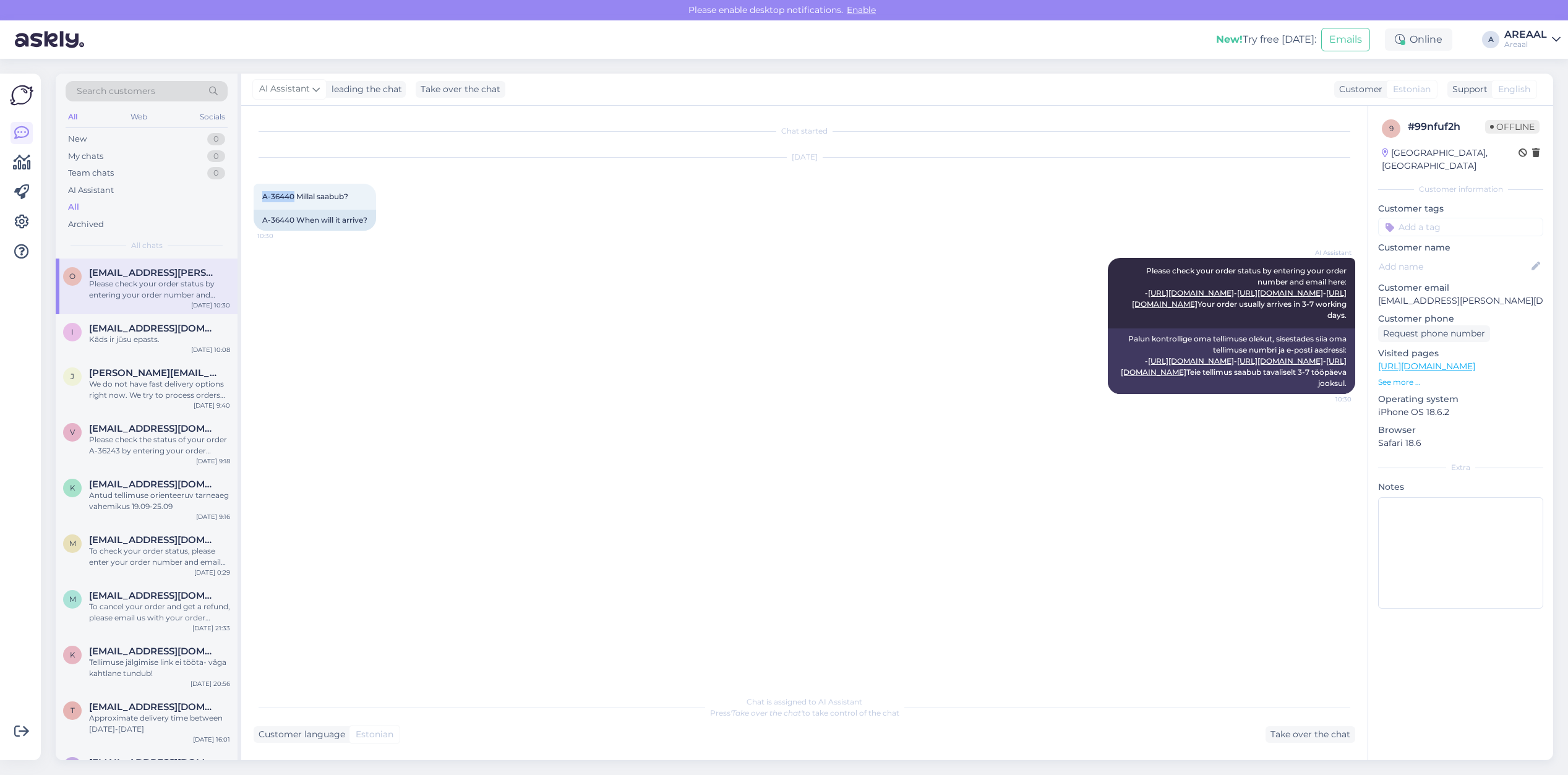
copy span "A-36440"
drag, startPoint x: 295, startPoint y: 198, endPoint x: 246, endPoint y: 197, distance: 49.0
click at [246, 197] on div "Chat started Sep 16 2025 A-36440 Millal saabub? 10:30 A-36440 When will it arri…" at bounding box center [804, 433] width 1126 height 654
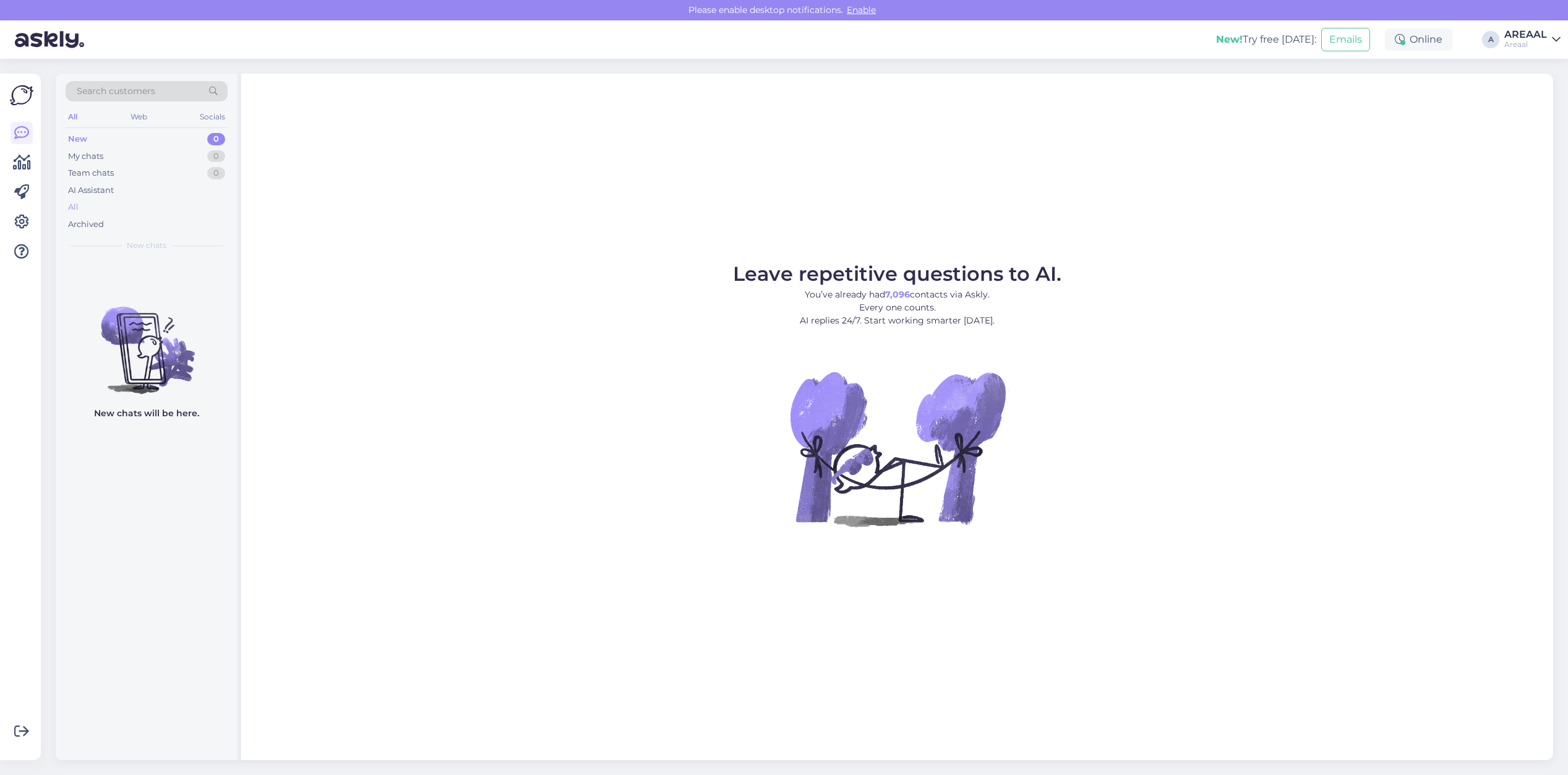
click at [150, 203] on div "All" at bounding box center [147, 207] width 162 height 18
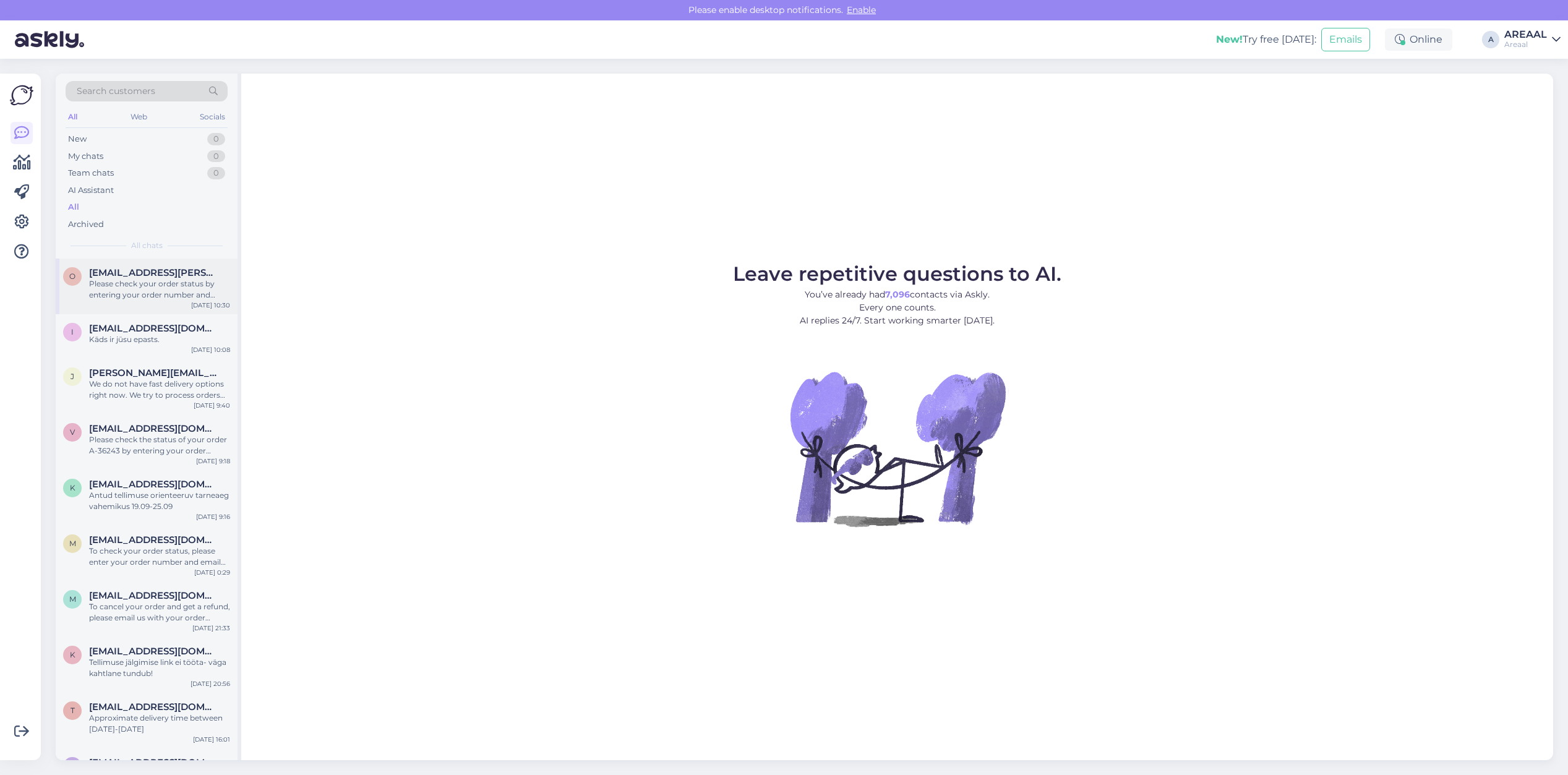
click at [162, 285] on div "Please check your order status by entering your order number and email here: - …" at bounding box center [159, 289] width 141 height 23
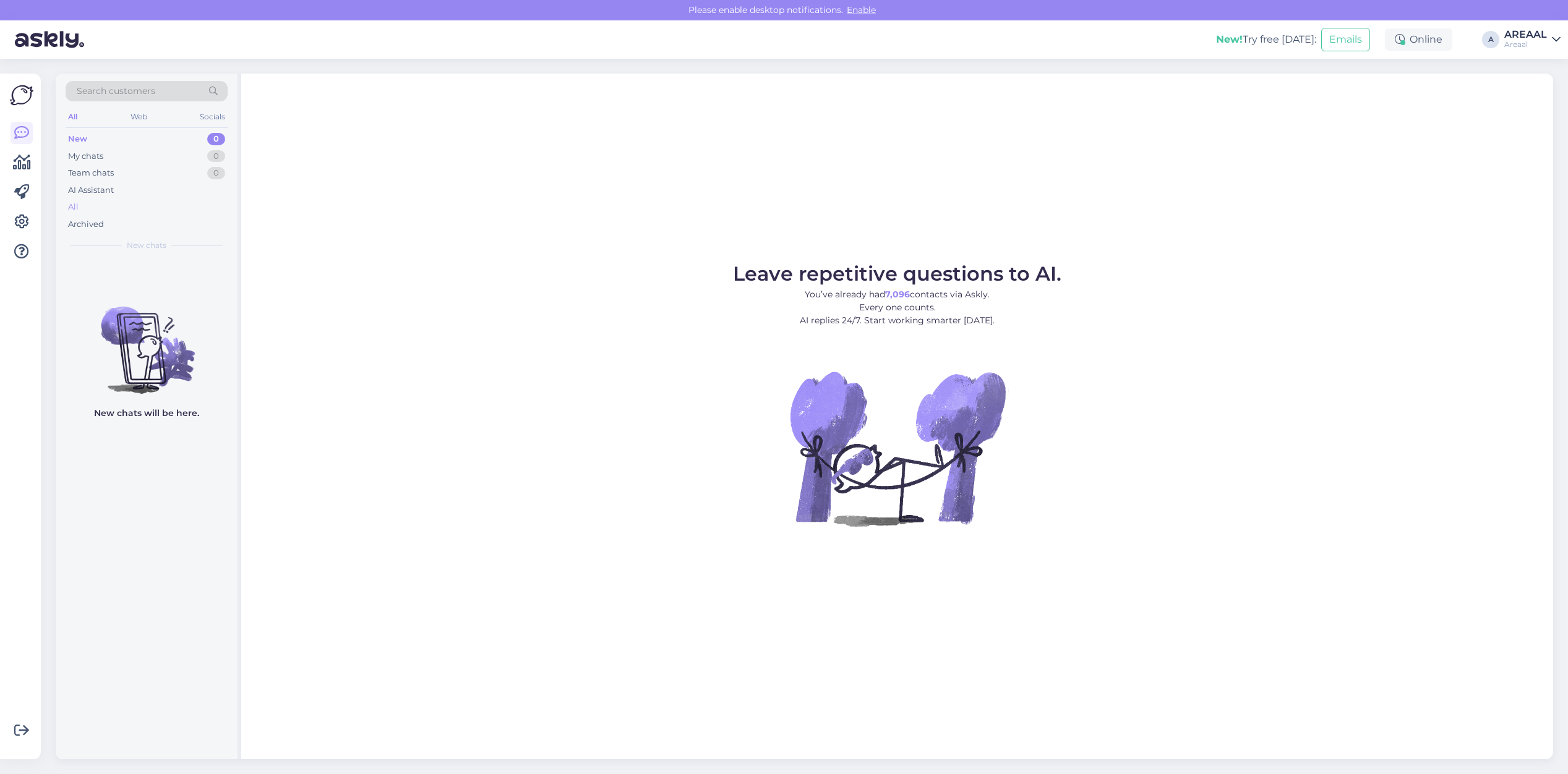
click at [160, 204] on div "All" at bounding box center [147, 207] width 162 height 18
click at [149, 204] on div "All" at bounding box center [147, 207] width 162 height 18
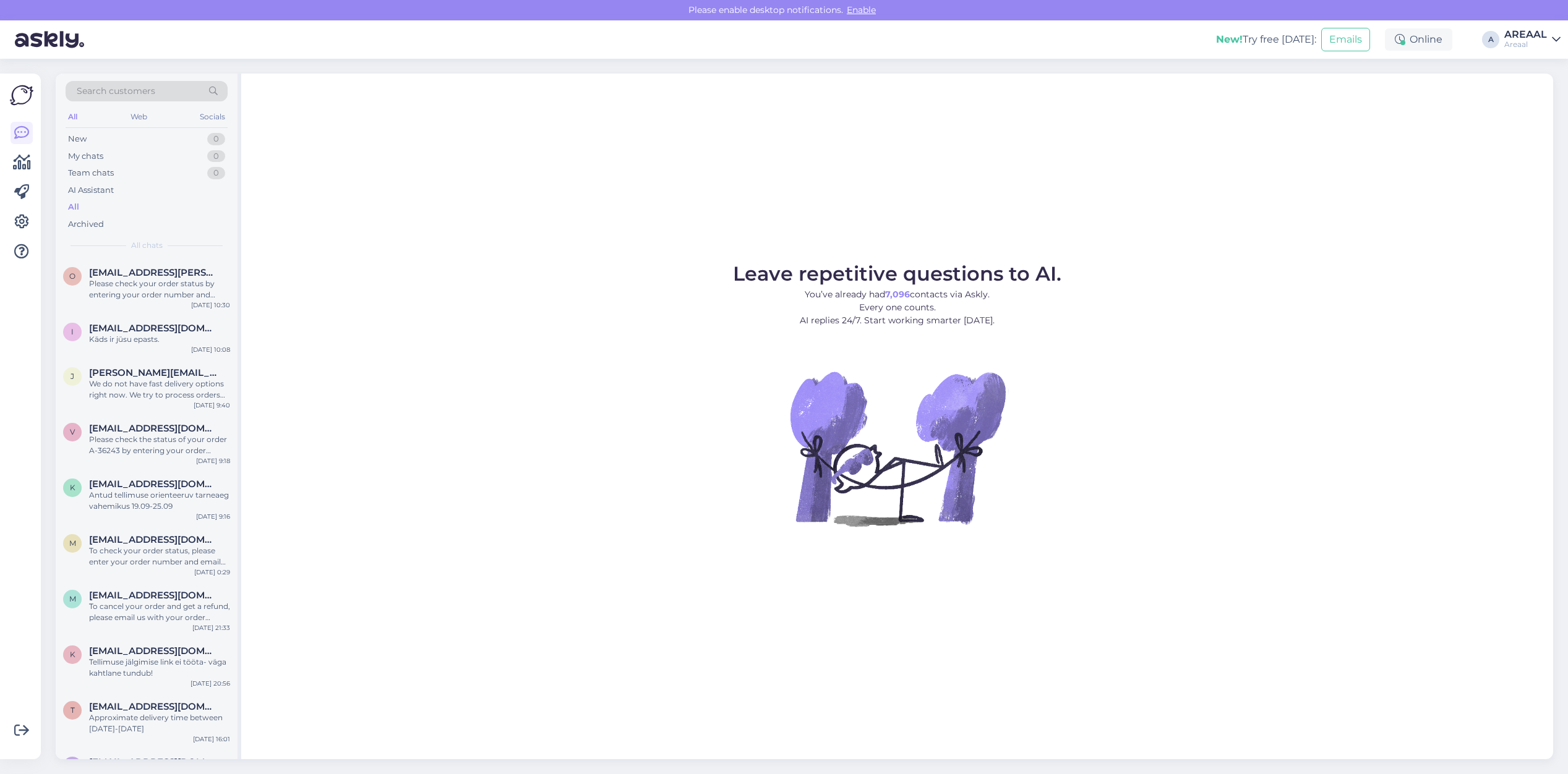
click at [1540, 42] on div "Areaal" at bounding box center [1525, 44] width 43 height 10
click at [1536, 105] on div "Nish Open" at bounding box center [1484, 95] width 152 height 27
click at [1509, 102] on div "Nish Open" at bounding box center [1484, 95] width 152 height 27
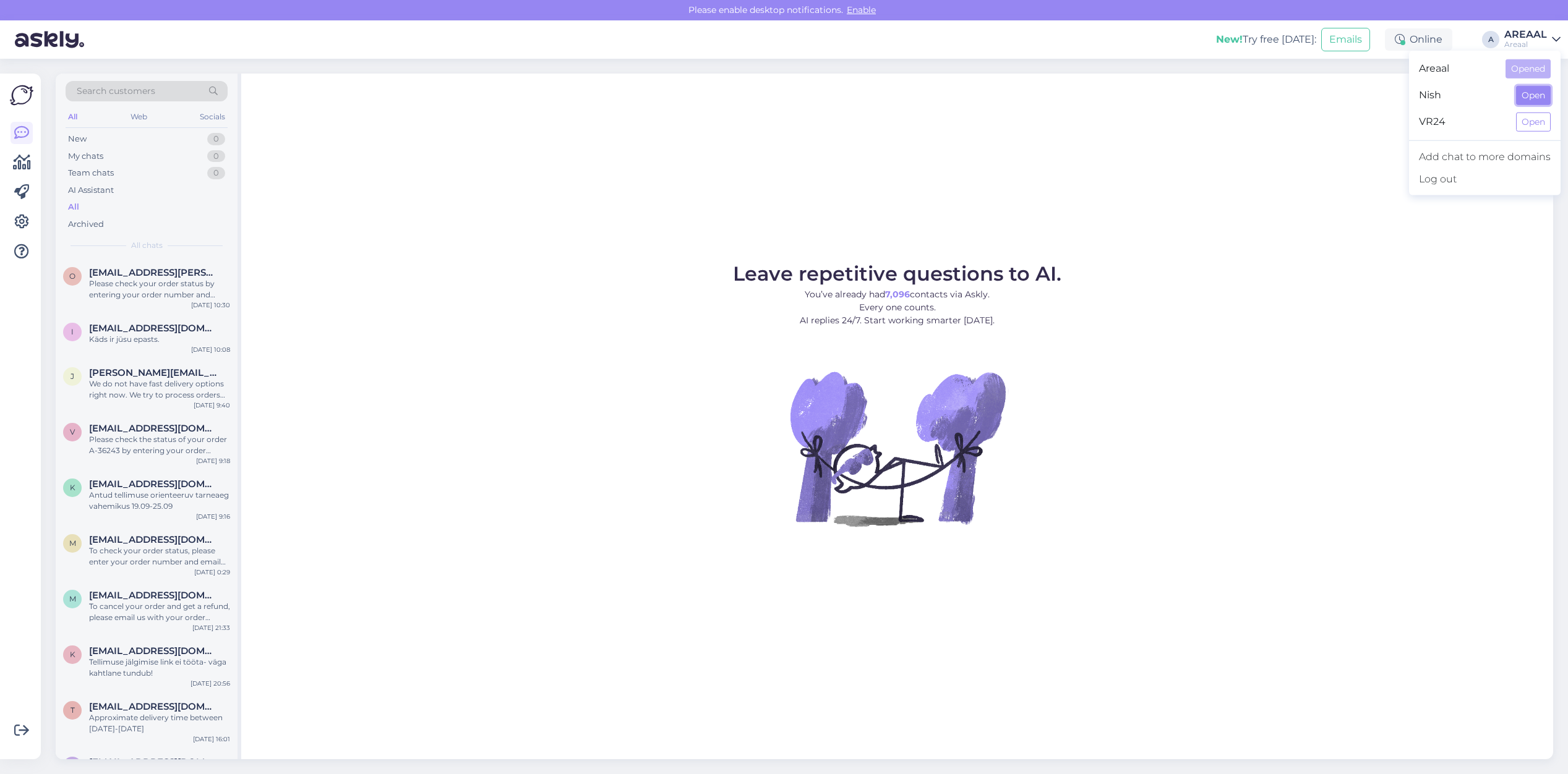
click at [1539, 89] on button "Open" at bounding box center [1533, 95] width 34 height 19
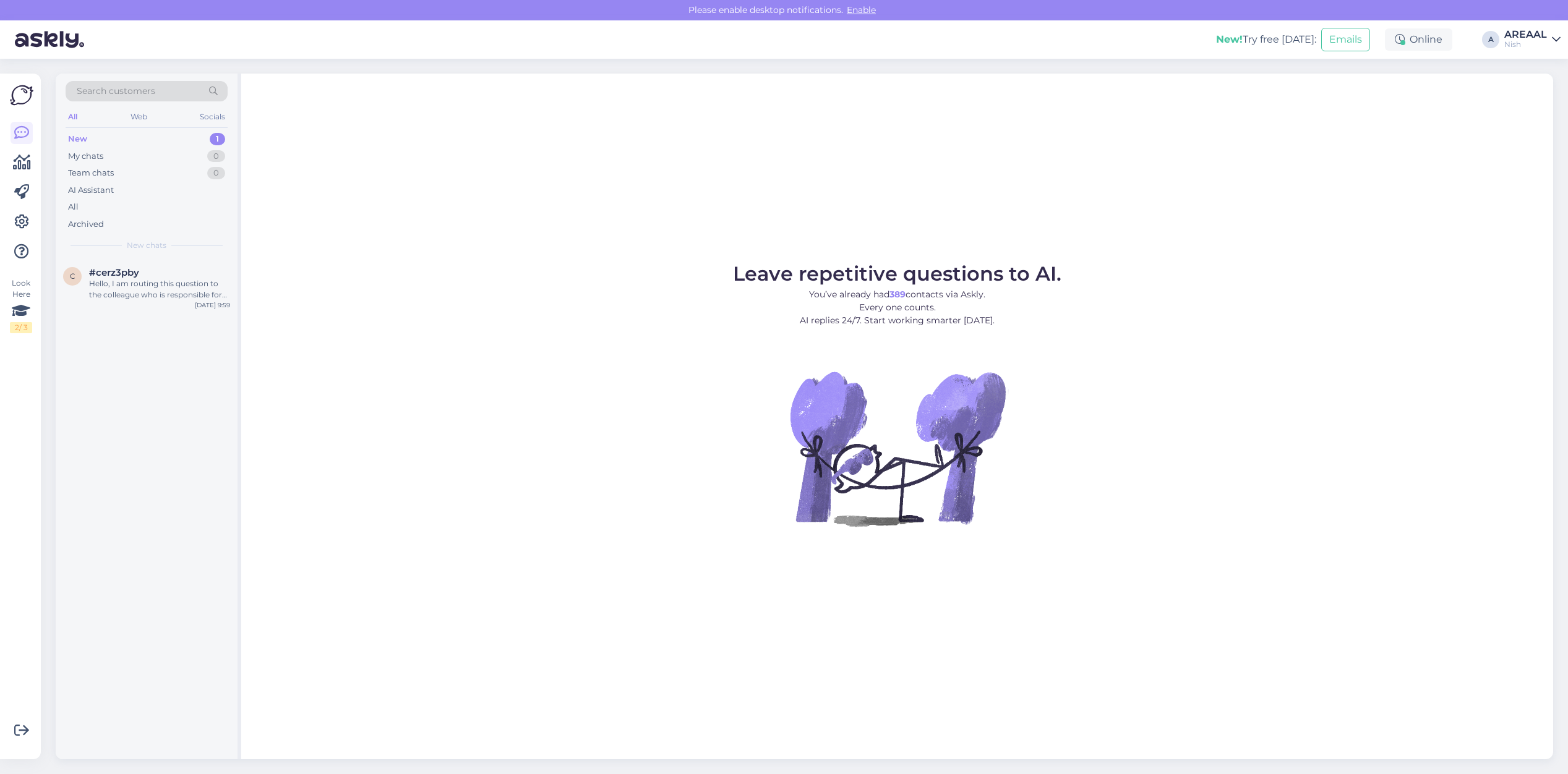
click at [1365, 208] on div "Leave repetitive questions to AI. You’ve already had 389 contacts via Askly. Ev…" at bounding box center [897, 416] width 1312 height 685
click at [158, 285] on div "Hello, I am routing this question to the colleague who is responsible for this …" at bounding box center [159, 289] width 141 height 23
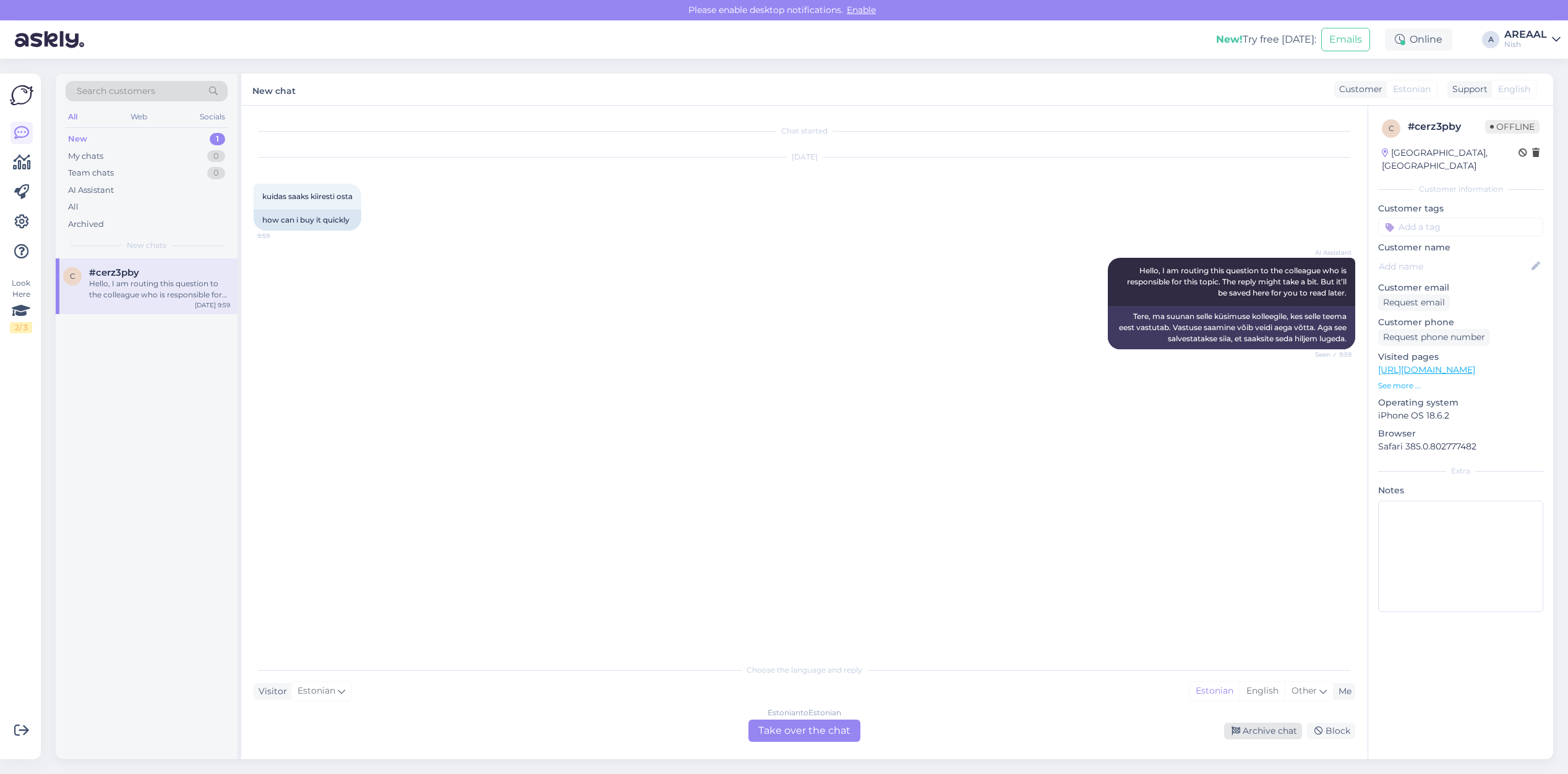
click at [1279, 728] on div "Archive chat" at bounding box center [1262, 731] width 78 height 17
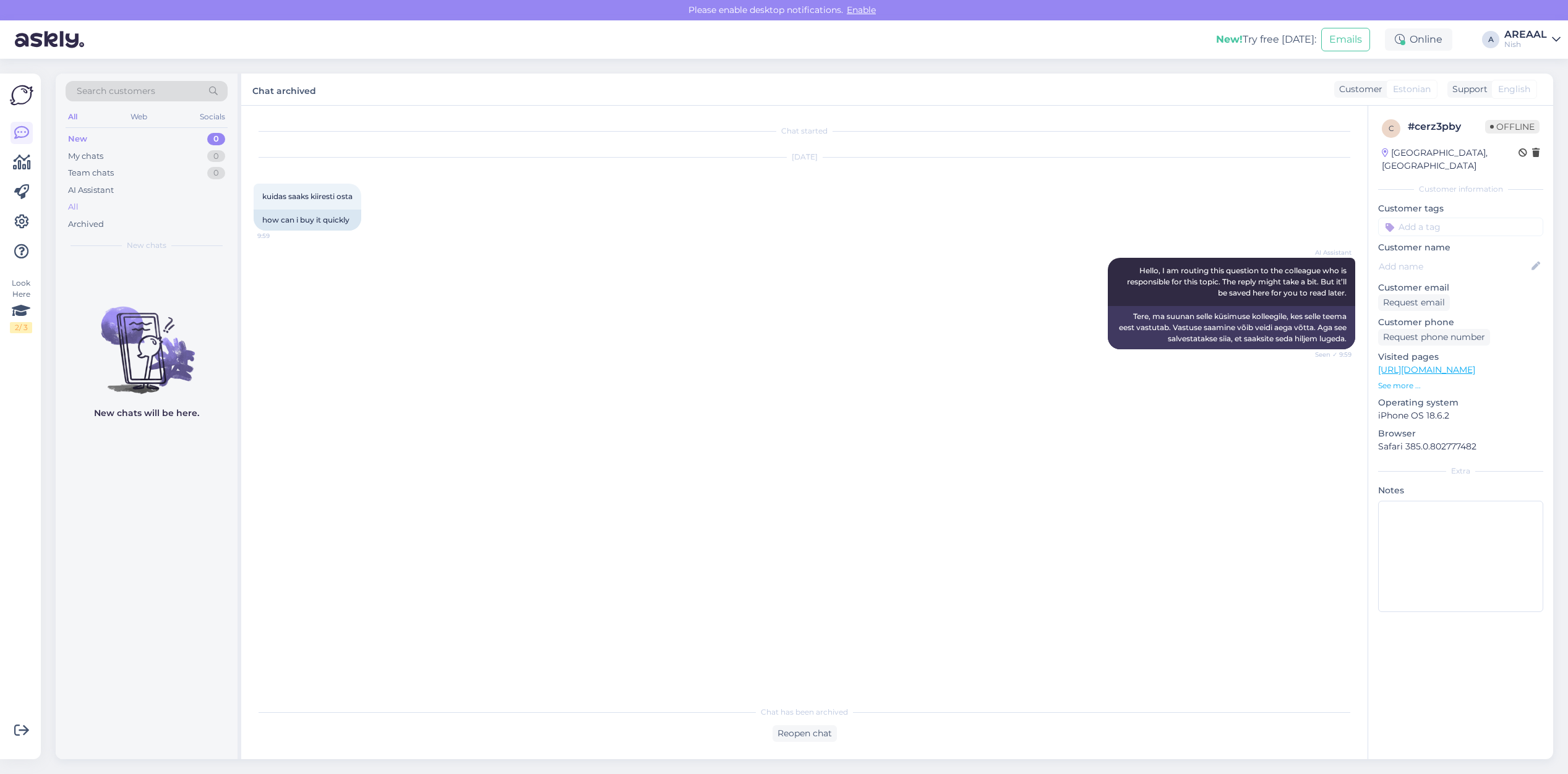
click at [133, 205] on div "All" at bounding box center [147, 207] width 162 height 18
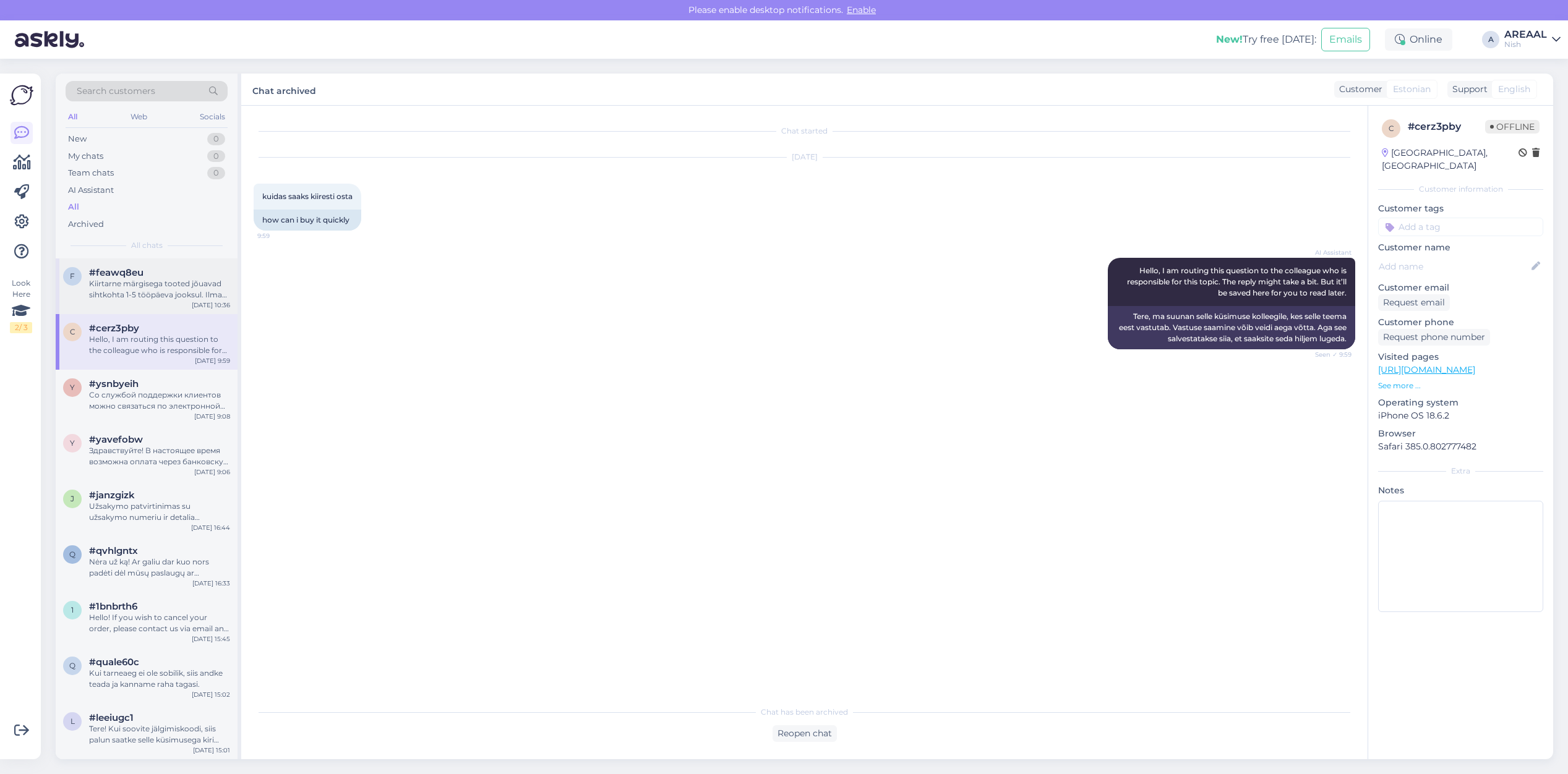
click at [151, 304] on div "f #feawq8eu Kiirtarne märgisega tooted jõuavad sihtkohta 1-5 tööpäeva jooksul. …" at bounding box center [146, 286] width 182 height 55
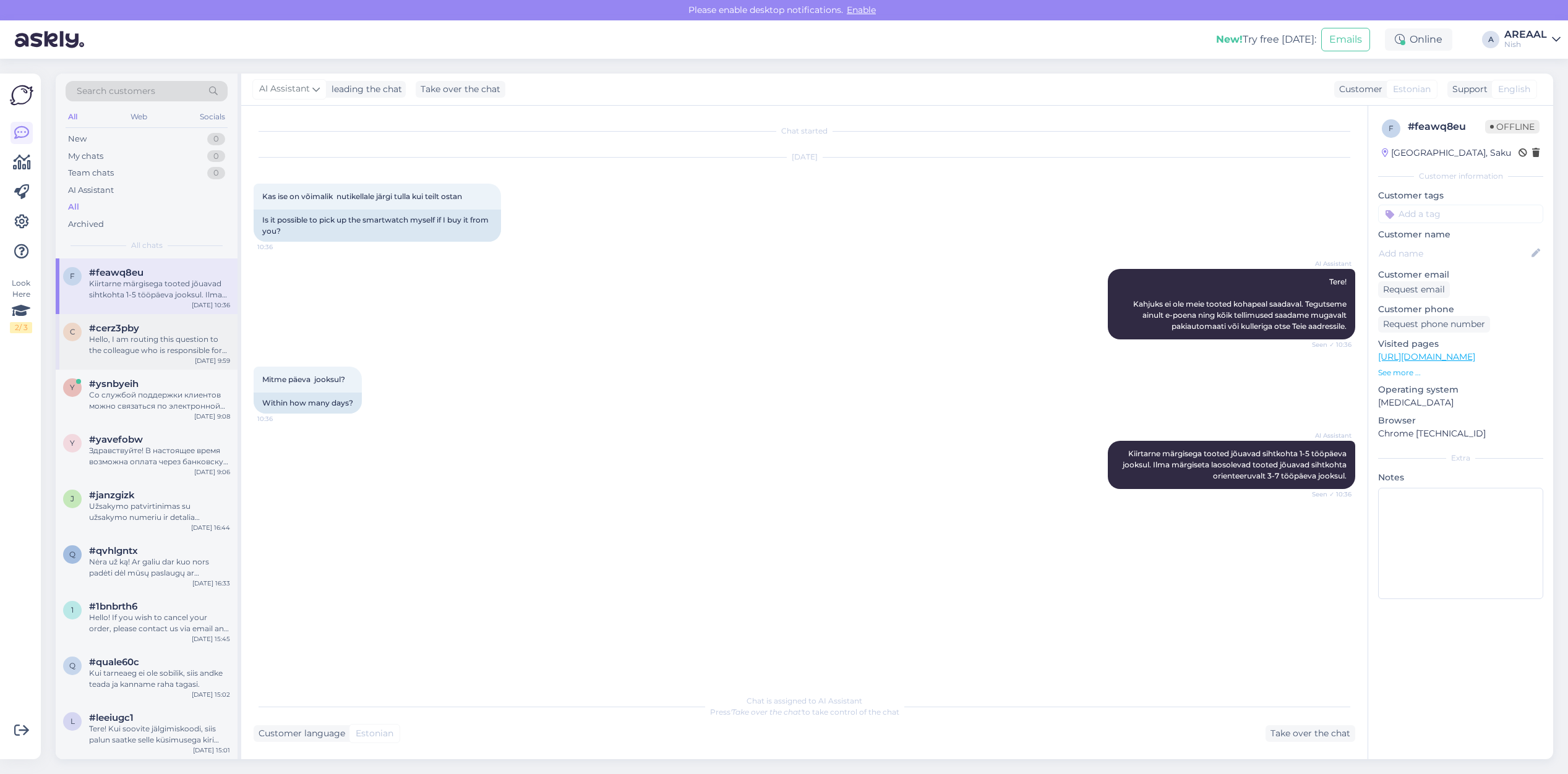
click at [109, 335] on div "Hello, I am routing this question to the colleague who is responsible for this …" at bounding box center [159, 345] width 141 height 23
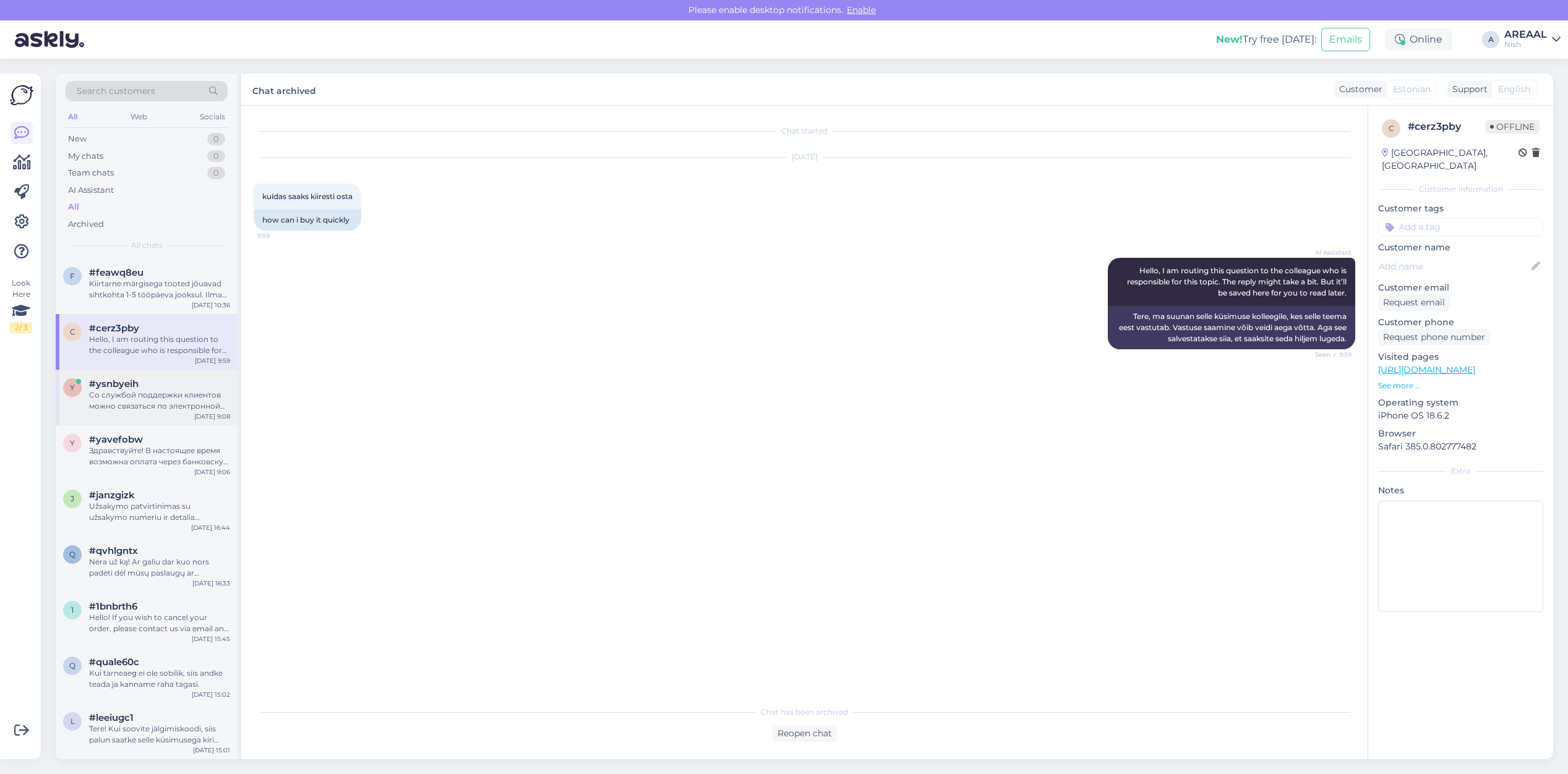
click at [121, 419] on div "y #ysnbyeih Со службой поддержки клиентов можно связаться по электронной почте.…" at bounding box center [146, 397] width 182 height 55
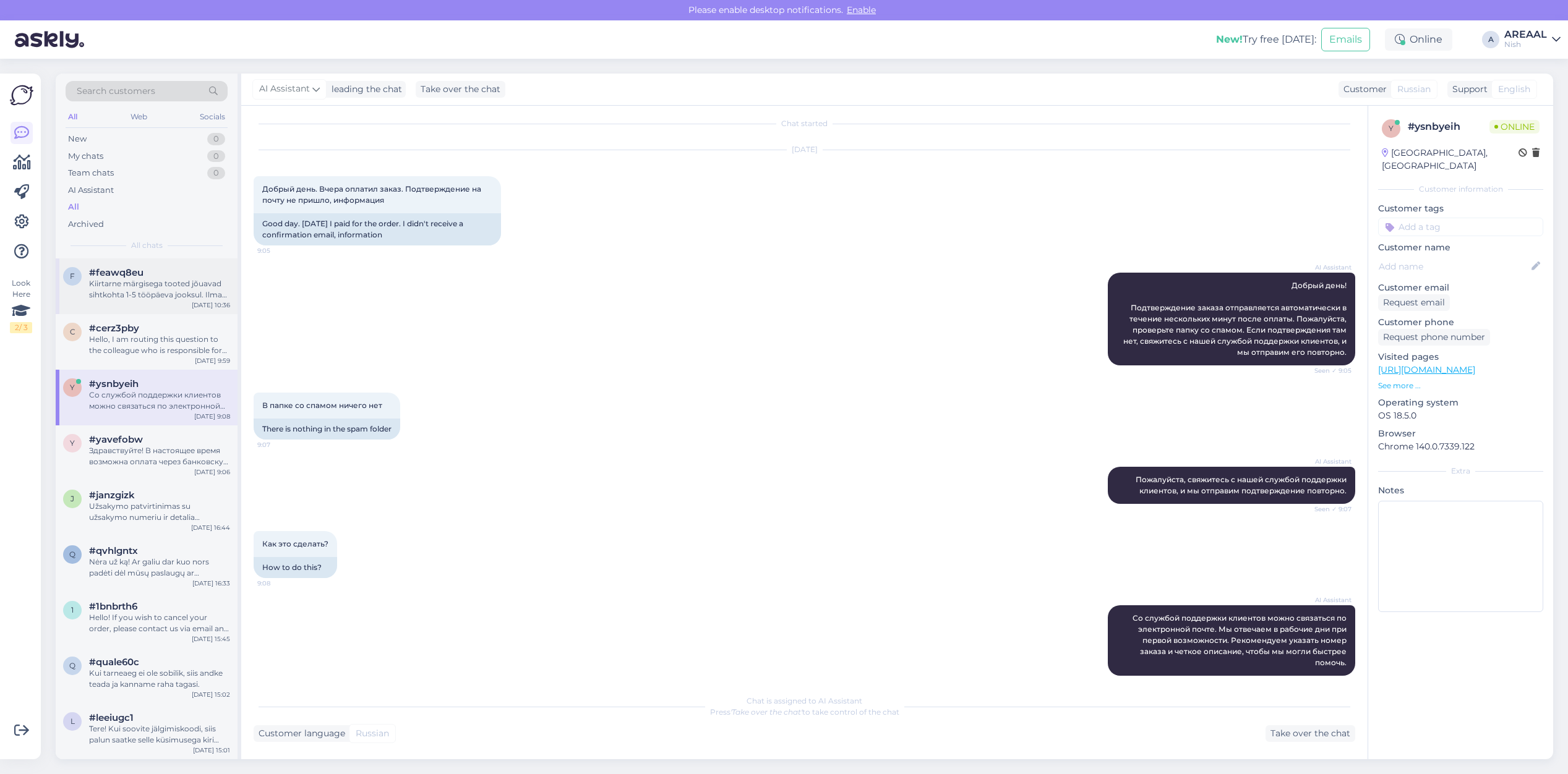
click at [152, 272] on div "#feawq8eu" at bounding box center [159, 272] width 141 height 11
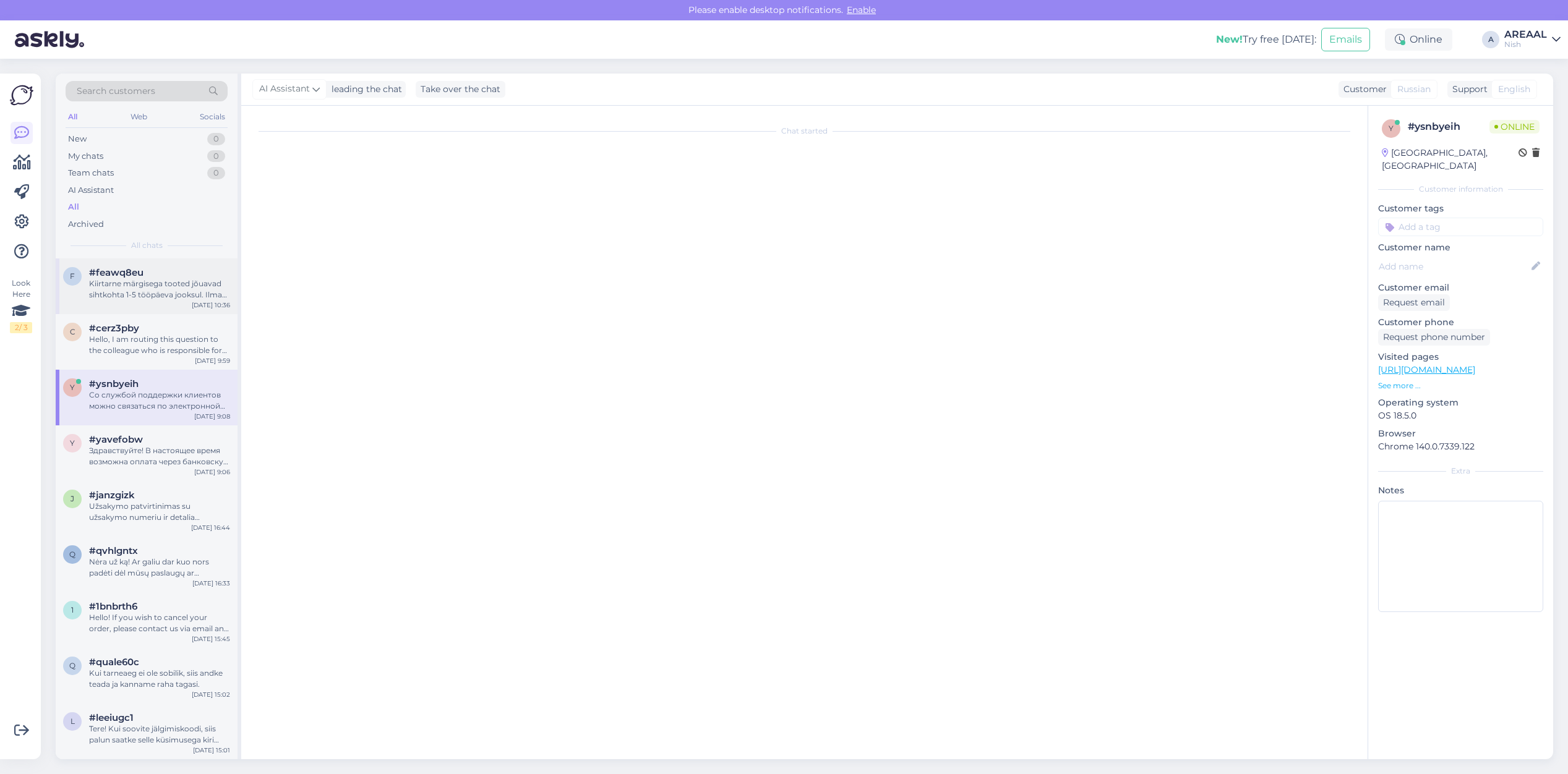
scroll to position [0, 0]
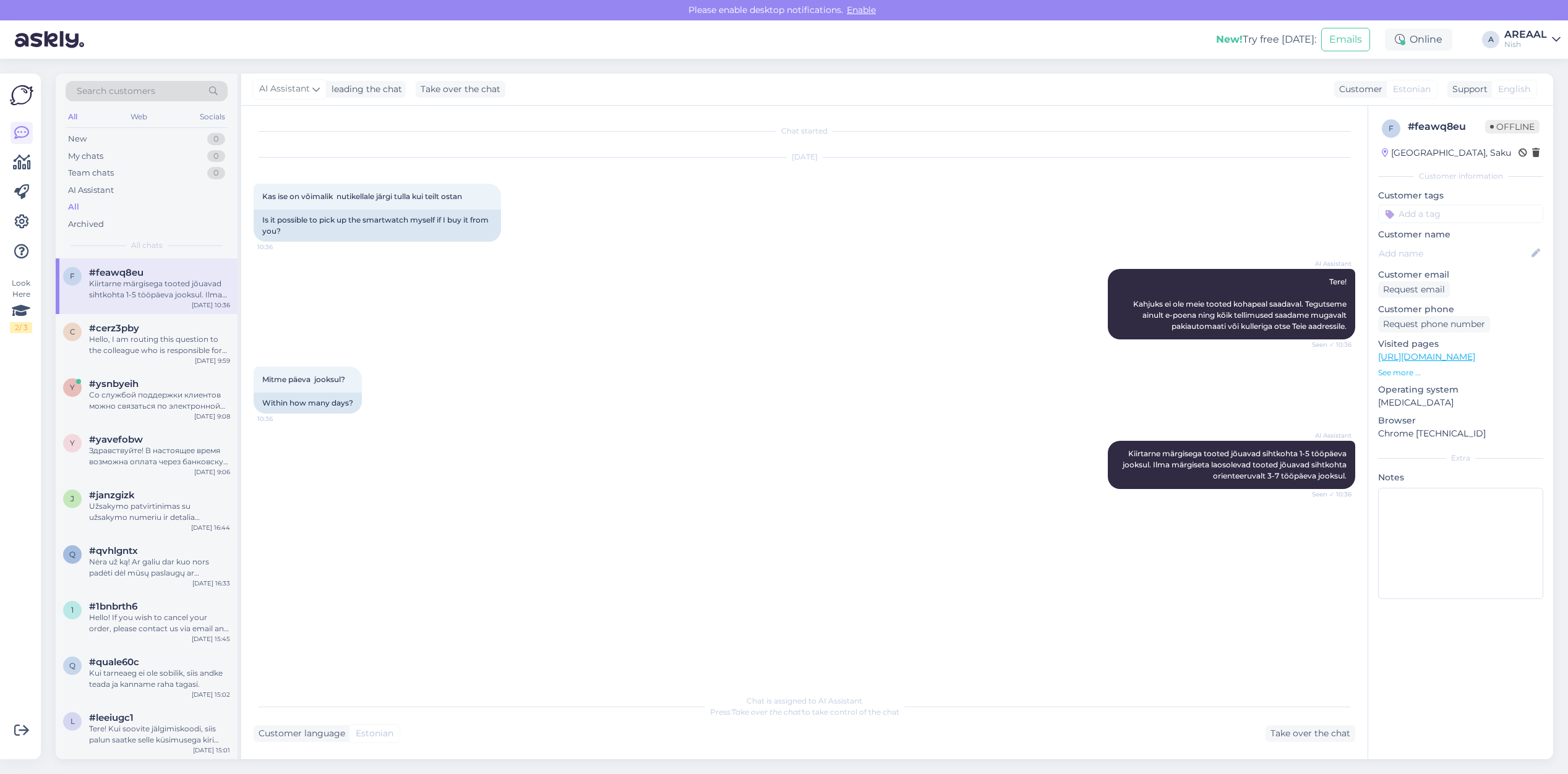
click at [1535, 45] on div "Nish" at bounding box center [1525, 44] width 43 height 10
click at [1535, 68] on button "Open" at bounding box center [1533, 69] width 34 height 19
